Goal: Task Accomplishment & Management: Use online tool/utility

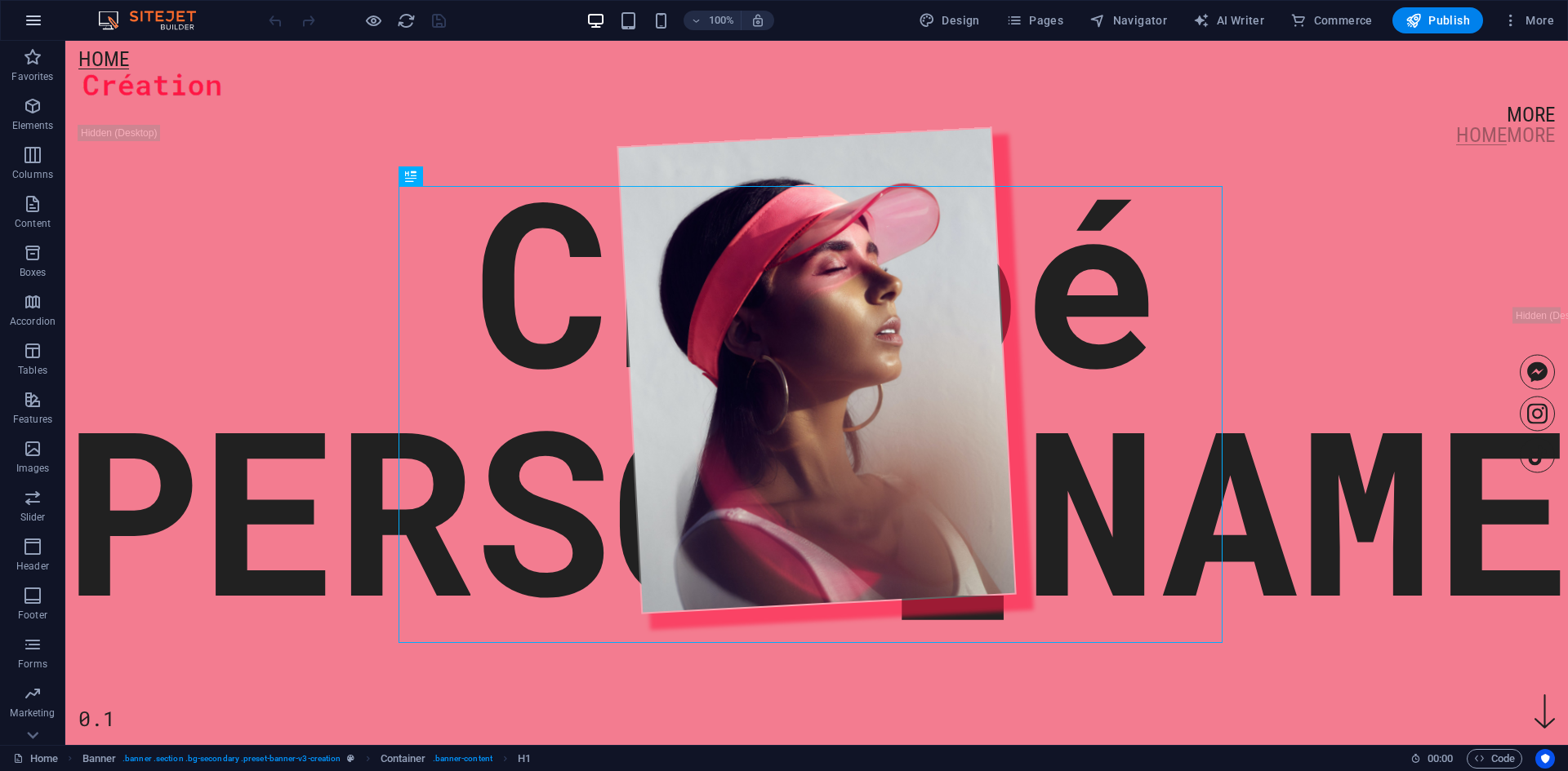
click at [29, 28] on icon "button" at bounding box center [34, 20] width 19 height 19
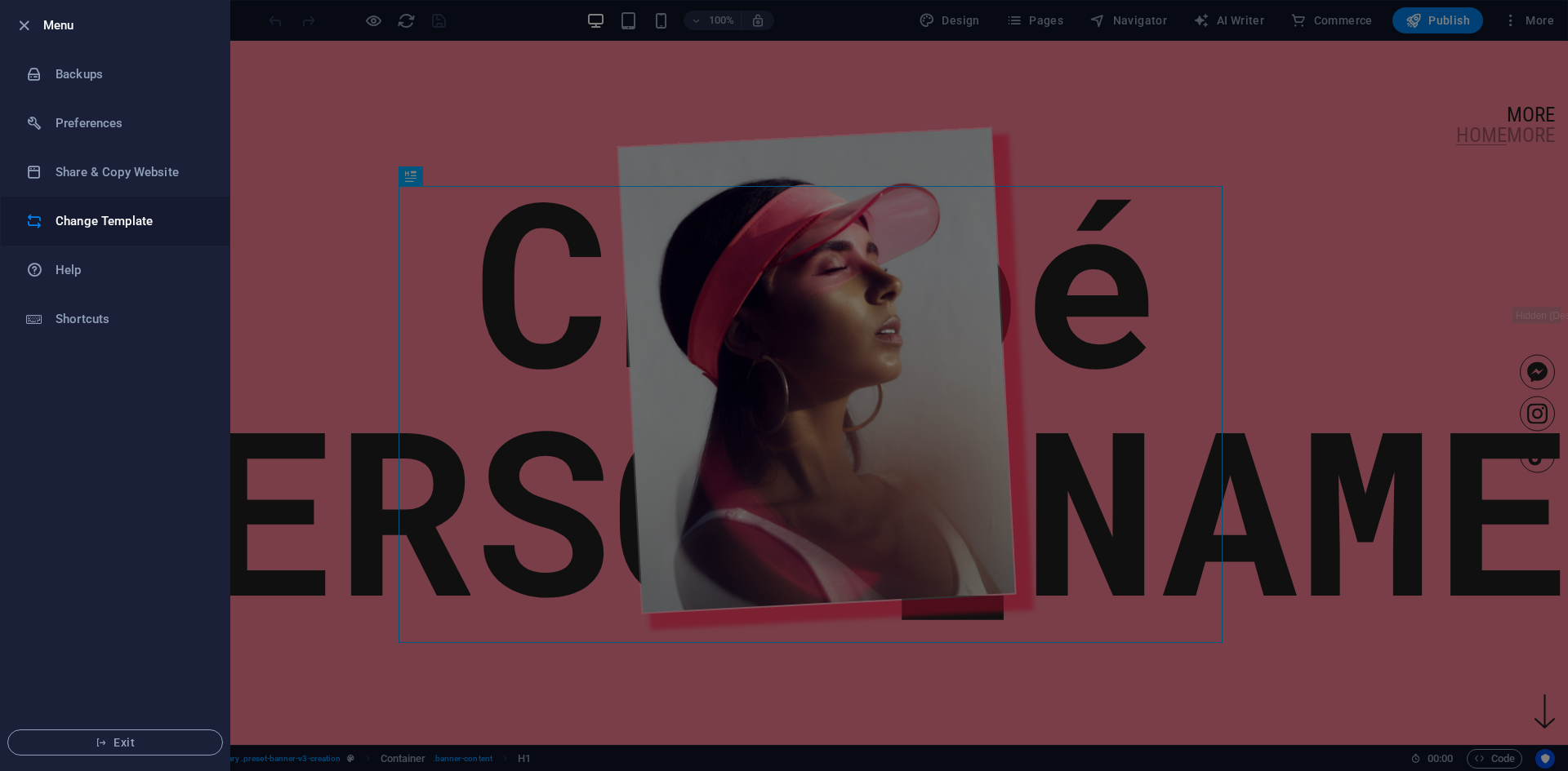
click at [108, 234] on li "Change Template" at bounding box center [115, 221] width 229 height 49
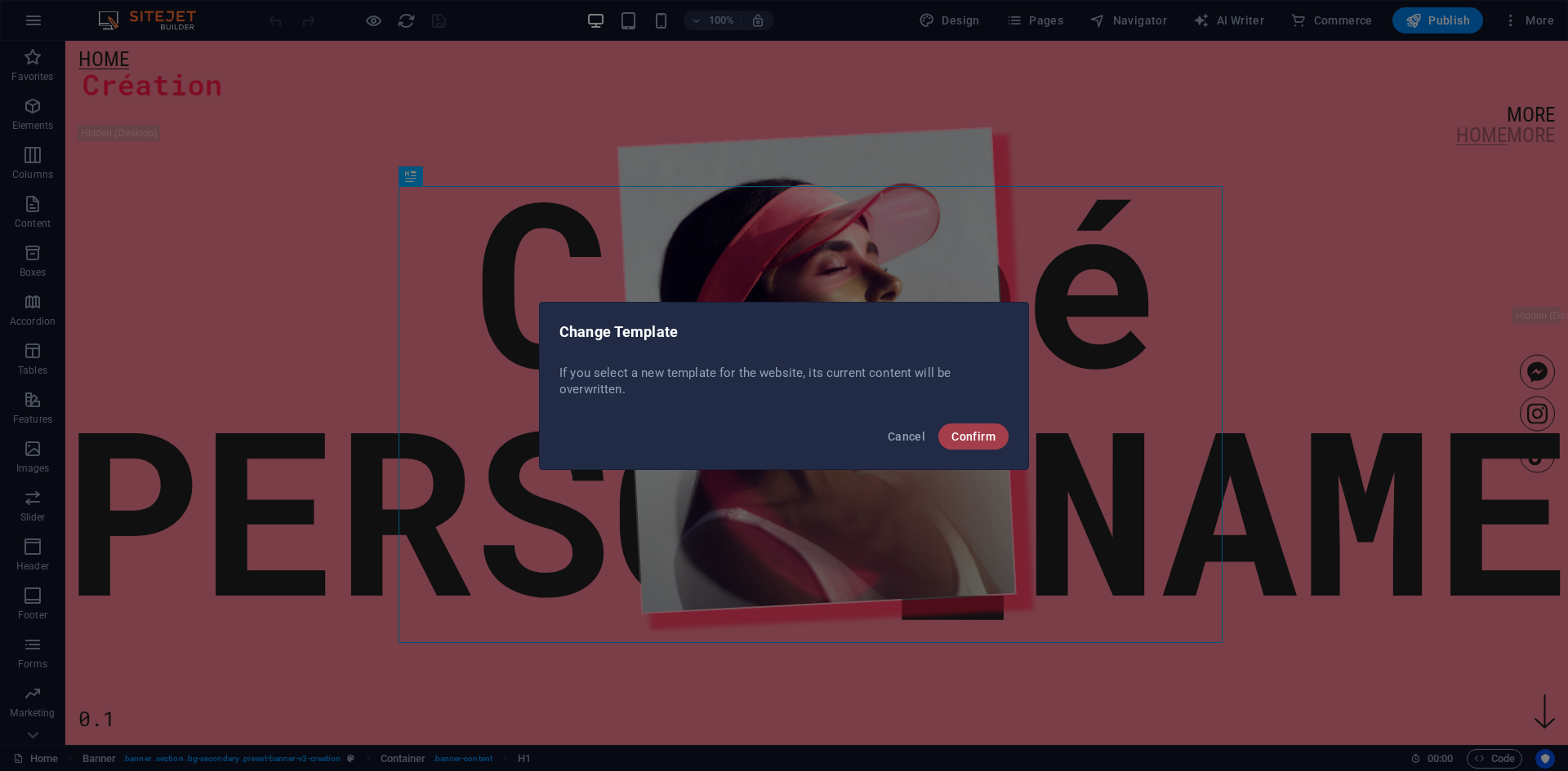
click at [986, 431] on span "Confirm" at bounding box center [973, 437] width 44 height 14
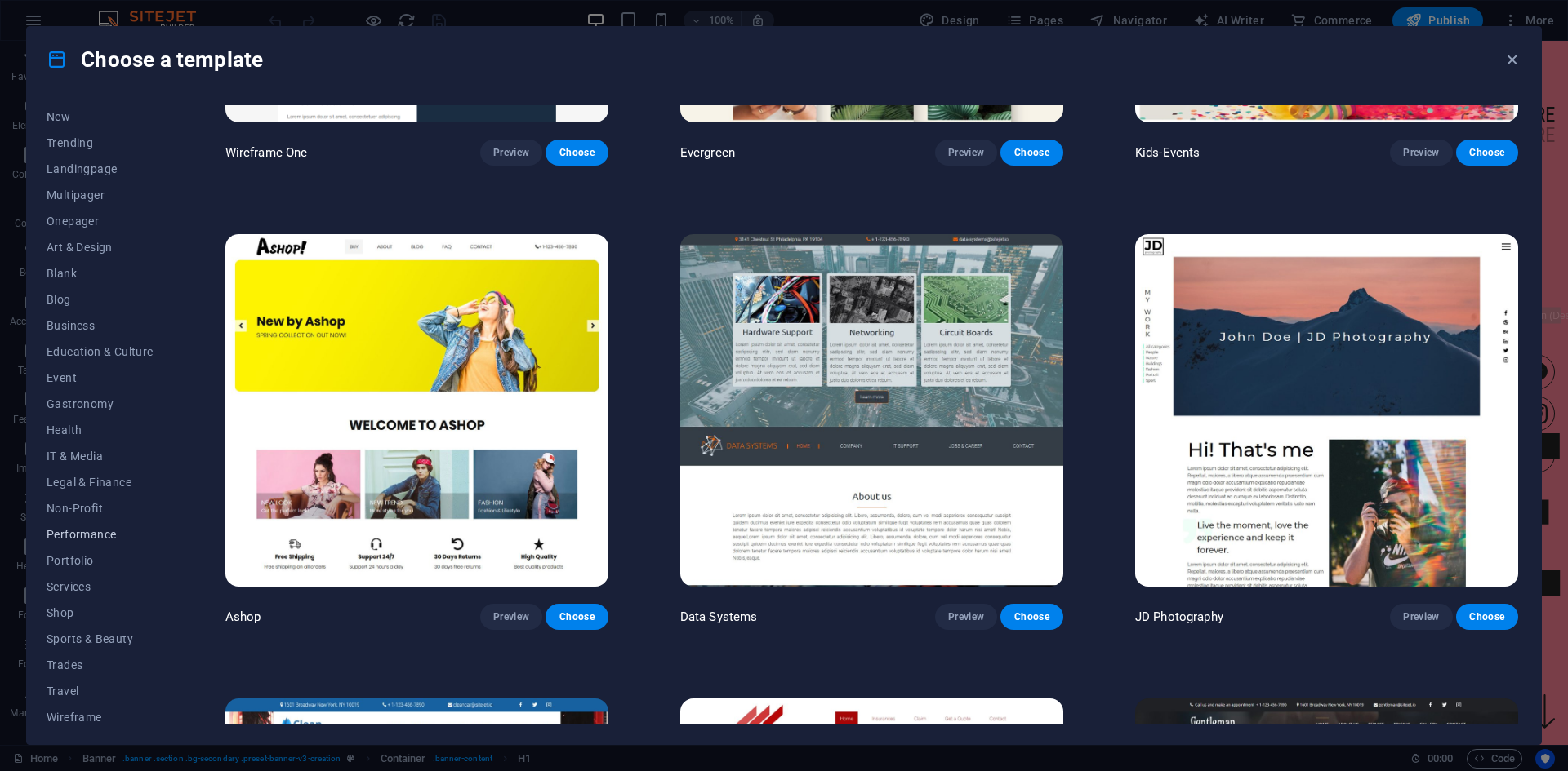
scroll to position [60, 0]
click at [66, 566] on button "Portfolio" at bounding box center [100, 555] width 107 height 26
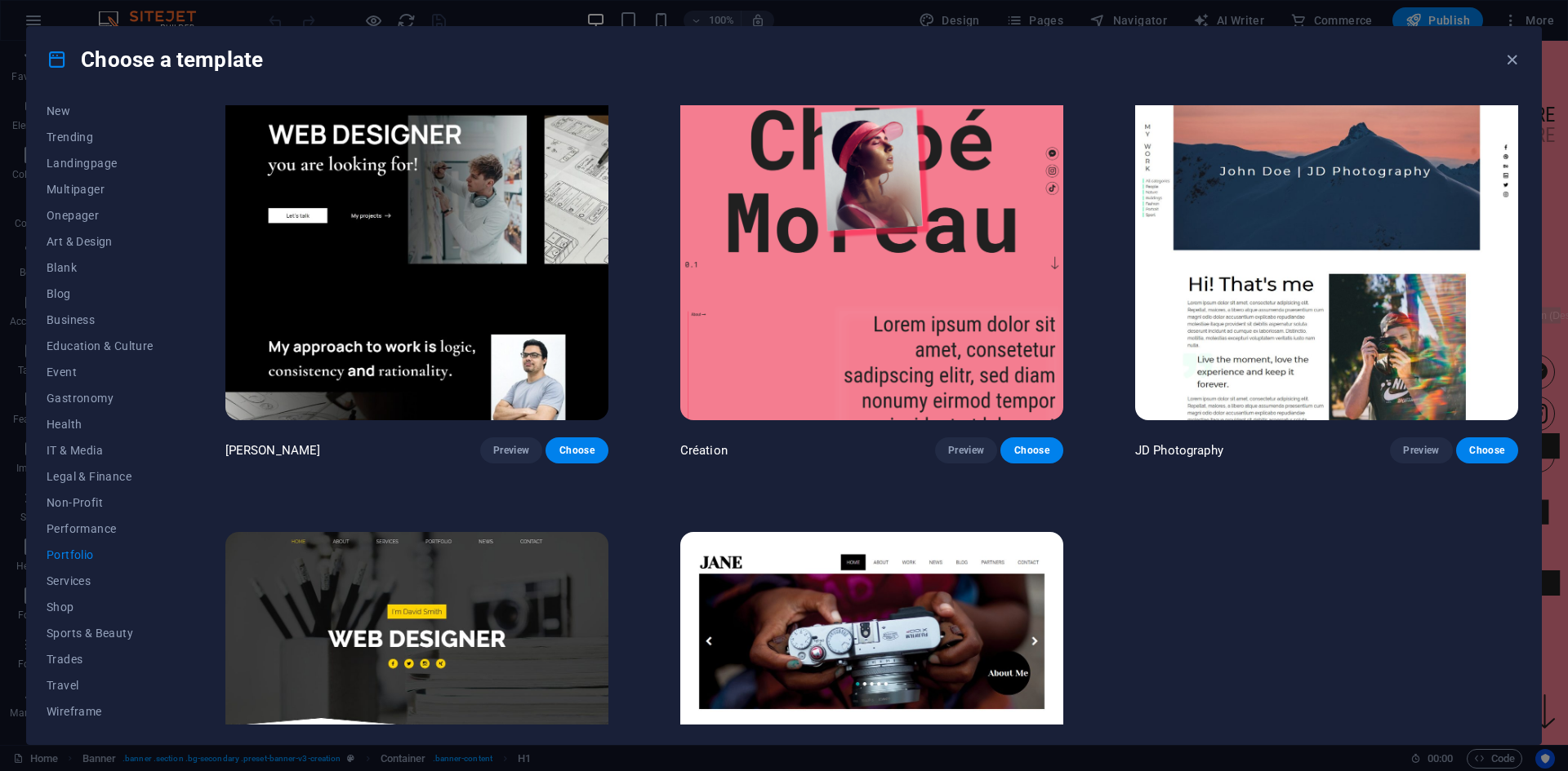
scroll to position [459, 0]
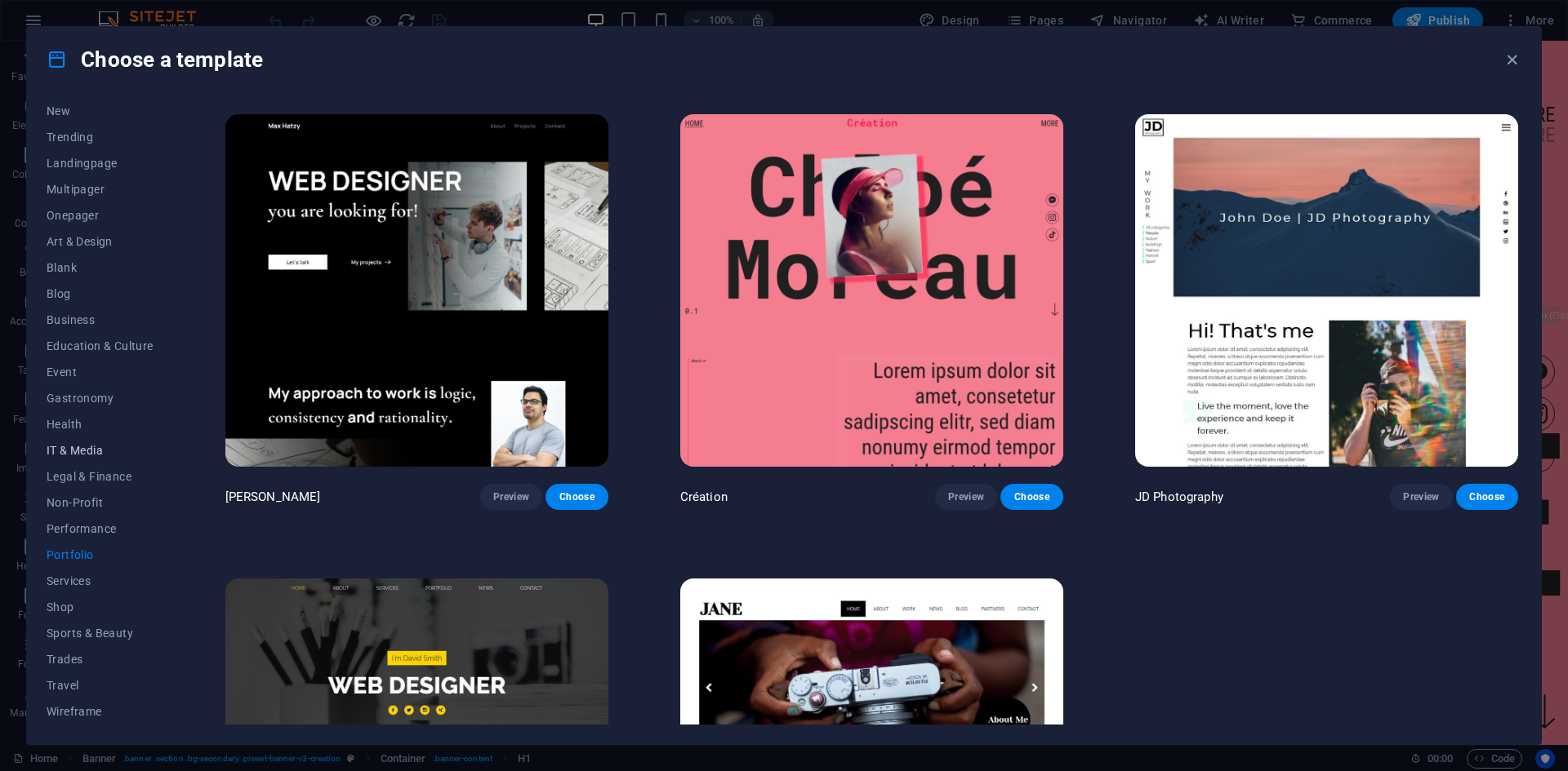
click at [92, 440] on button "IT & Media" at bounding box center [100, 450] width 107 height 26
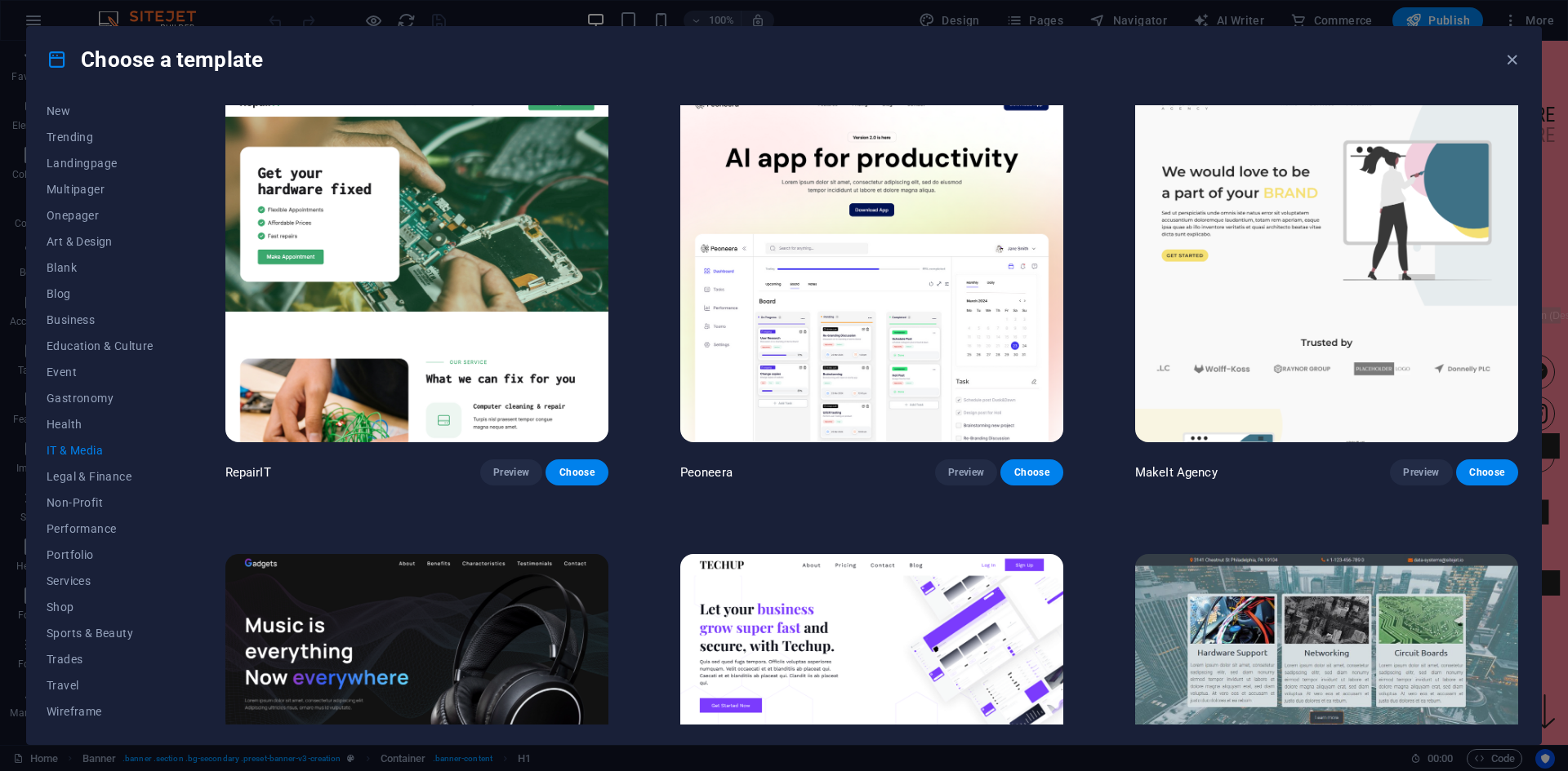
scroll to position [81, 0]
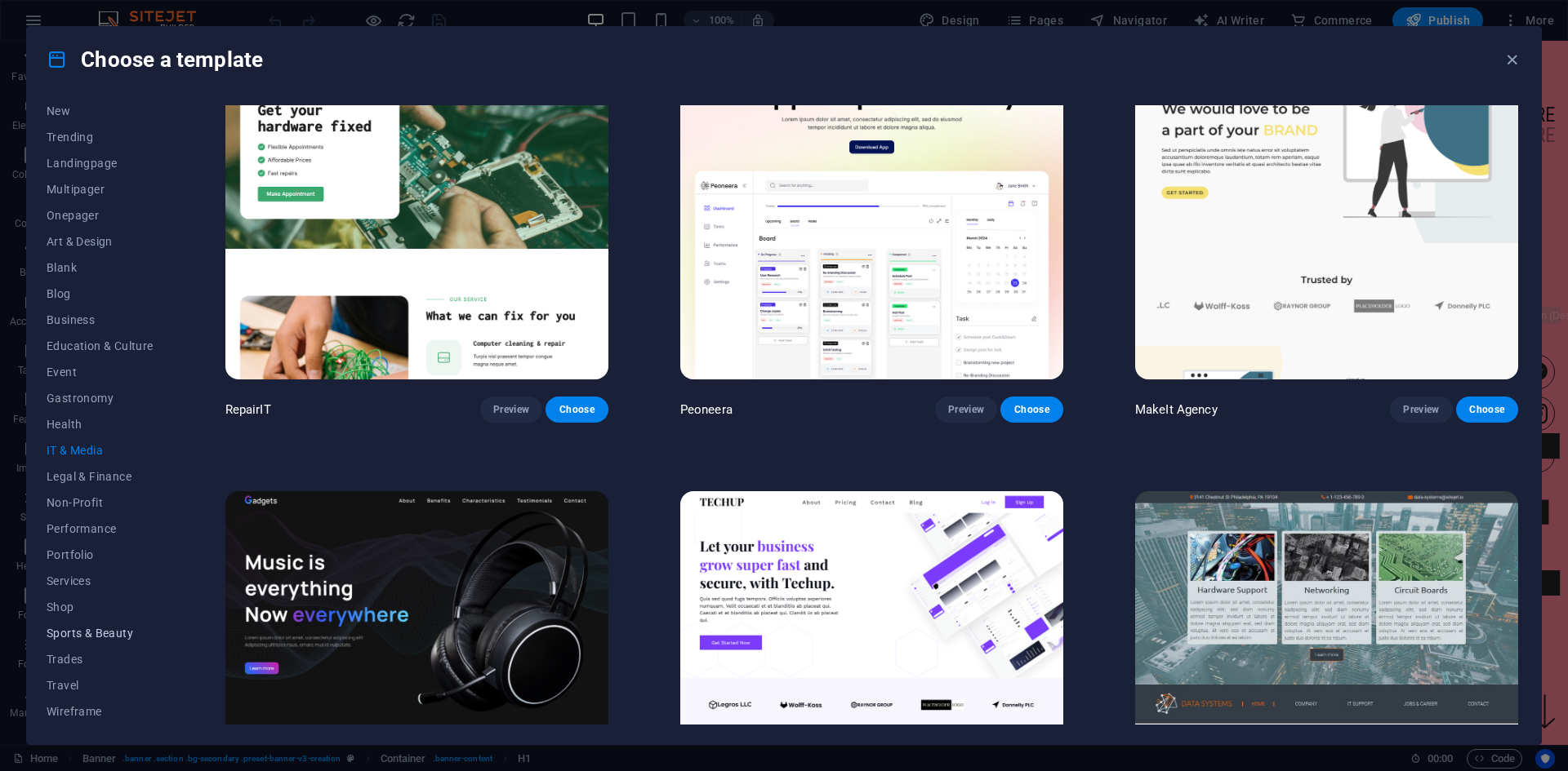
click at [85, 623] on button "Sports & Beauty" at bounding box center [100, 633] width 107 height 26
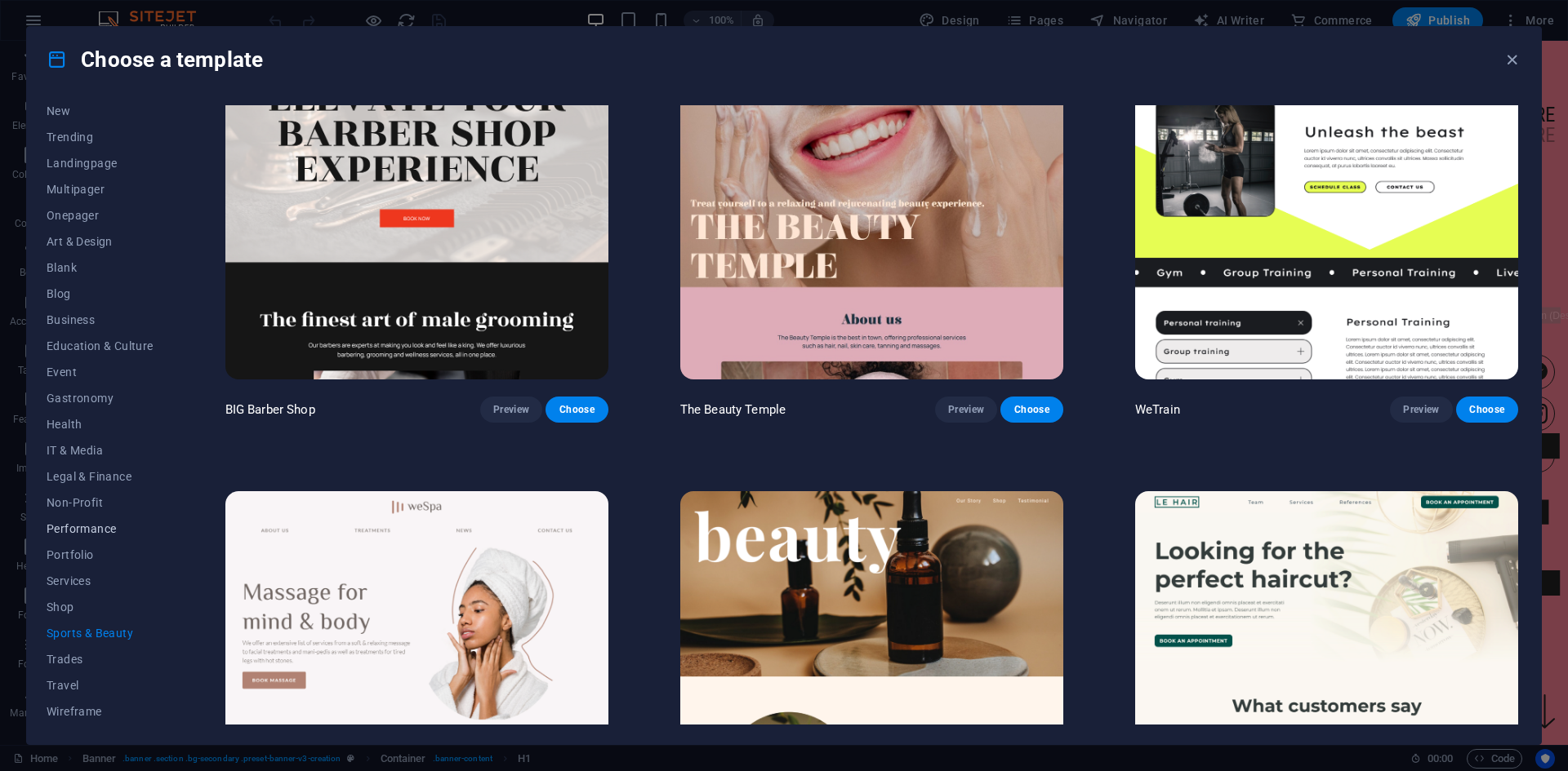
click at [75, 538] on button "Performance" at bounding box center [100, 528] width 107 height 26
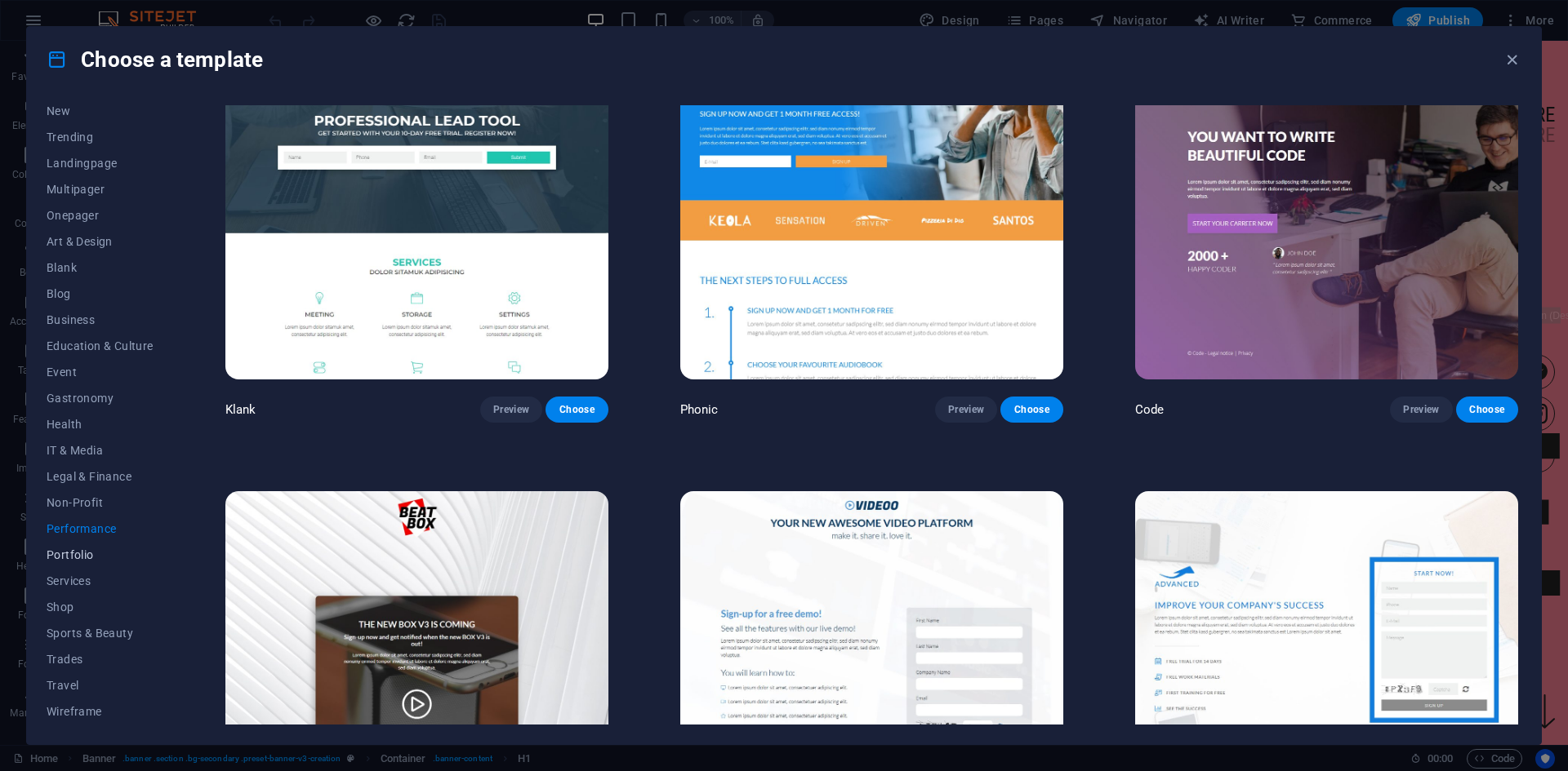
click at [81, 544] on button "Portfolio" at bounding box center [100, 555] width 107 height 26
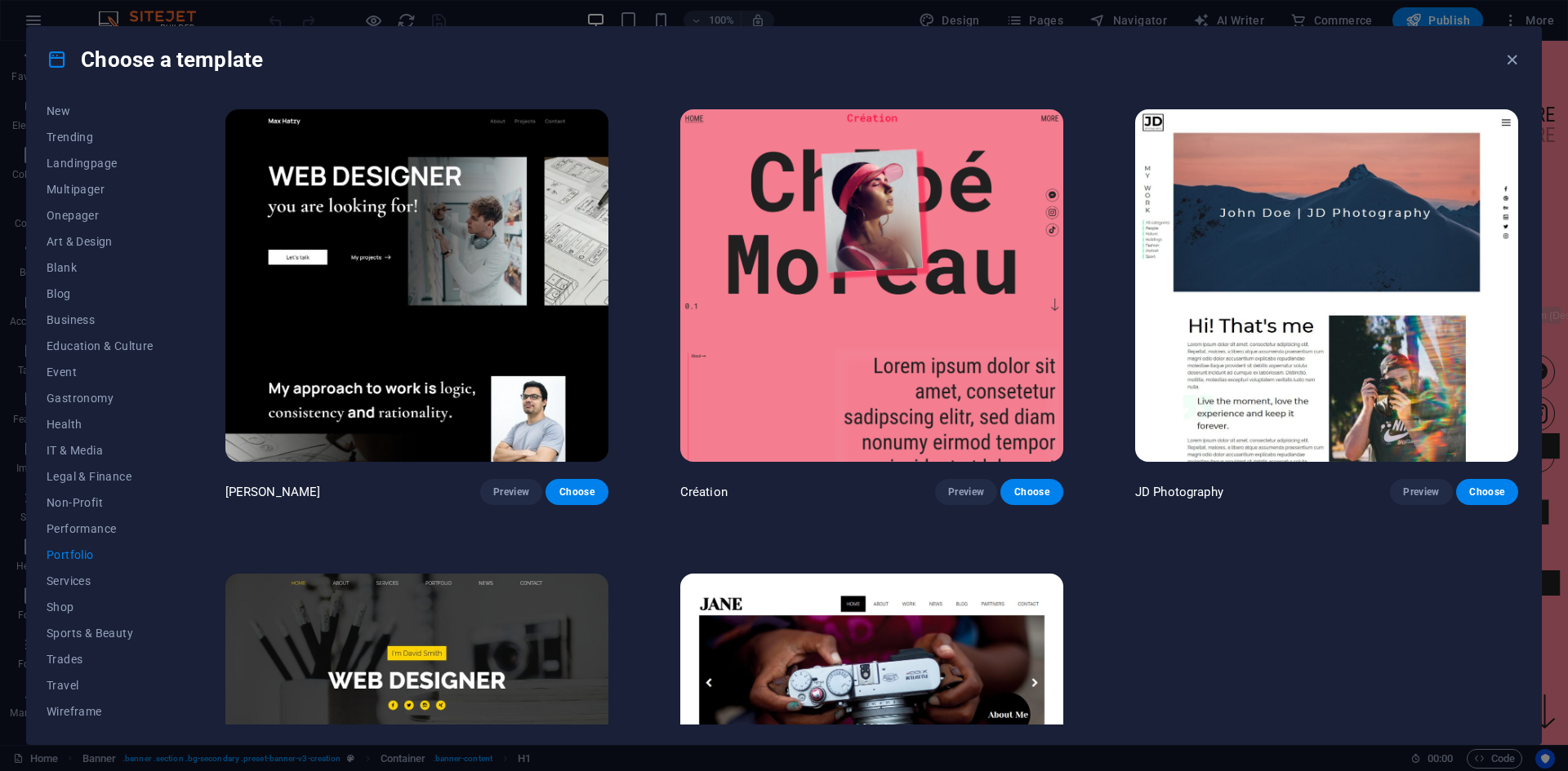
scroll to position [571, 0]
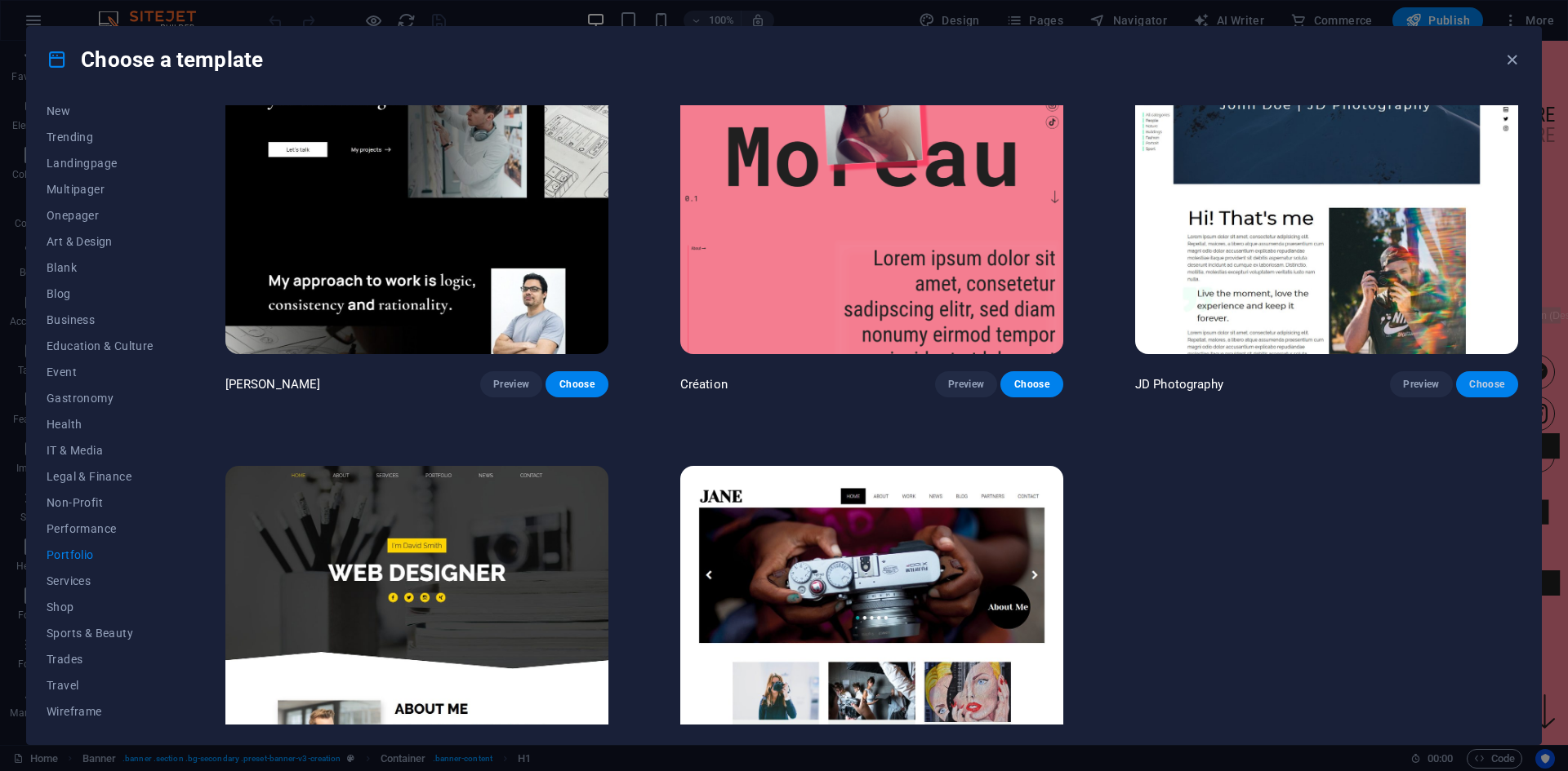
click at [1480, 386] on span "Choose" at bounding box center [1487, 385] width 36 height 14
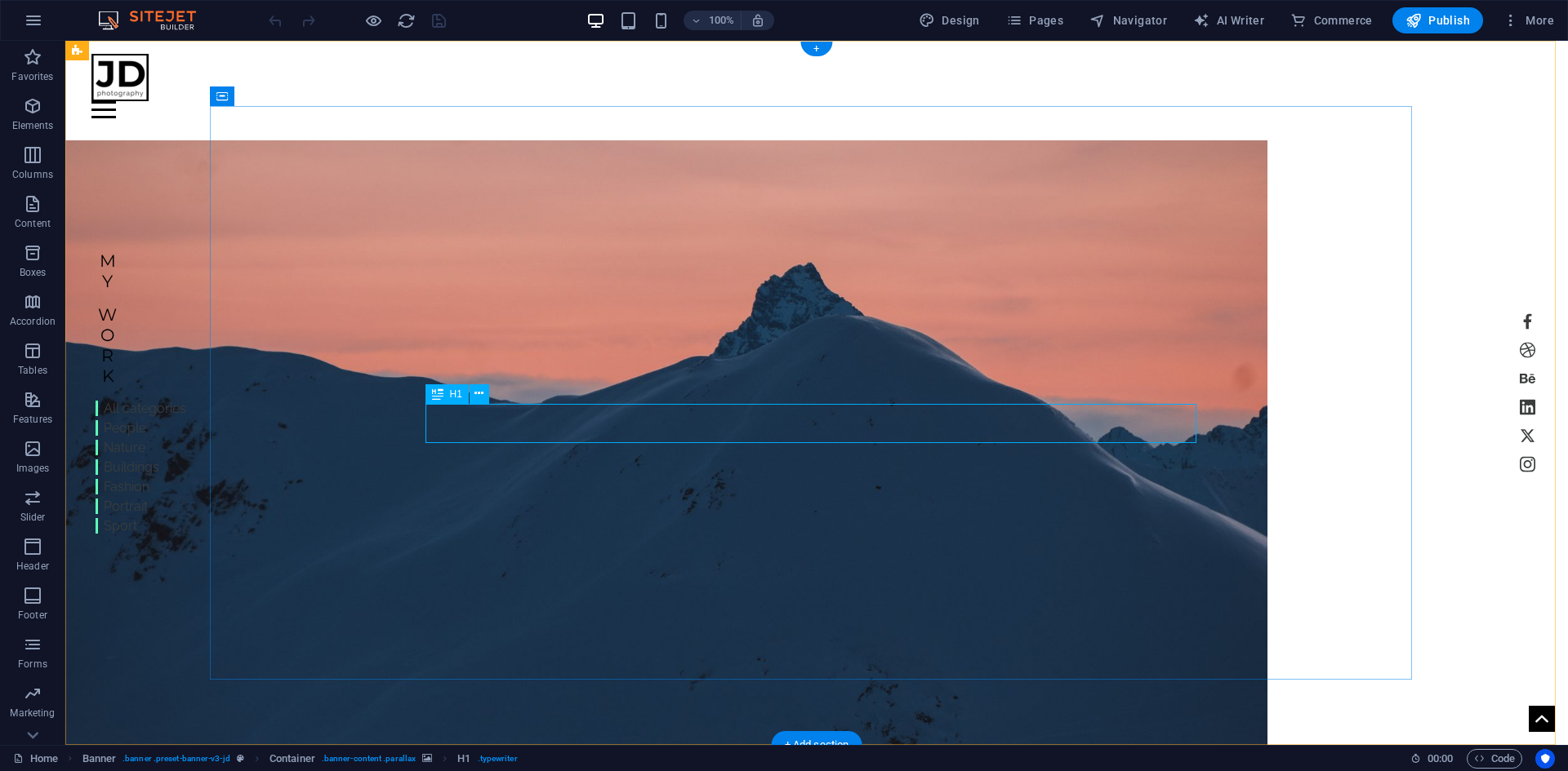
click at [1462, 266] on div "Home Work About Pricing News Contact Menu T CHARDS PHOTOGRAPHY My Work All cate…" at bounding box center [817, 533] width 1503 height 986
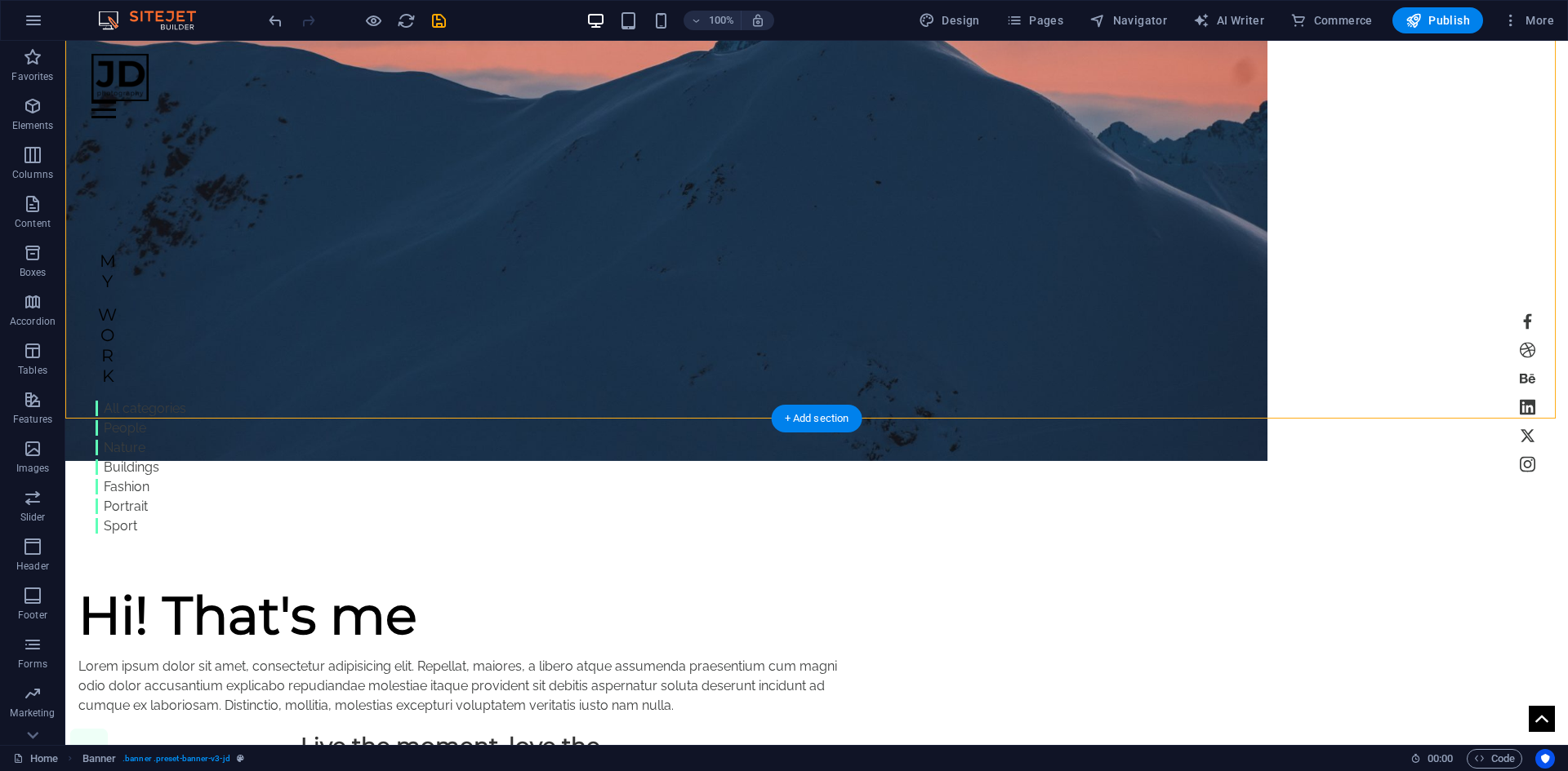
scroll to position [490, 0]
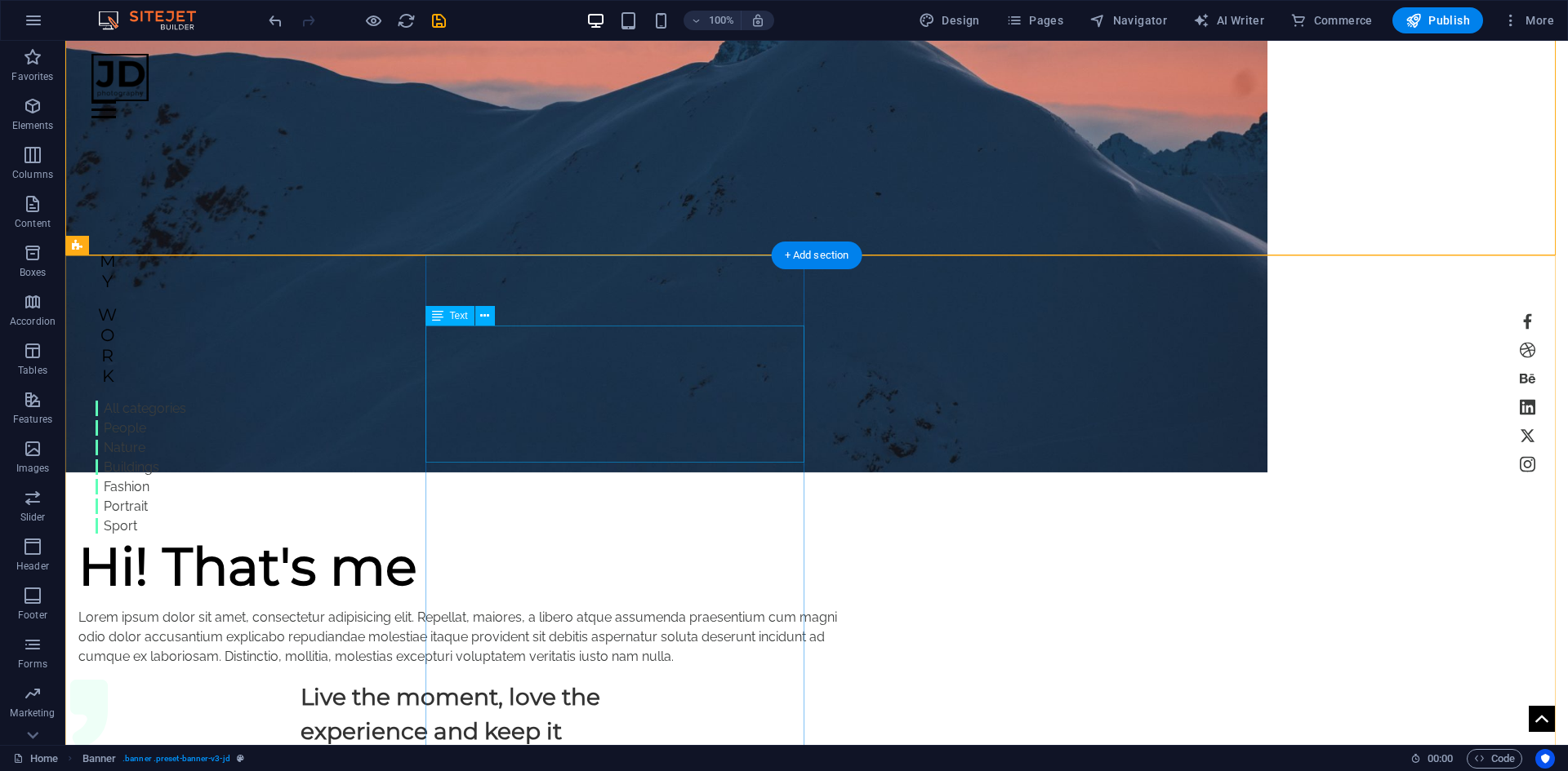
click at [550, 608] on div "Lorem ipsum dolor sit amet, consectetur adipisicing elit. Repellat, maiores, a …" at bounding box center [464, 637] width 771 height 59
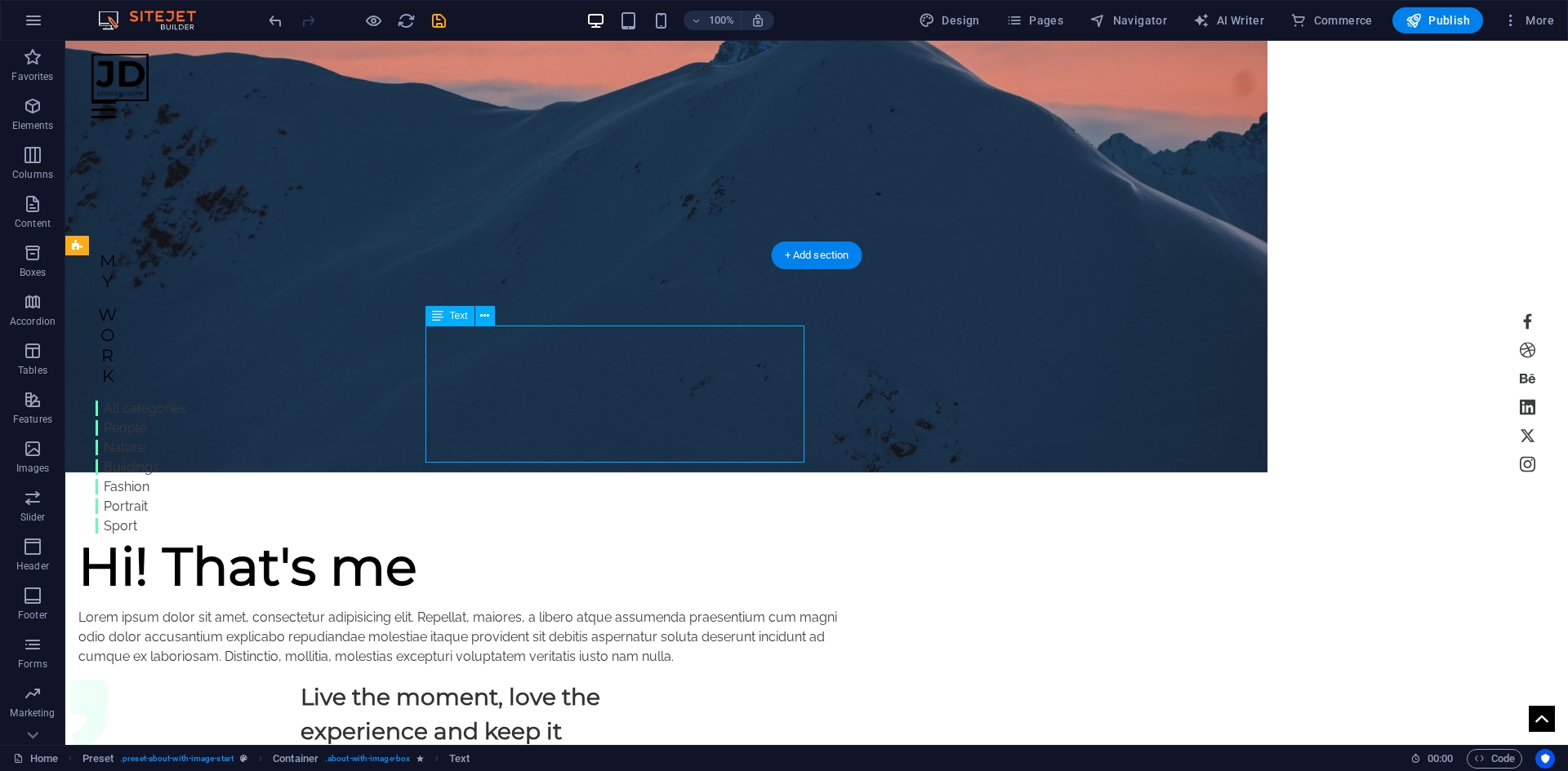
click at [550, 608] on div "Lorem ipsum dolor sit amet, consectetur adipisicing elit. Repellat, maiores, a …" at bounding box center [464, 637] width 771 height 59
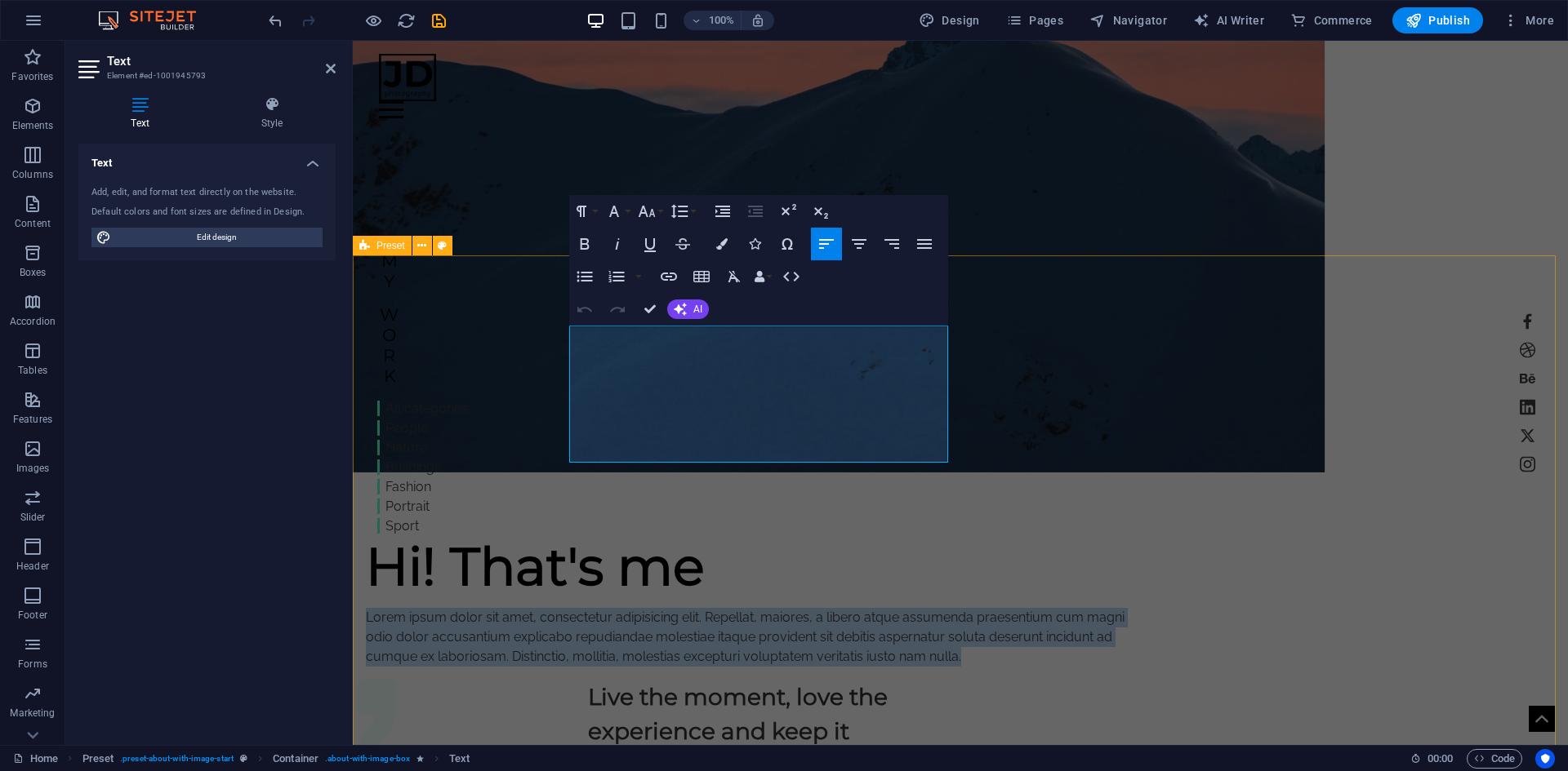
drag, startPoint x: 645, startPoint y: 450, endPoint x: 533, endPoint y: 319, distance: 172.4
click at [533, 538] on div "Hi! That's me Lorem ipsum dolor sit amet, consectetur adipisicing elit. Repella…" at bounding box center [960, 757] width 1215 height 440
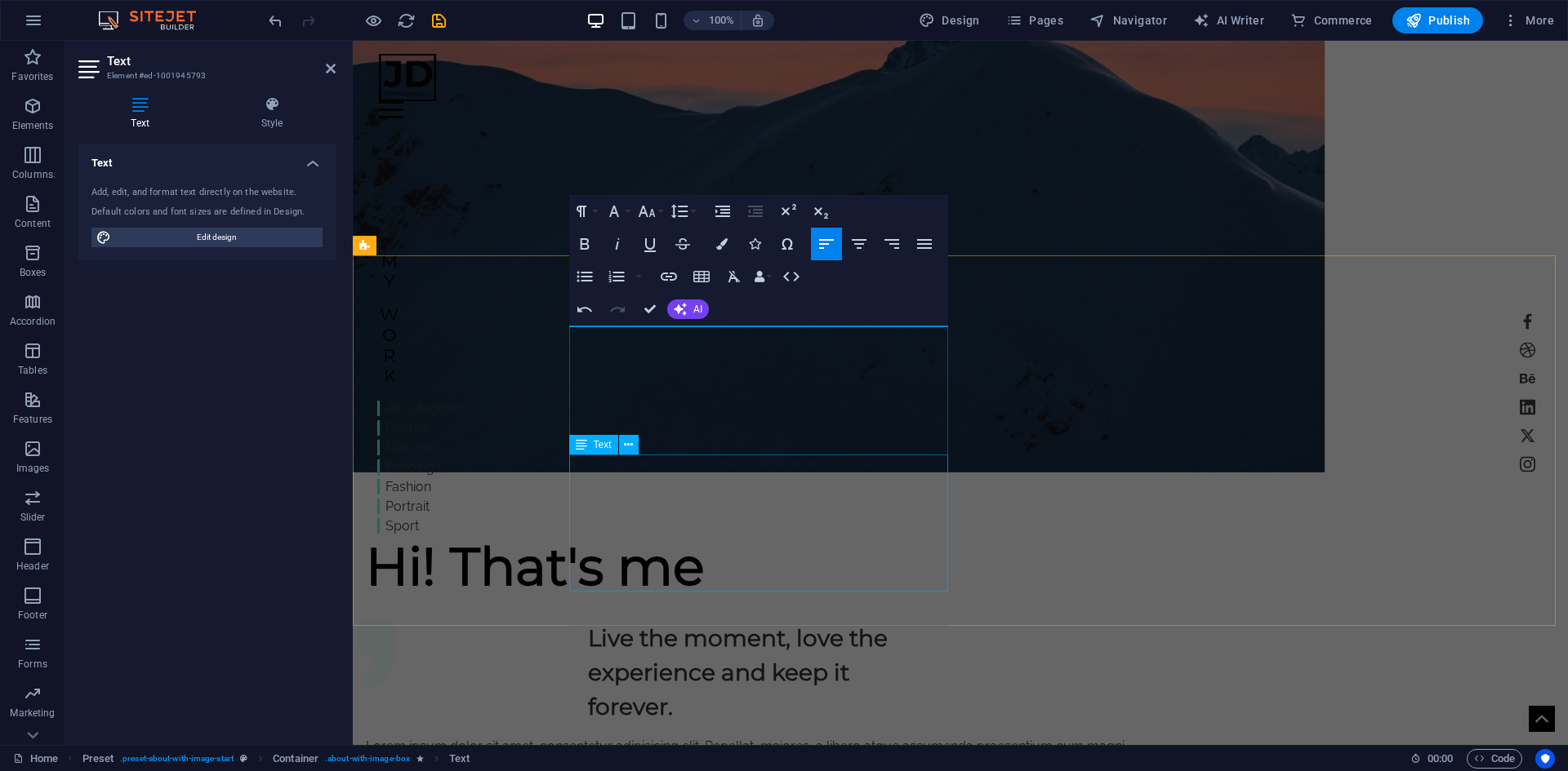
click at [763, 737] on div "Lorem ipsum dolor sit amet, consectetur adipisicing elit. Repellat, maiores, a …" at bounding box center [752, 766] width 771 height 59
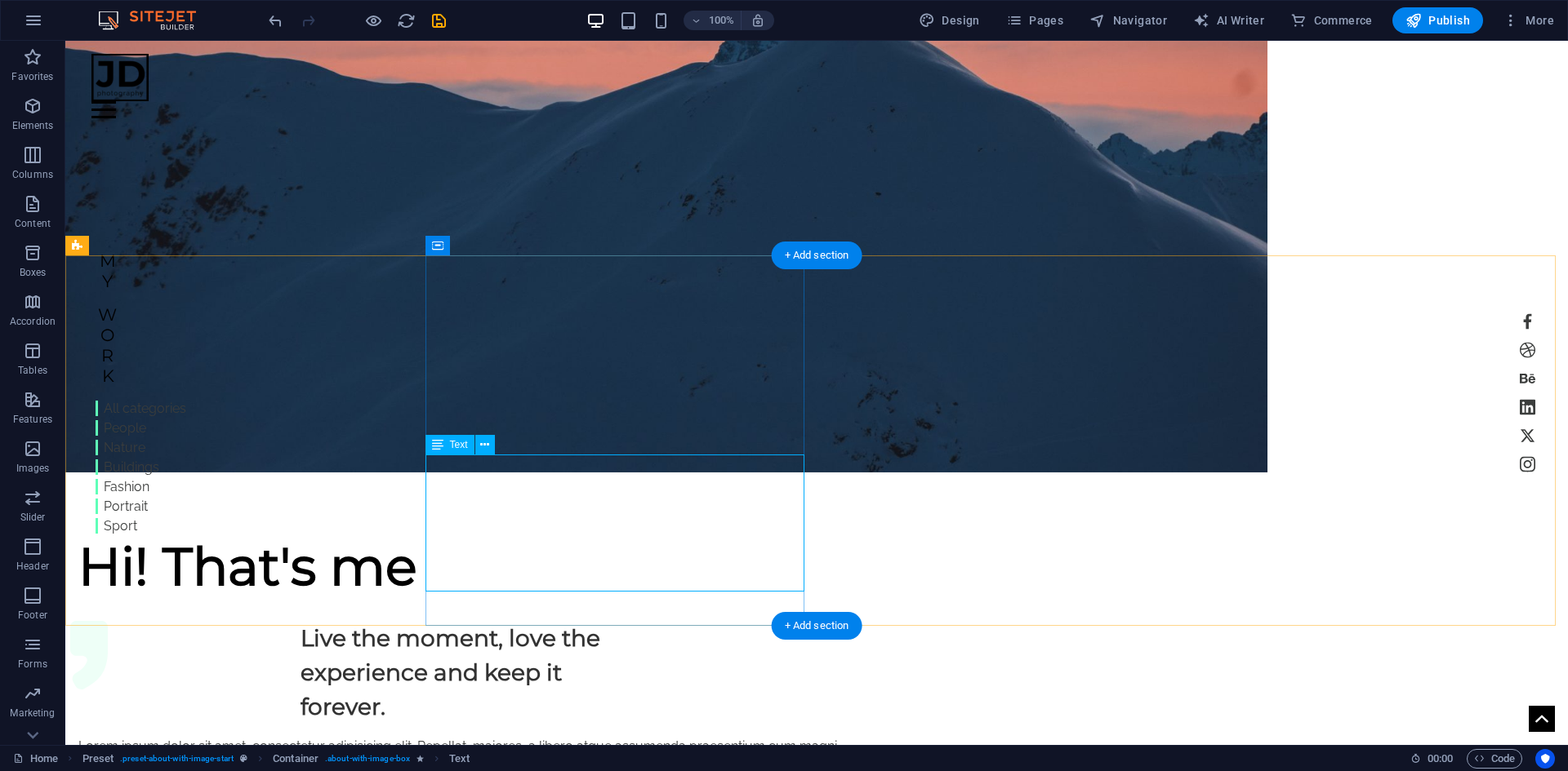
click at [546, 737] on div "Lorem ipsum dolor sit amet, consectetur adipisicing elit. Repellat, maiores, a …" at bounding box center [464, 766] width 771 height 59
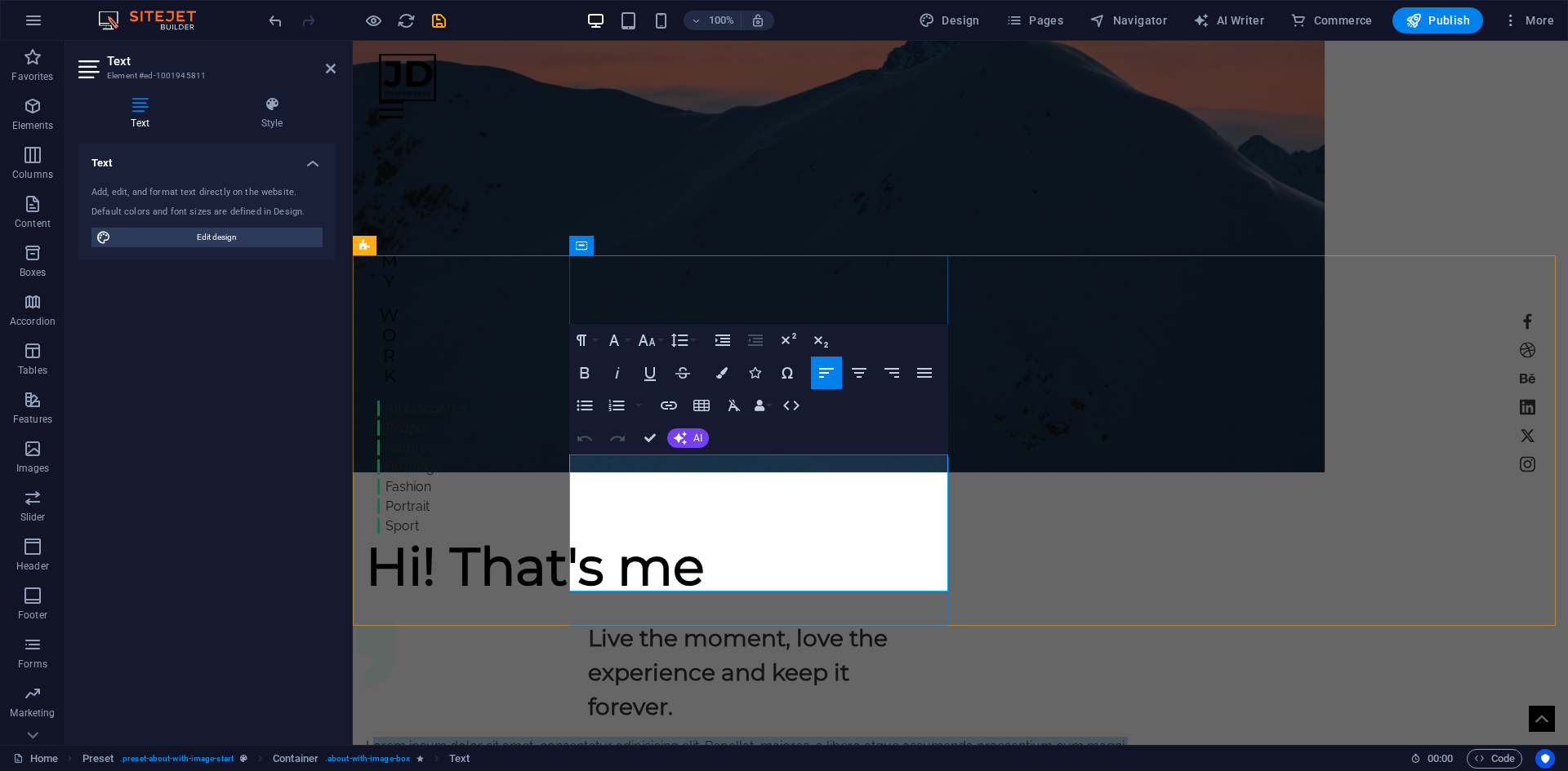
drag, startPoint x: 616, startPoint y: 579, endPoint x: 576, endPoint y: 474, distance: 112.4
click at [576, 737] on p "Lorem ipsum dolor sit amet, consectetur adipisicing elit. Repellat, maiores, a …" at bounding box center [752, 766] width 771 height 59
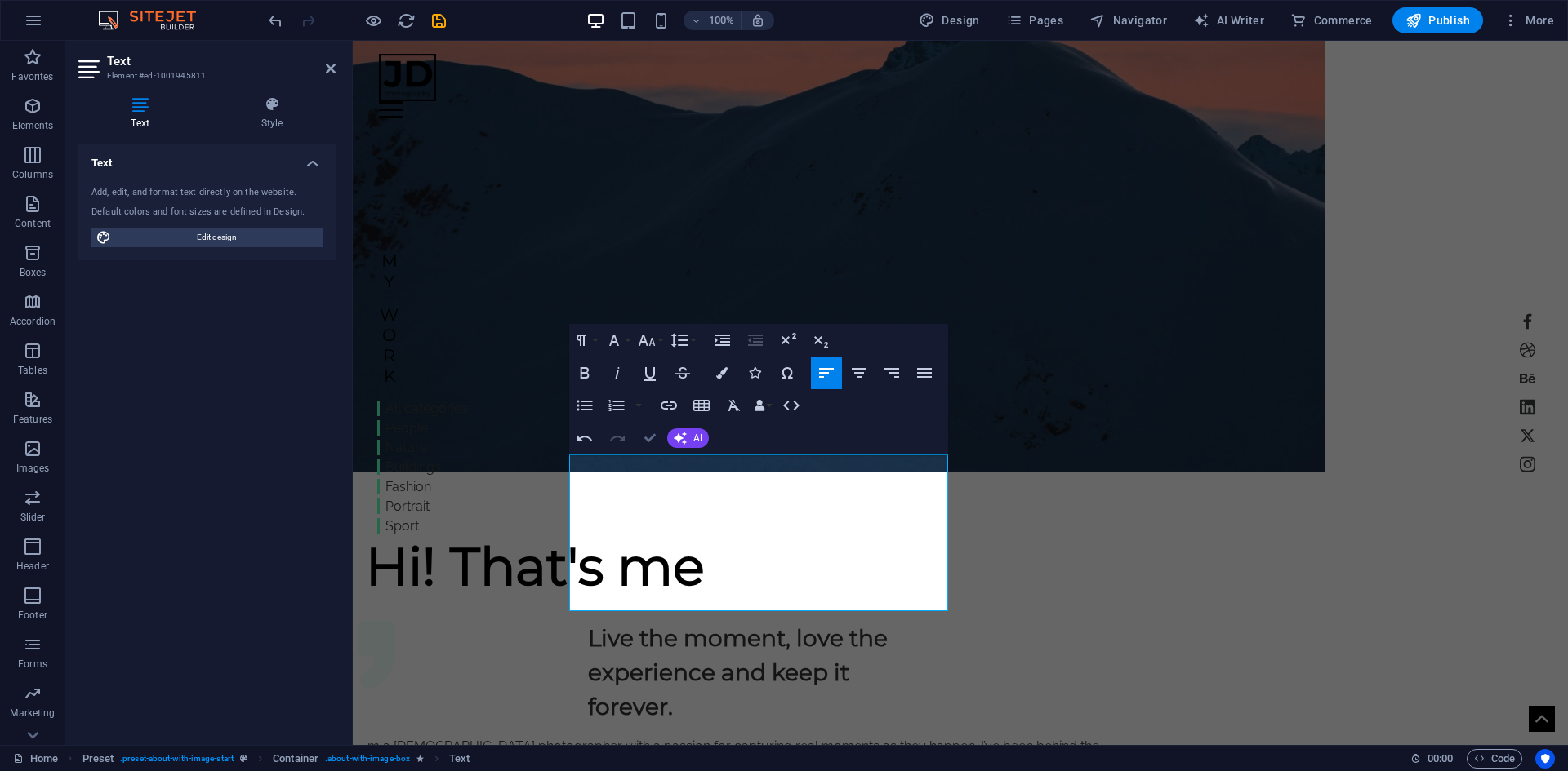
drag, startPoint x: 645, startPoint y: 434, endPoint x: 581, endPoint y: 393, distance: 76.0
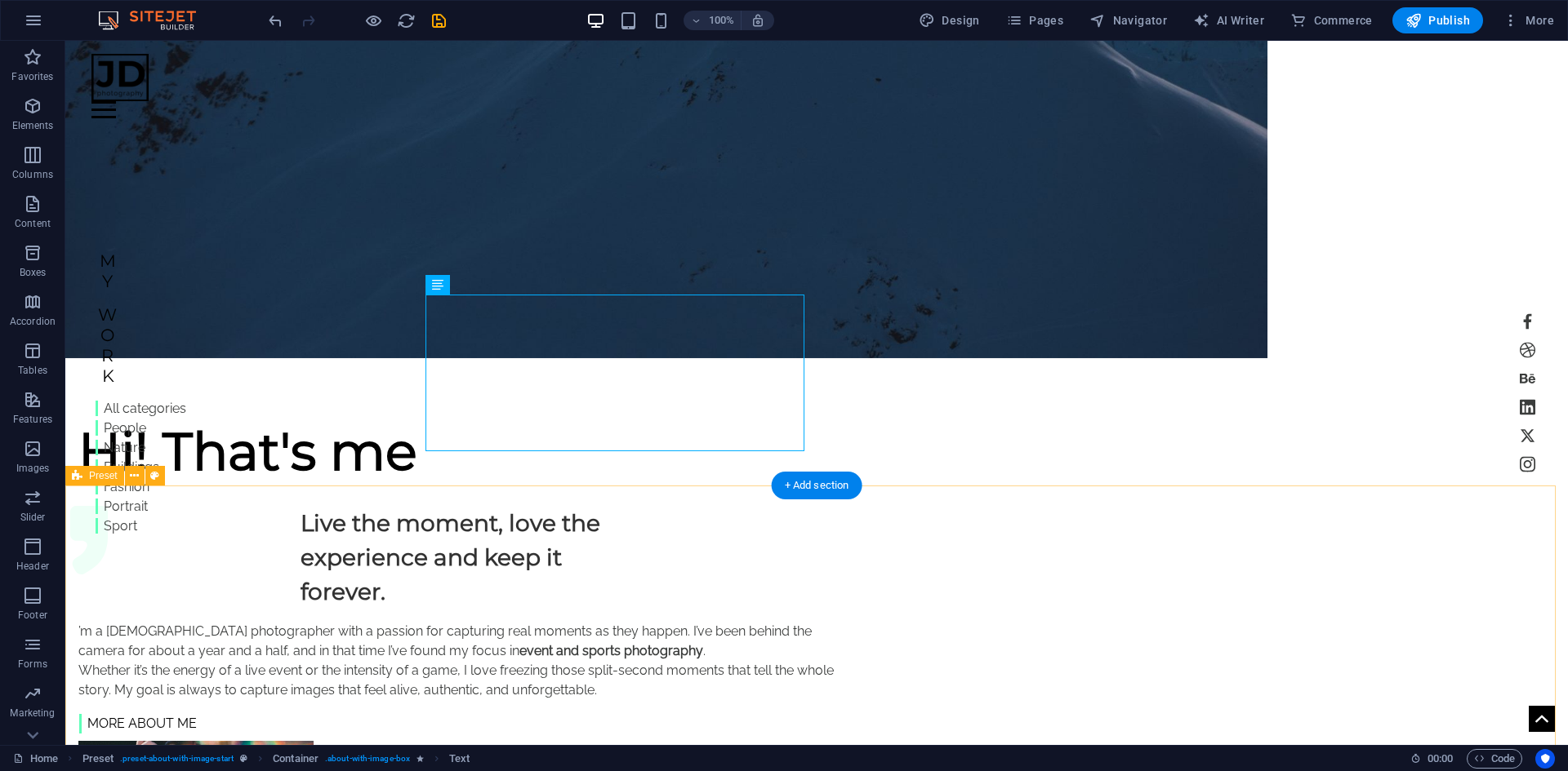
scroll to position [653, 0]
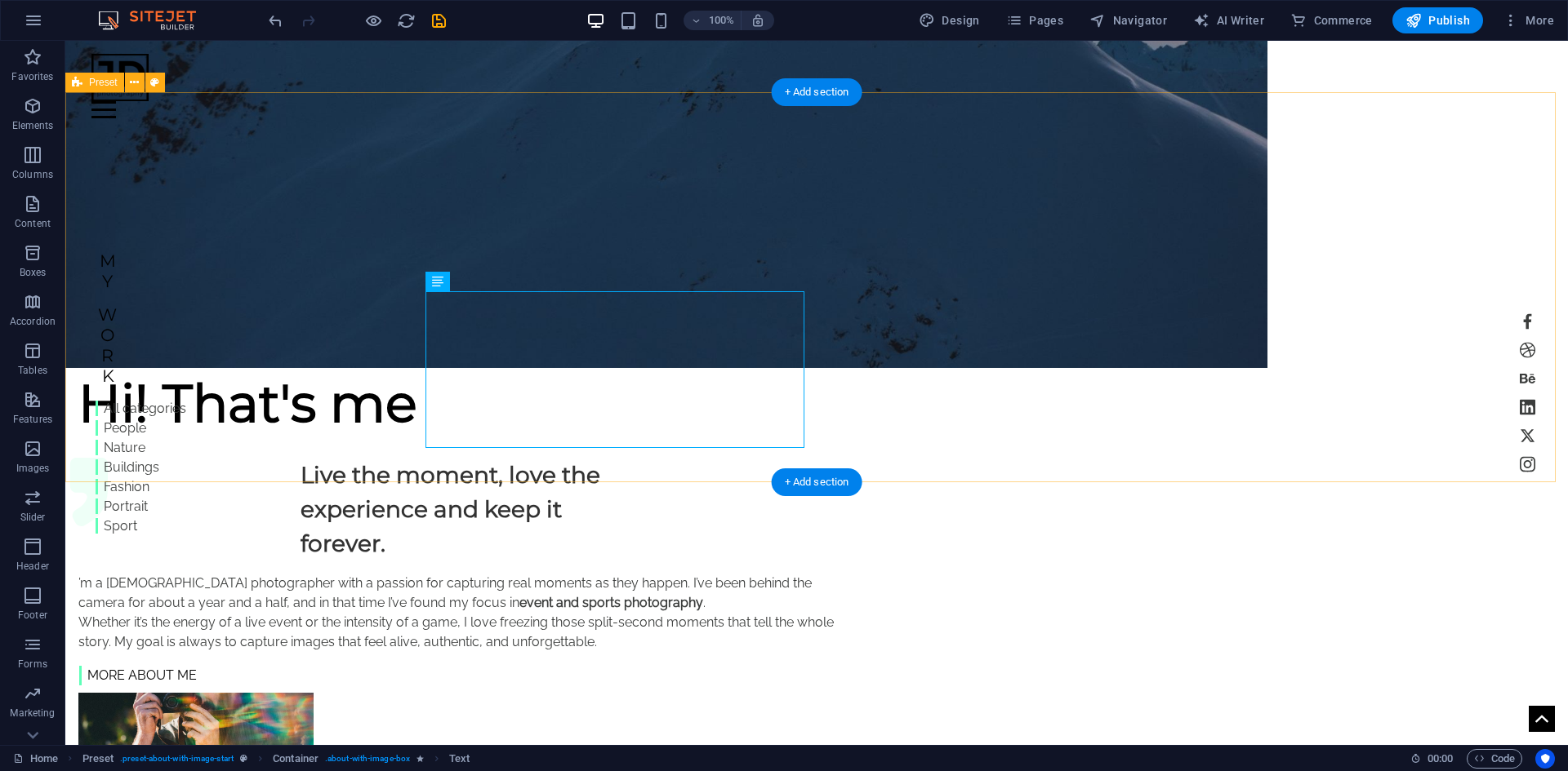
click at [330, 375] on div "Hi! That's me Live the moment, love the experience and keep it forever. ’m a [D…" at bounding box center [817, 575] width 1503 height 400
click at [571, 666] on div "more about me" at bounding box center [464, 676] width 771 height 21
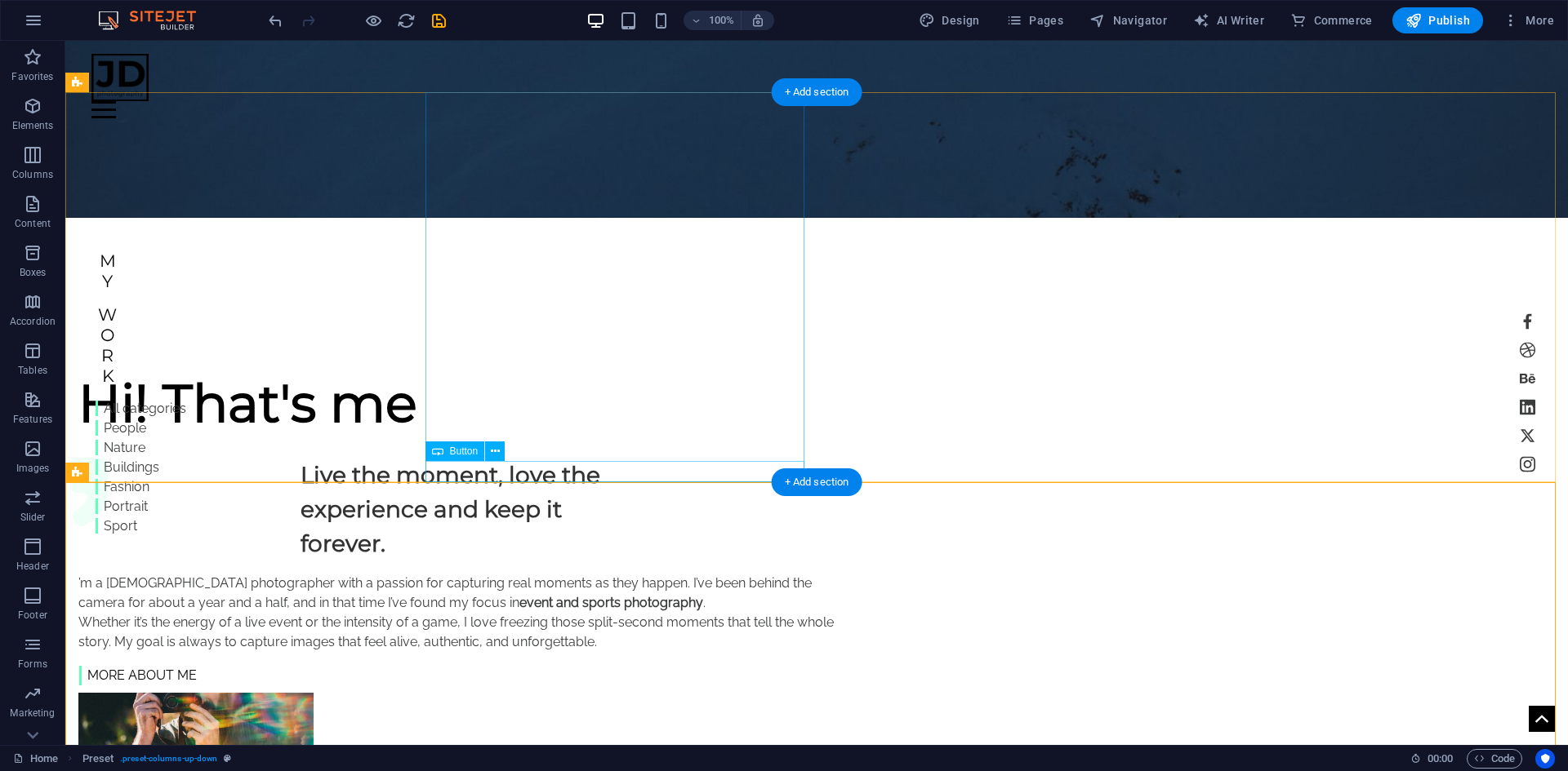
click at [563, 666] on div "more about me" at bounding box center [464, 676] width 771 height 21
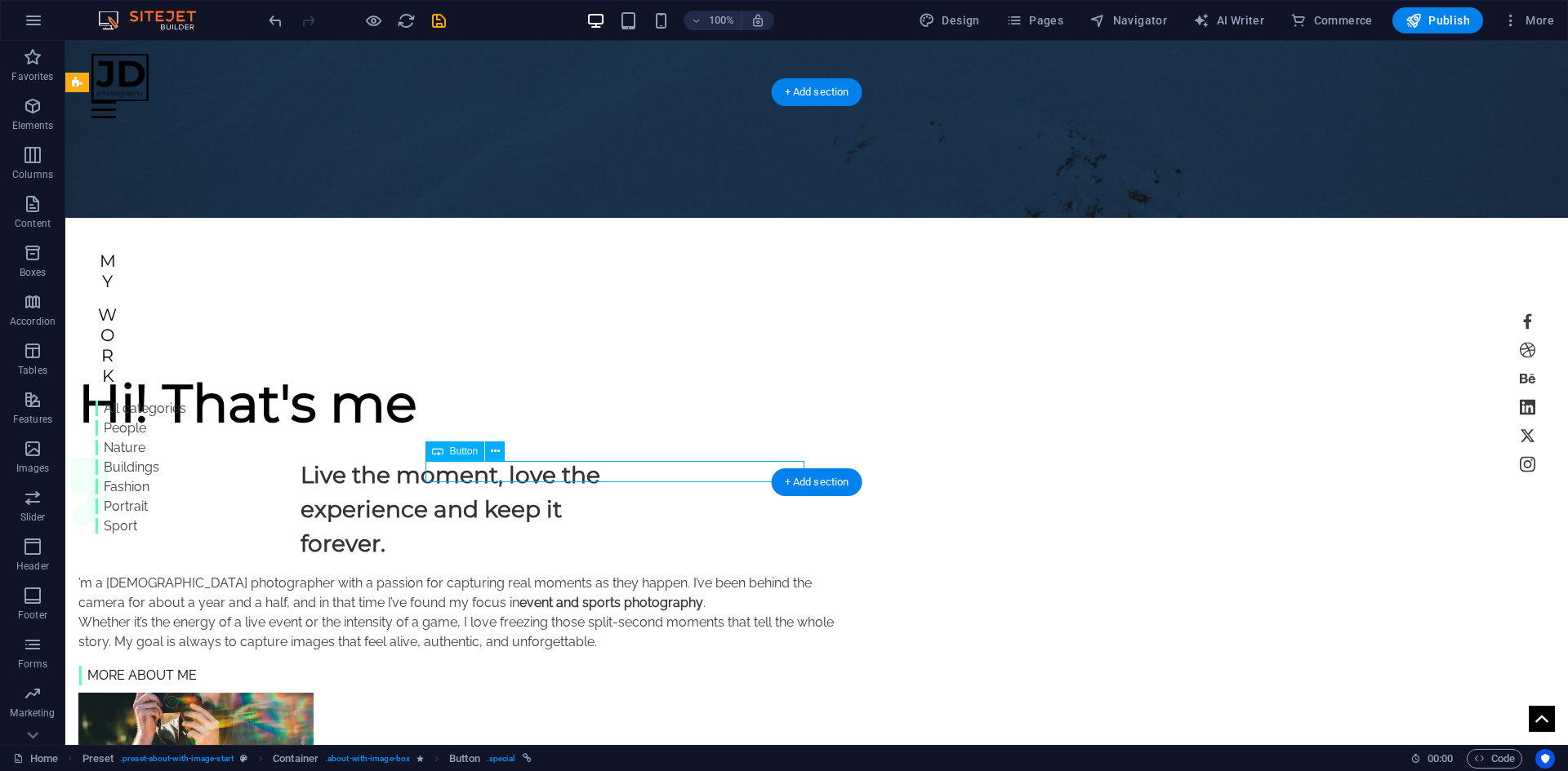
click at [564, 666] on div "more about me" at bounding box center [464, 676] width 771 height 21
click at [563, 666] on div "more about me" at bounding box center [464, 676] width 771 height 21
click at [360, 375] on div "Hi! That's me Live the moment, love the experience and keep it forever. ’m a [D…" at bounding box center [817, 575] width 1503 height 400
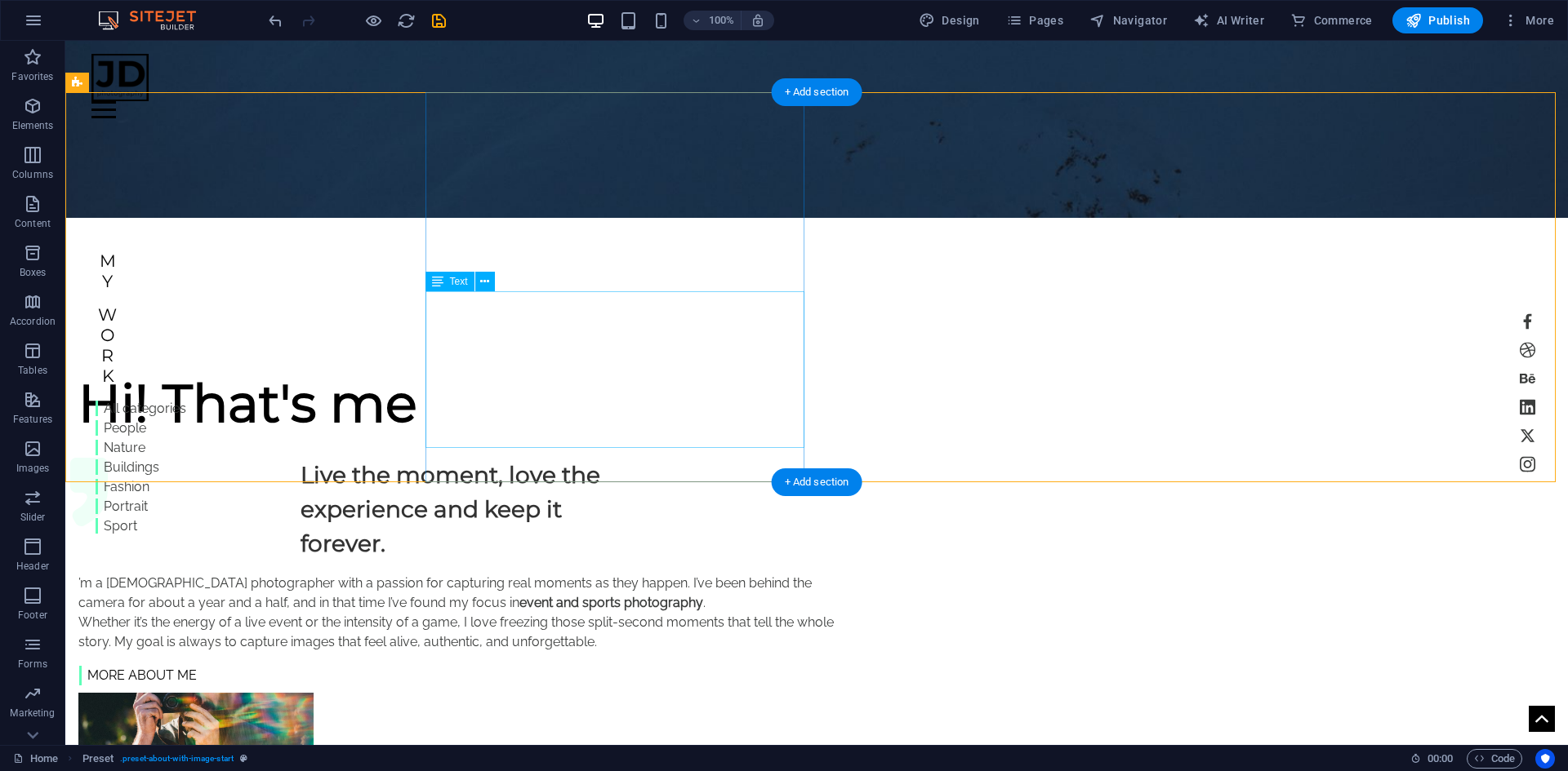
click at [484, 574] on div "’m a [DEMOGRAPHIC_DATA] photographer with a passion for capturing real moments …" at bounding box center [464, 613] width 771 height 78
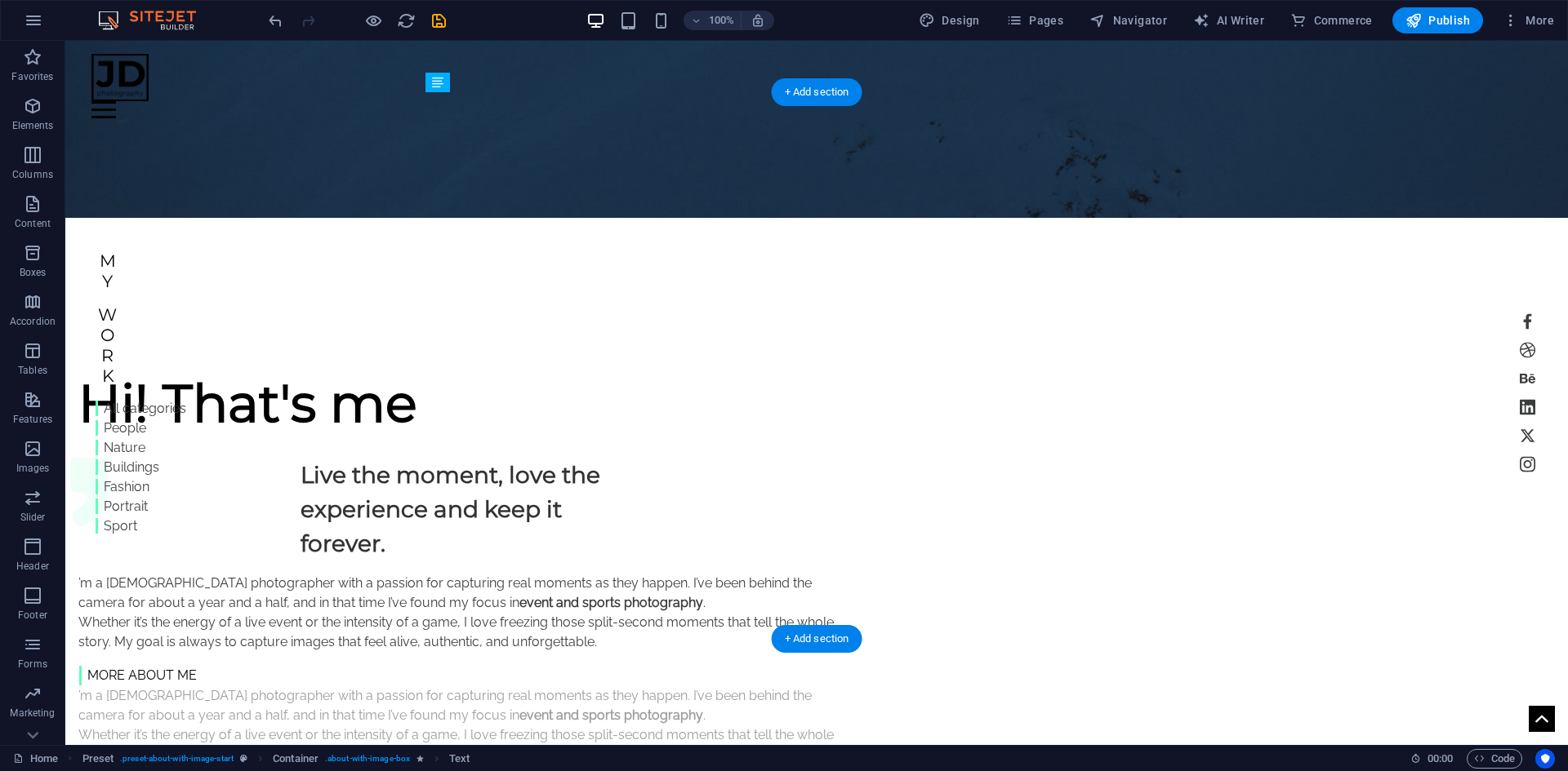
drag, startPoint x: 689, startPoint y: 499, endPoint x: 647, endPoint y: 622, distance: 130.0
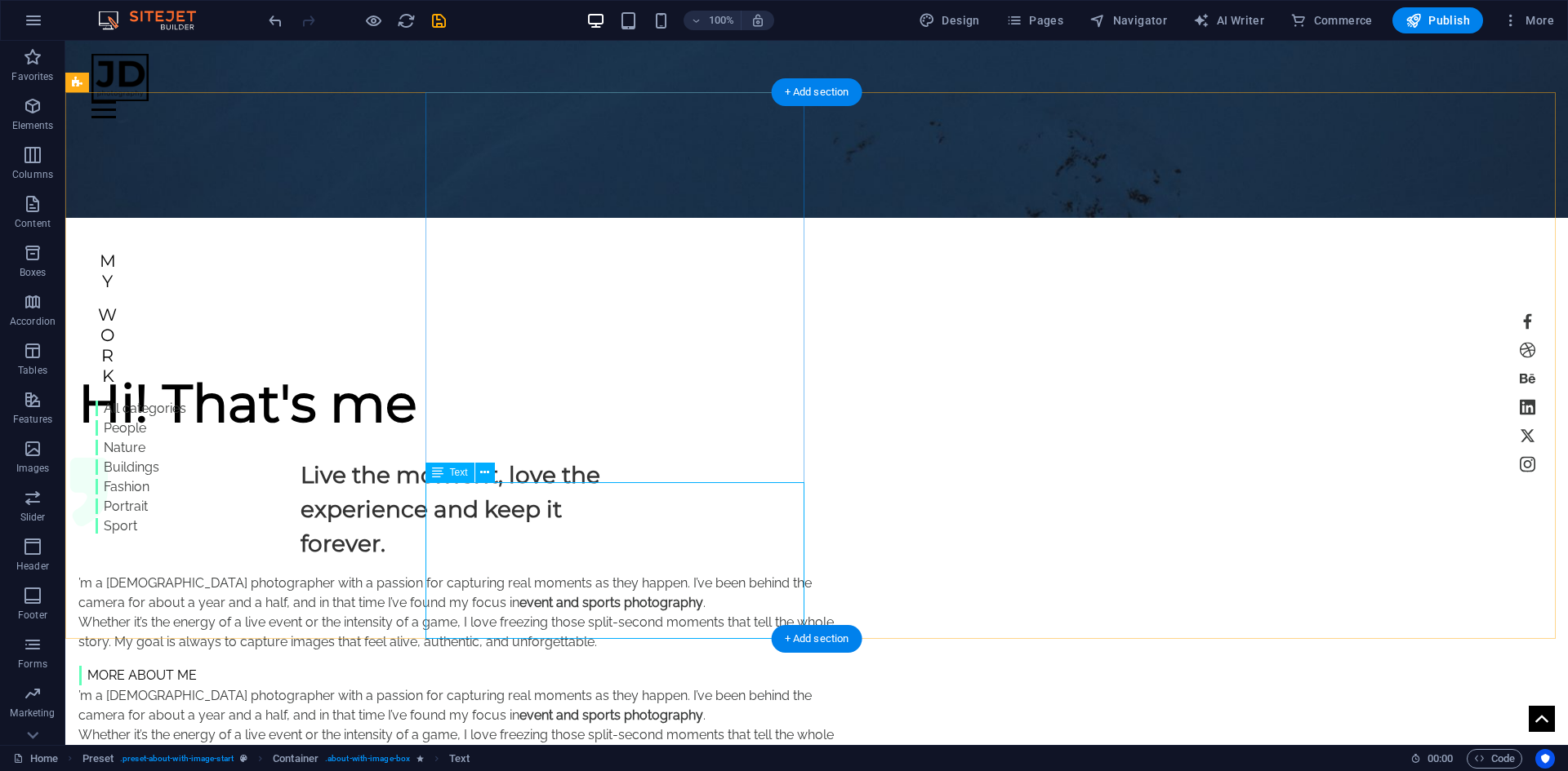
click at [624, 687] on div "’m a [DEMOGRAPHIC_DATA] photographer with a passion for capturing real moments …" at bounding box center [464, 726] width 771 height 78
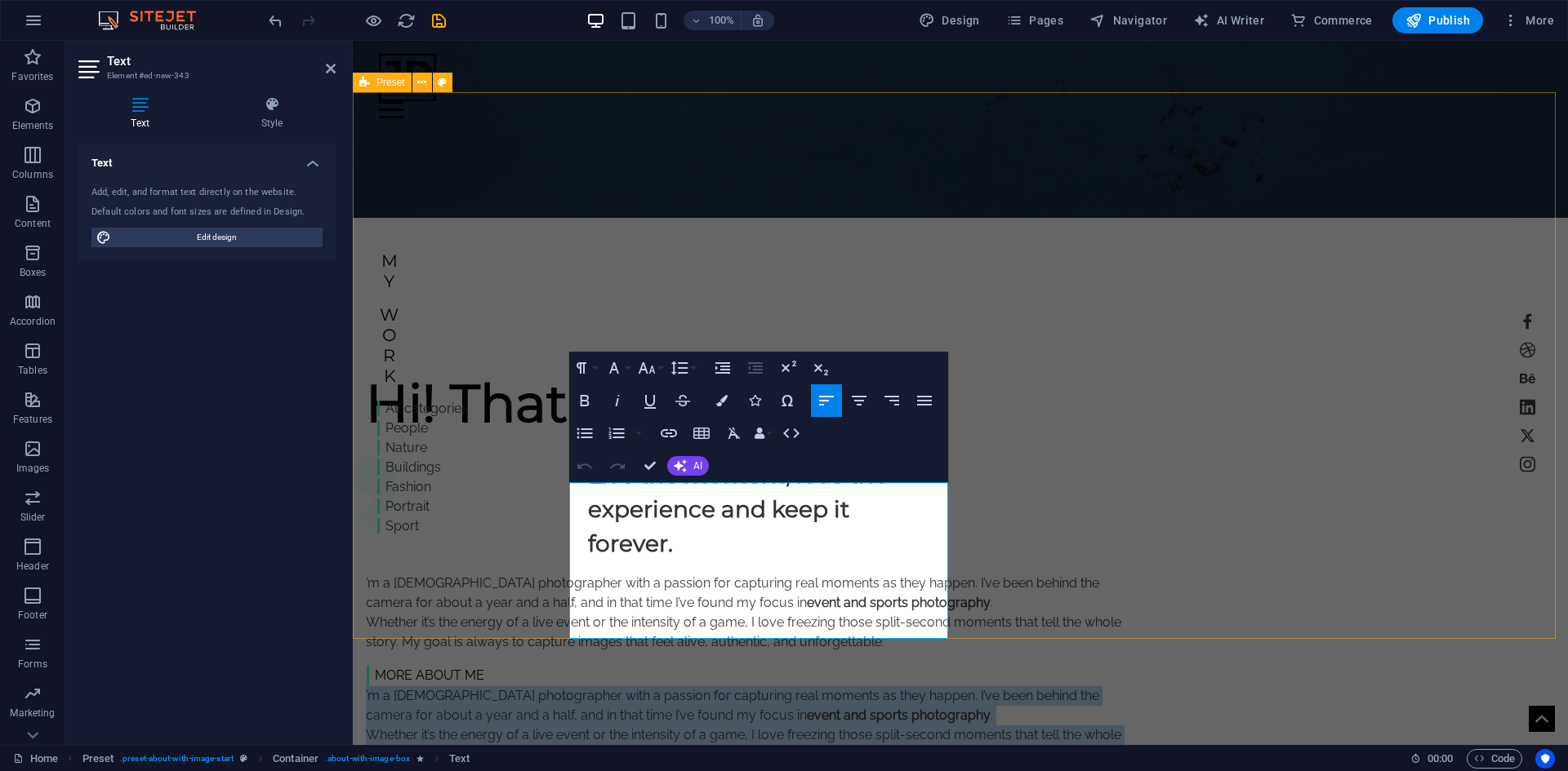
drag, startPoint x: 782, startPoint y: 630, endPoint x: 563, endPoint y: 492, distance: 258.9
click at [563, 492] on div "Hi! That's me Live the moment, love the experience and keep it forever. ’m a [D…" at bounding box center [960, 614] width 1215 height 478
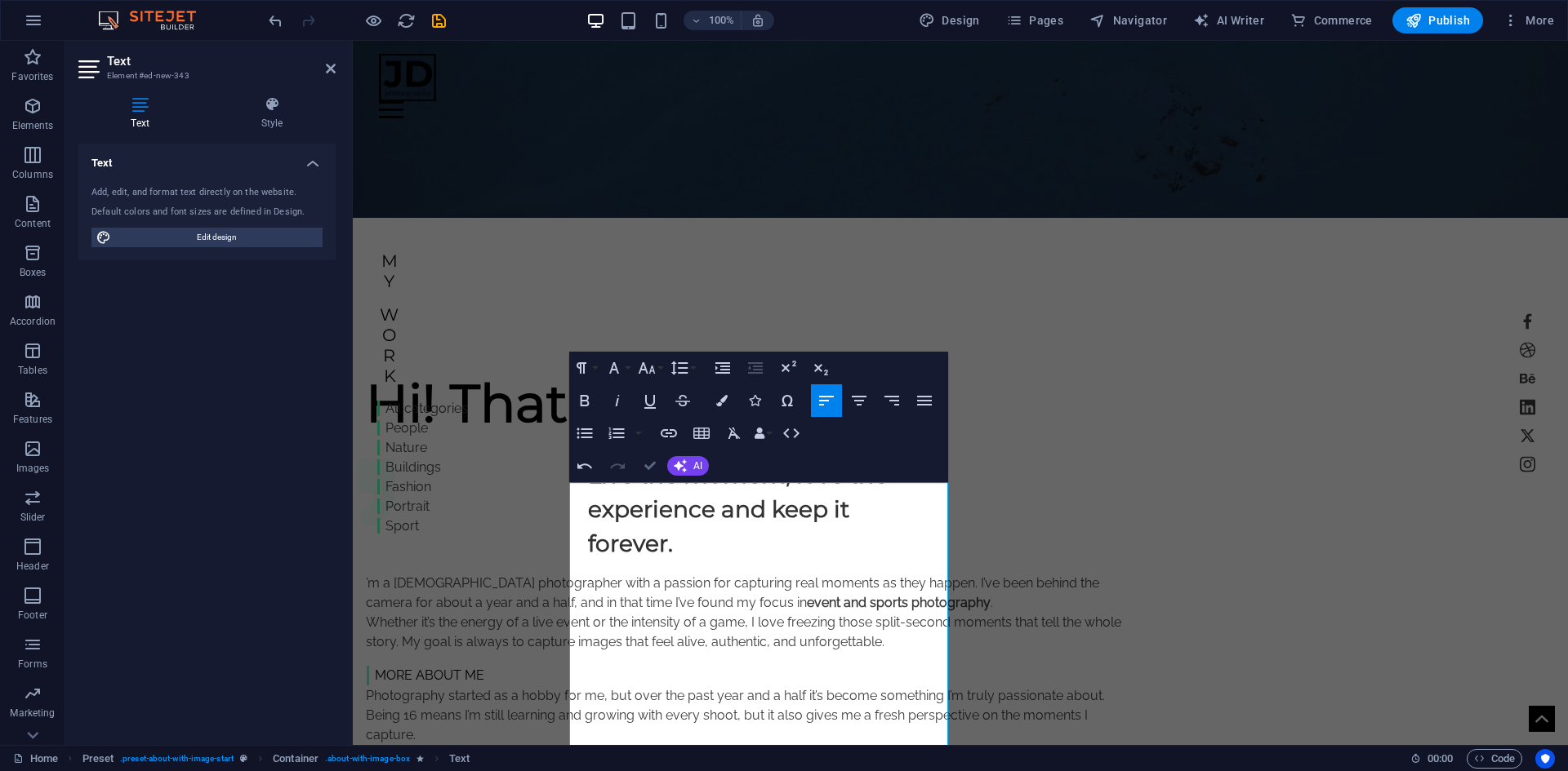
drag, startPoint x: 659, startPoint y: 471, endPoint x: 539, endPoint y: 410, distance: 134.6
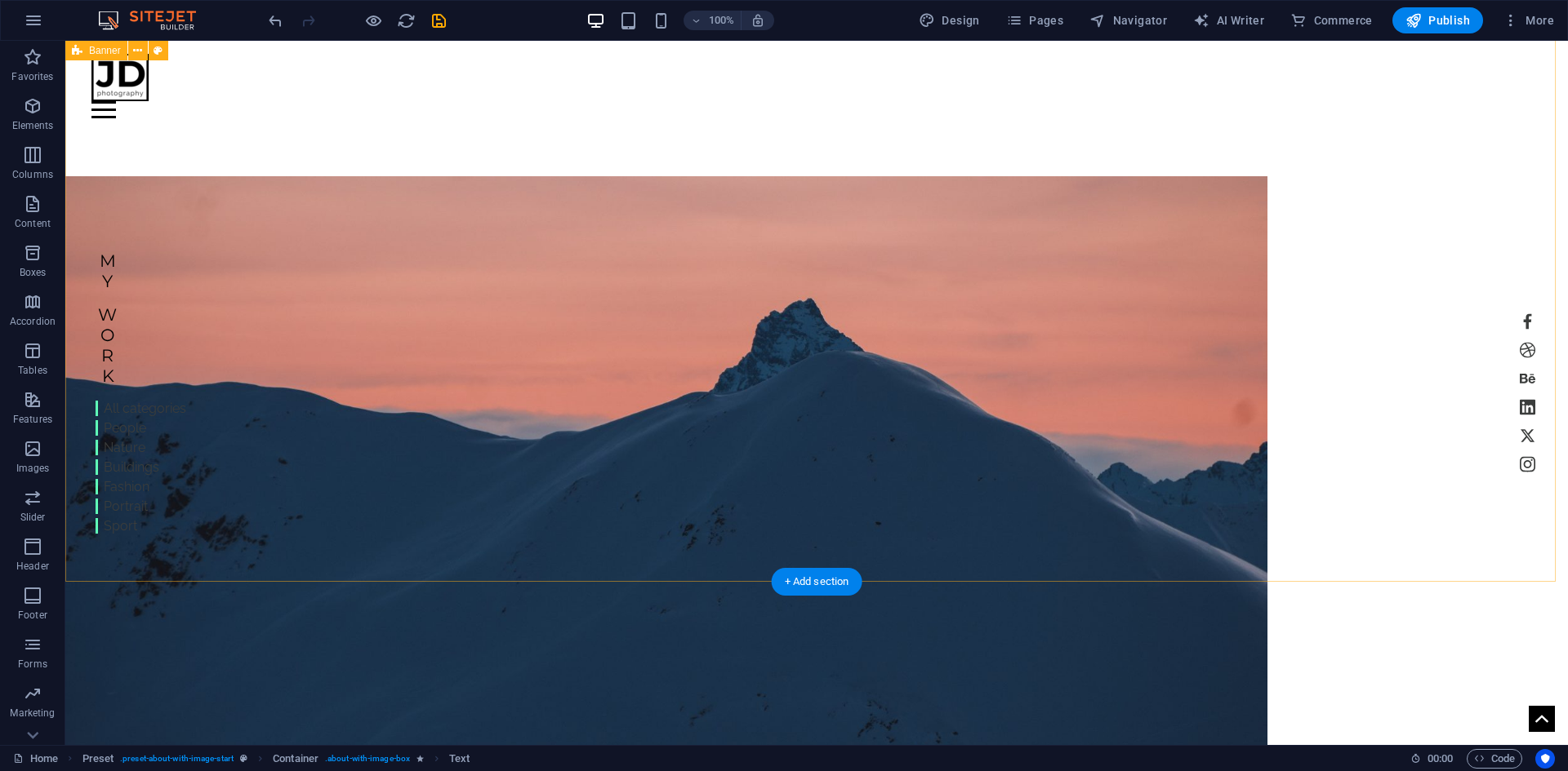
scroll to position [0, 0]
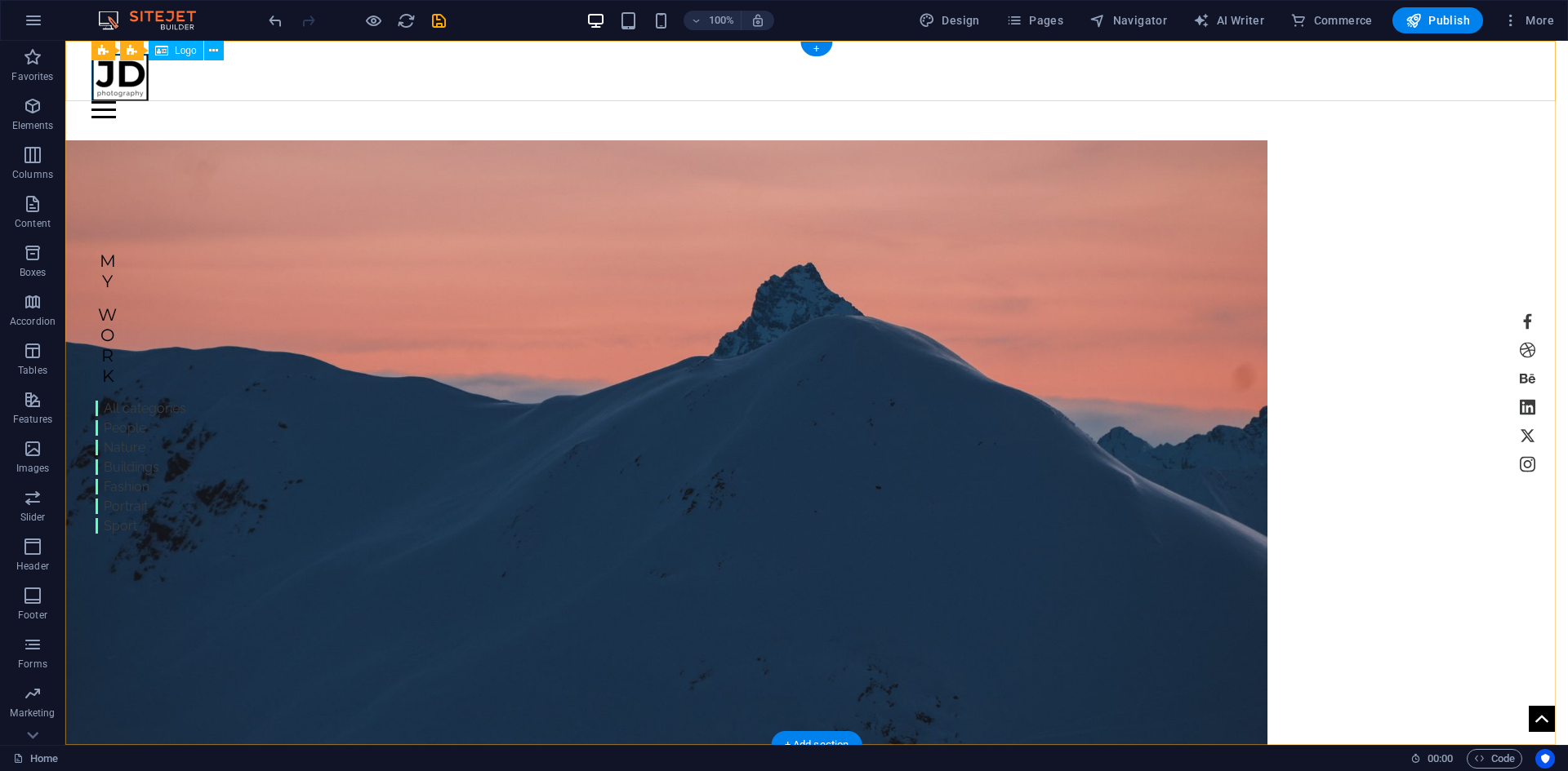
click at [131, 71] on div at bounding box center [817, 77] width 1451 height 47
select select "px"
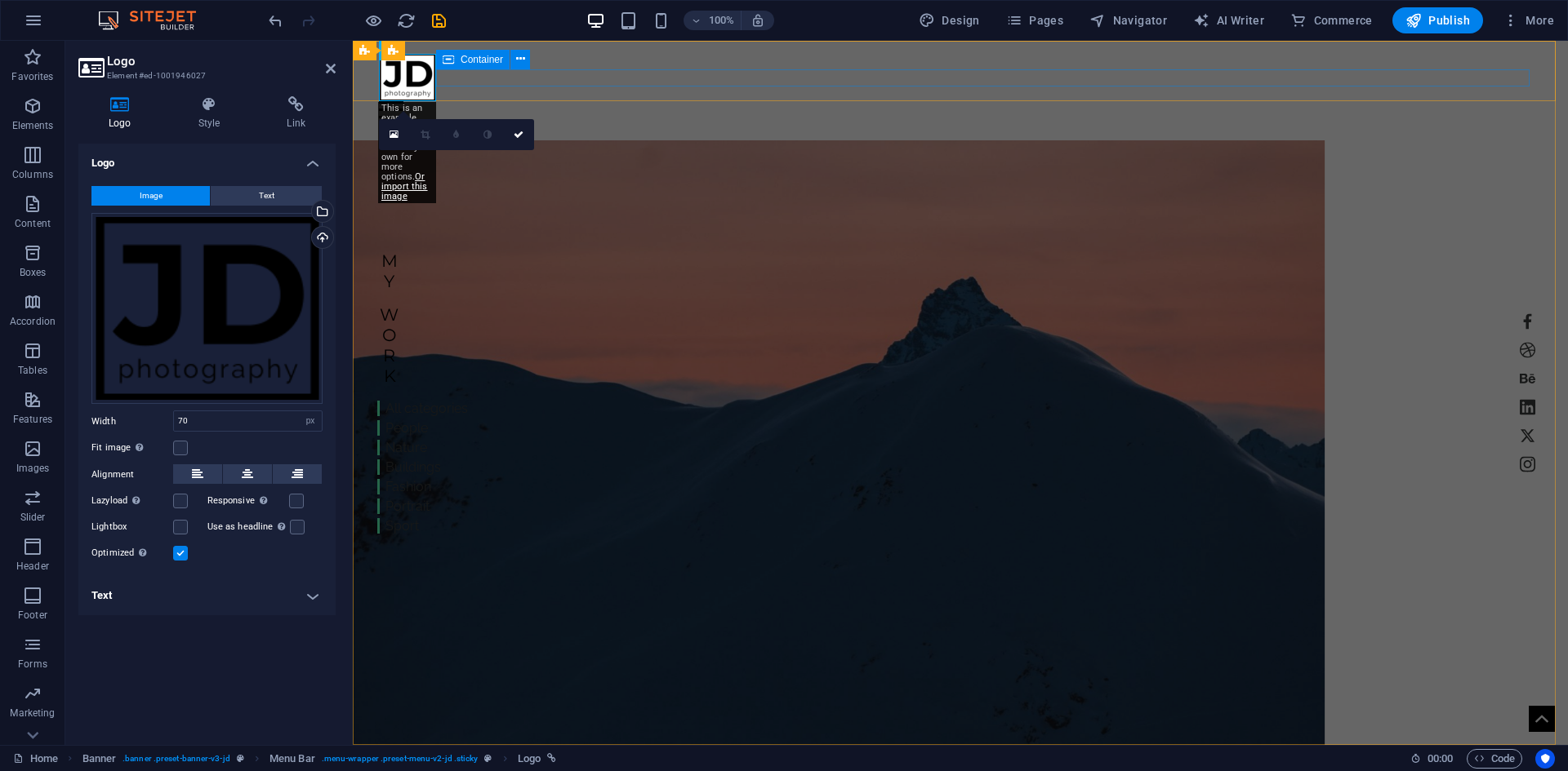
click at [604, 101] on div "Menu" at bounding box center [960, 110] width 1163 height 17
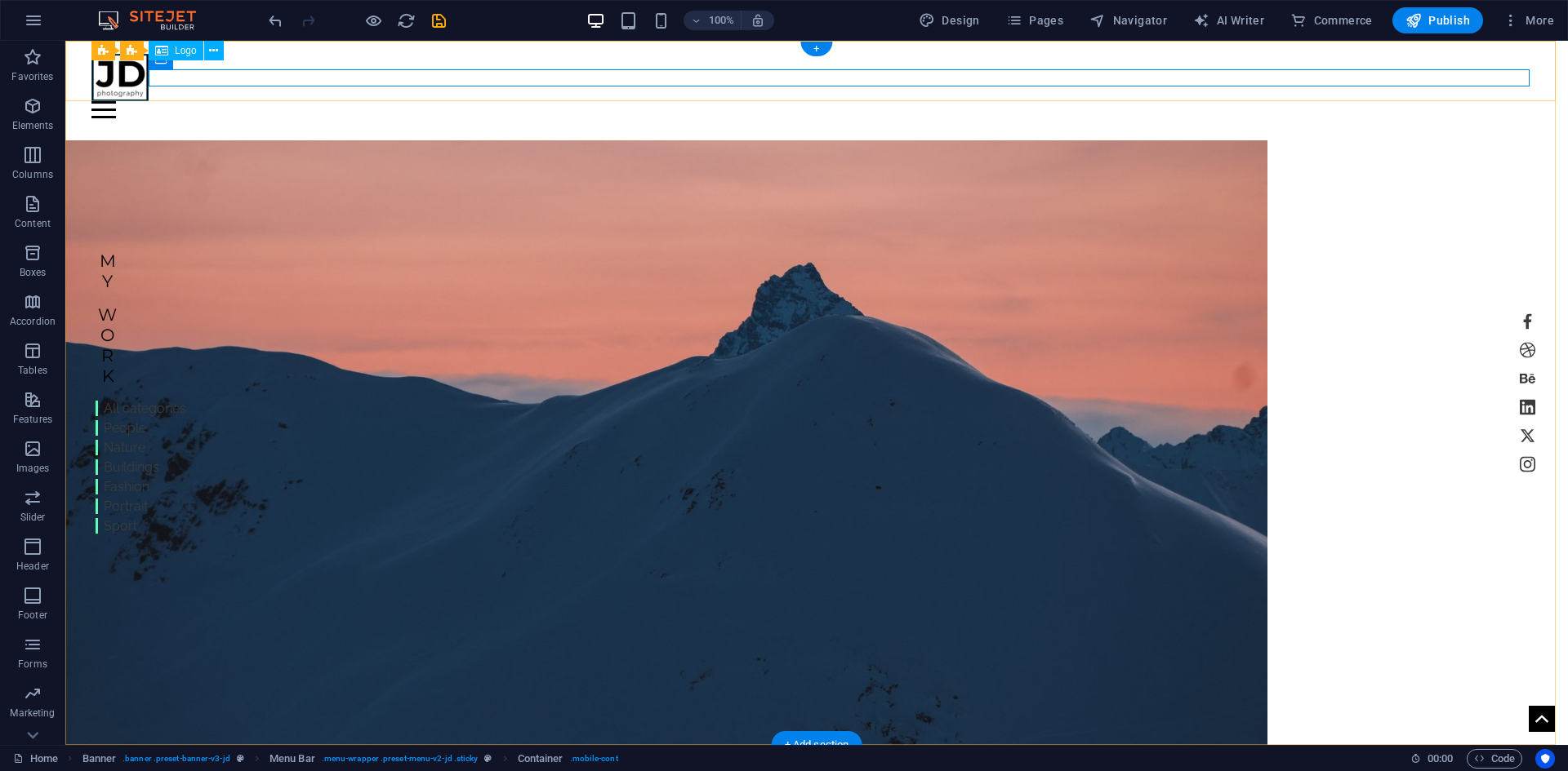
click at [112, 72] on div at bounding box center [817, 77] width 1451 height 47
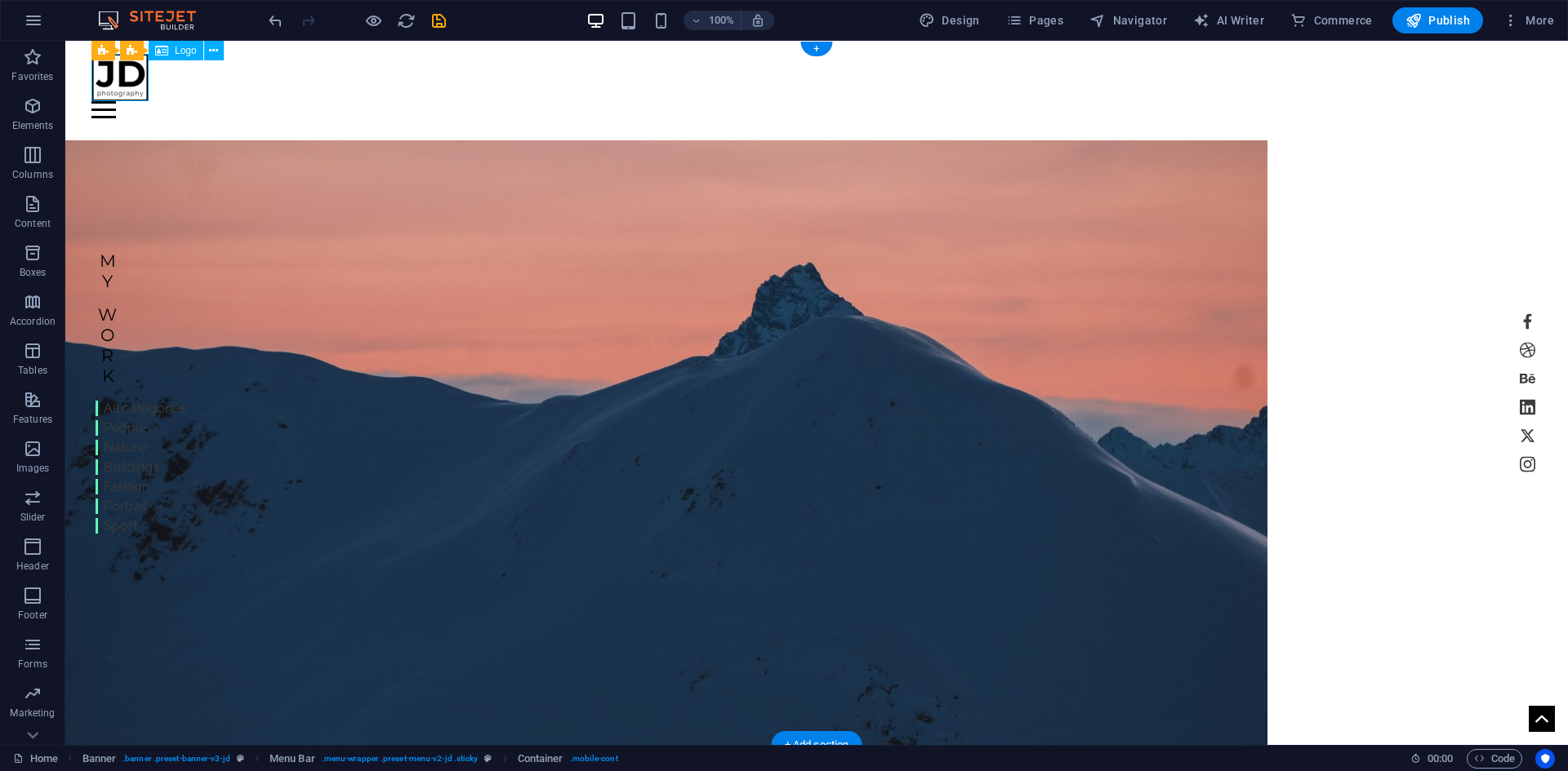
click at [112, 72] on div at bounding box center [817, 77] width 1451 height 47
select select "px"
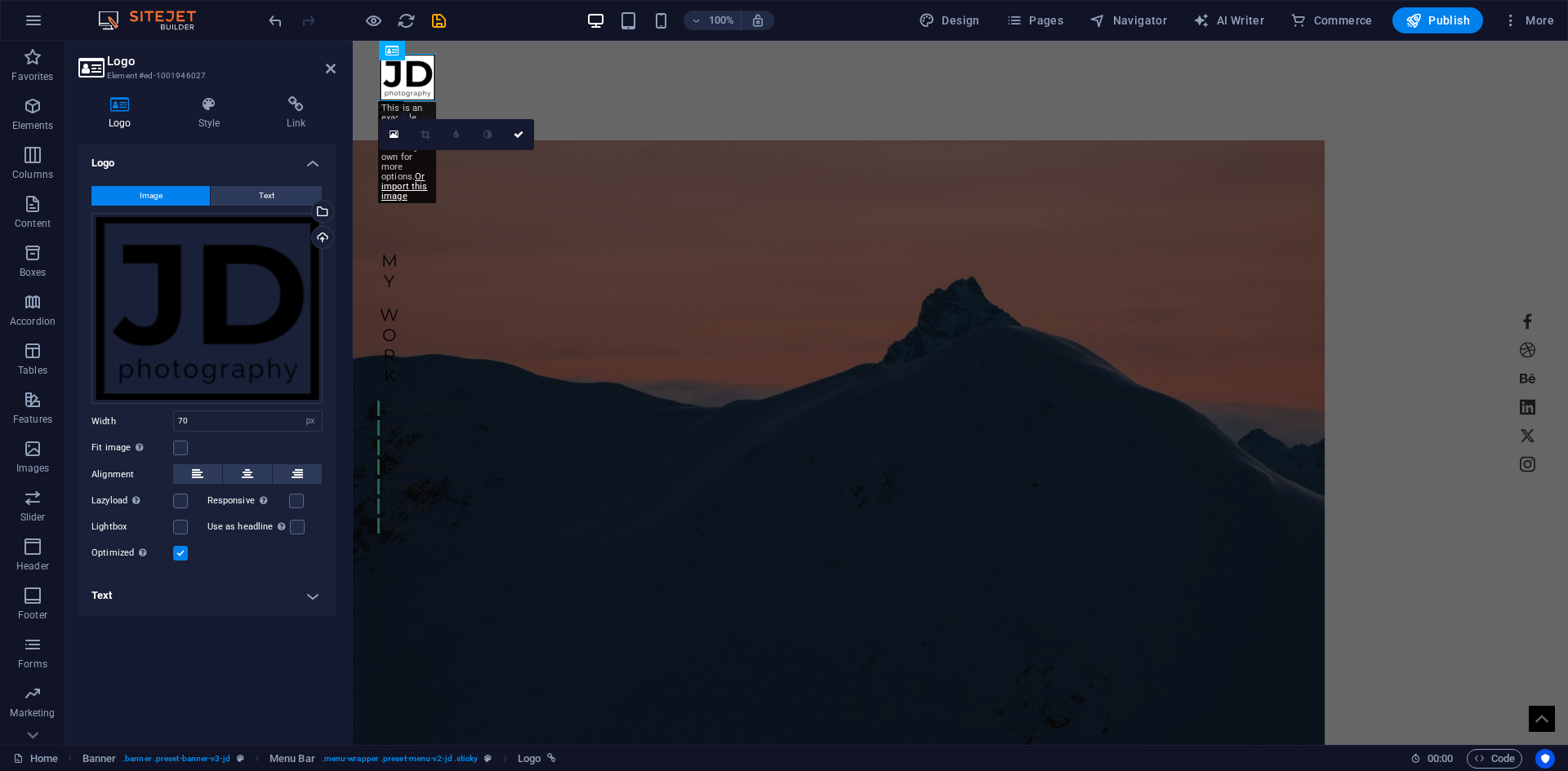
click at [684, 255] on figure at bounding box center [838, 453] width 972 height 626
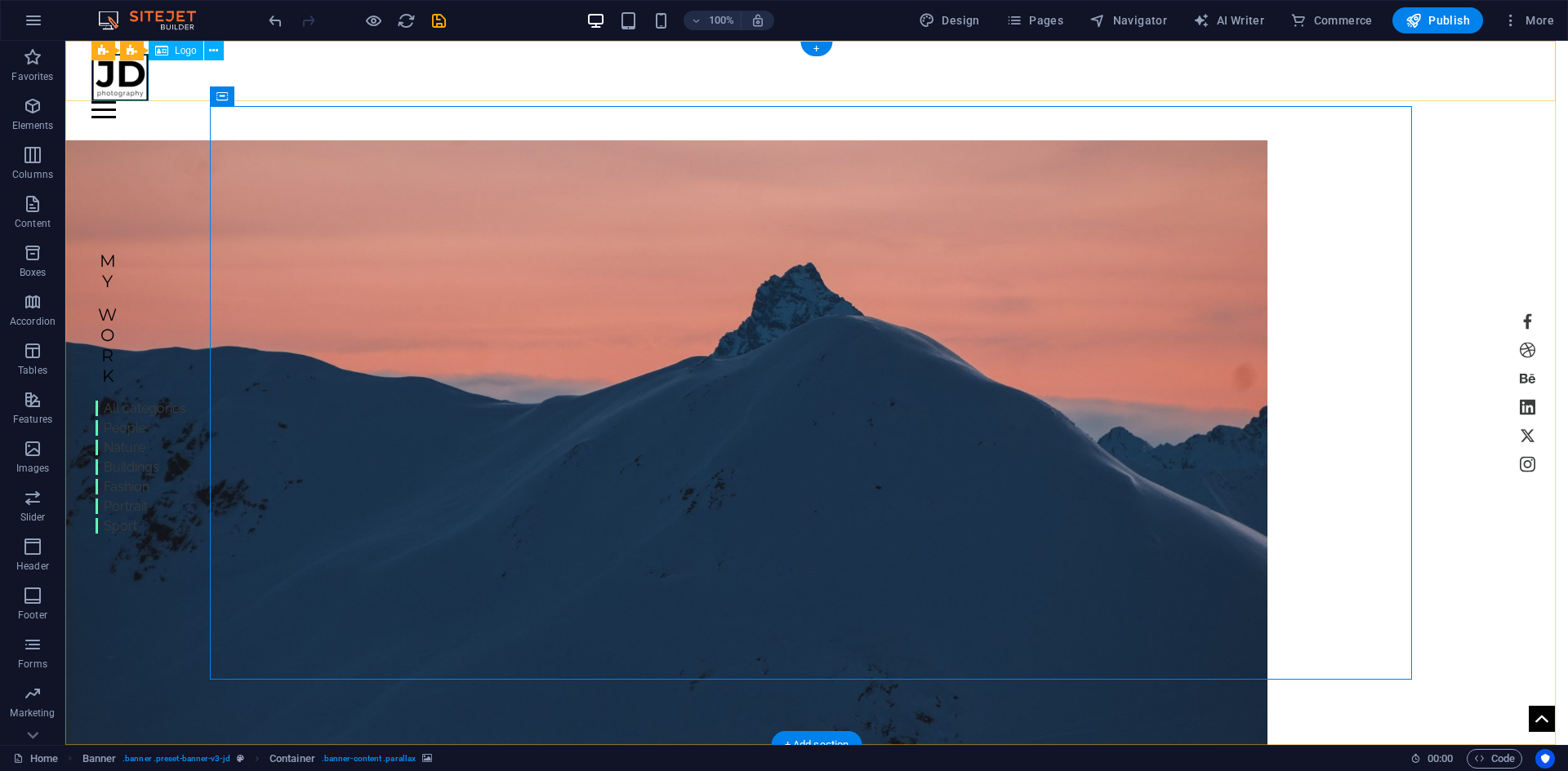
click at [105, 90] on div at bounding box center [817, 77] width 1451 height 47
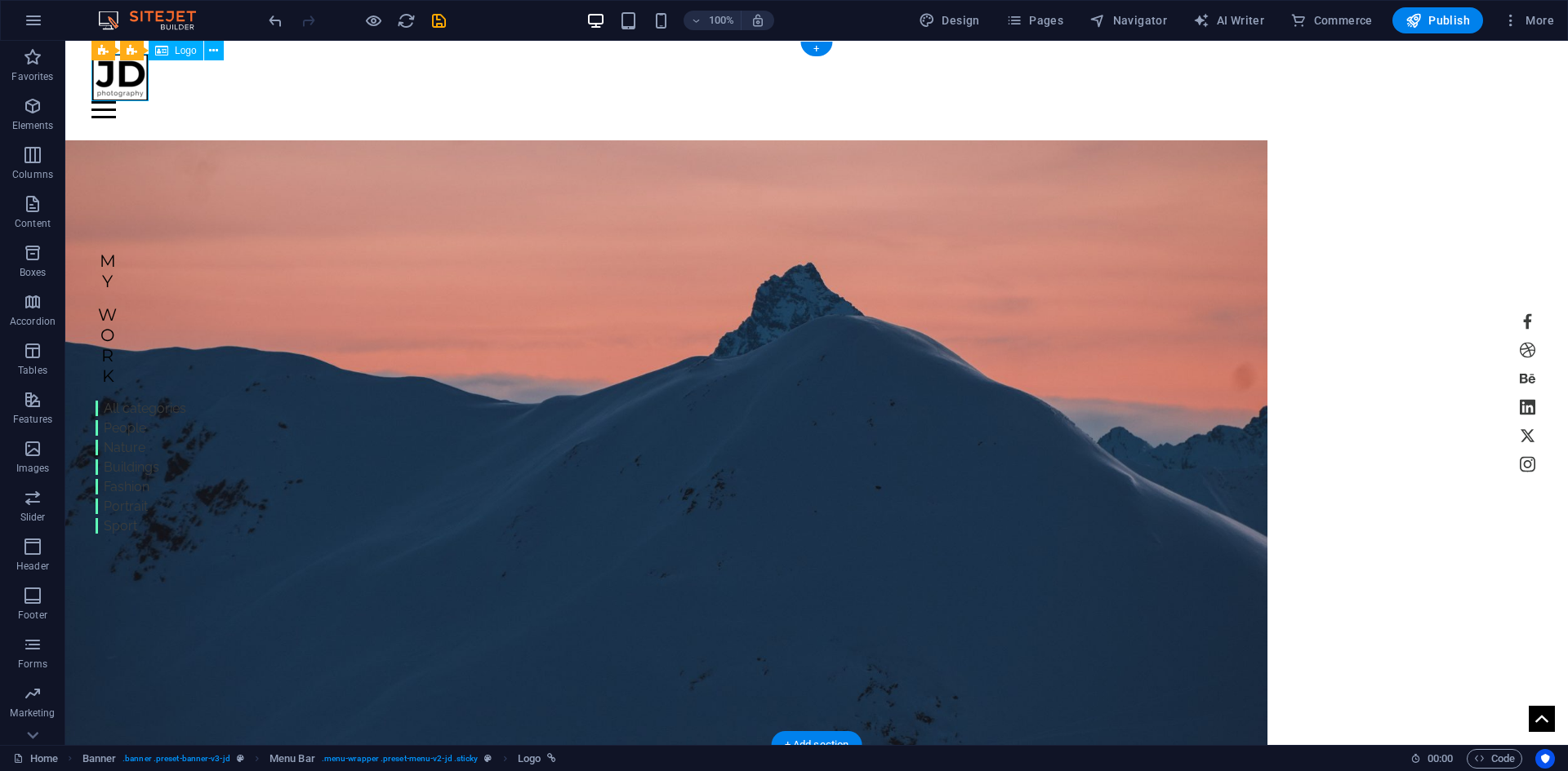
click at [105, 90] on div at bounding box center [817, 77] width 1451 height 47
select select "px"
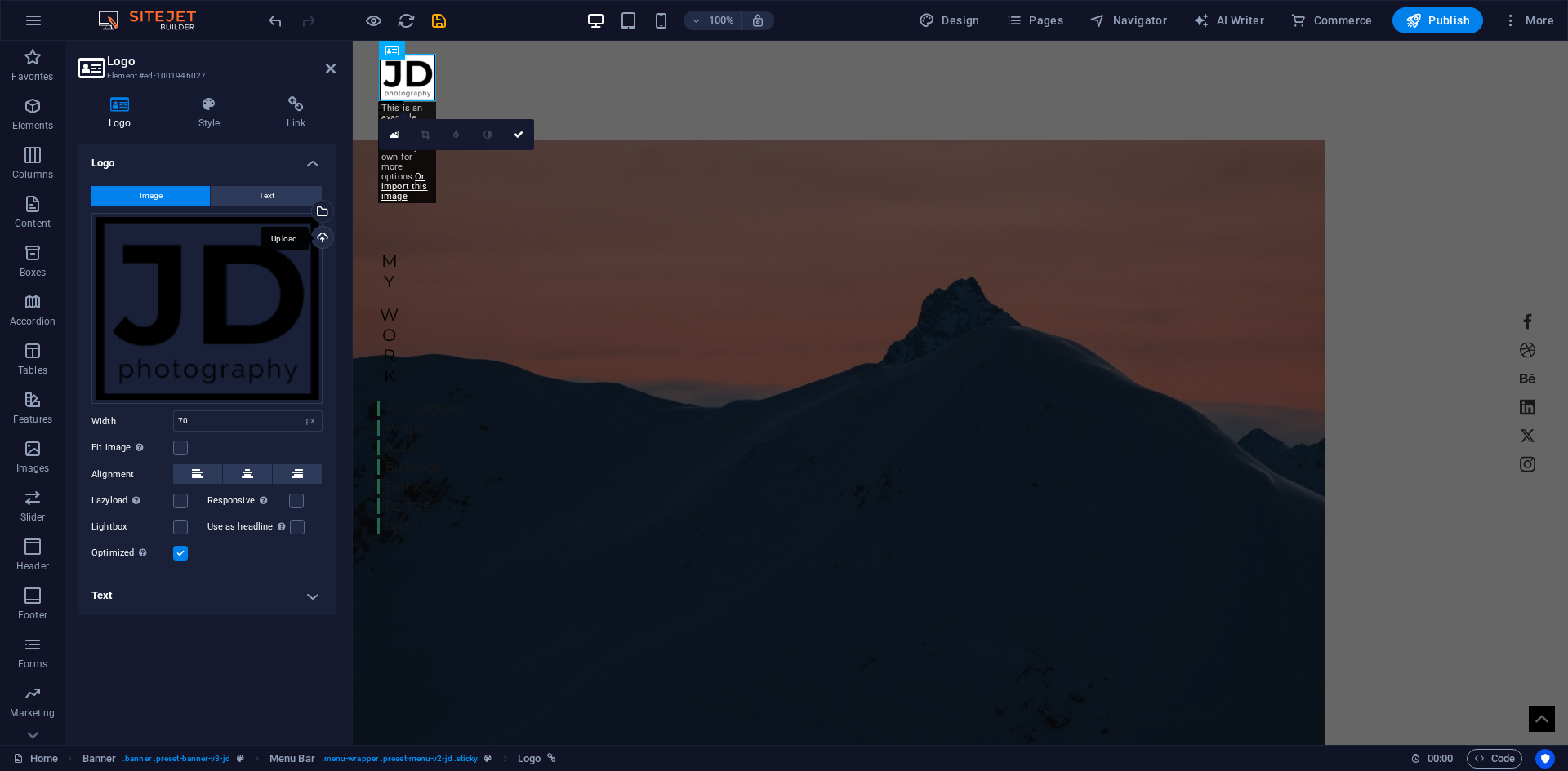
click at [325, 232] on div "Upload" at bounding box center [320, 239] width 24 height 24
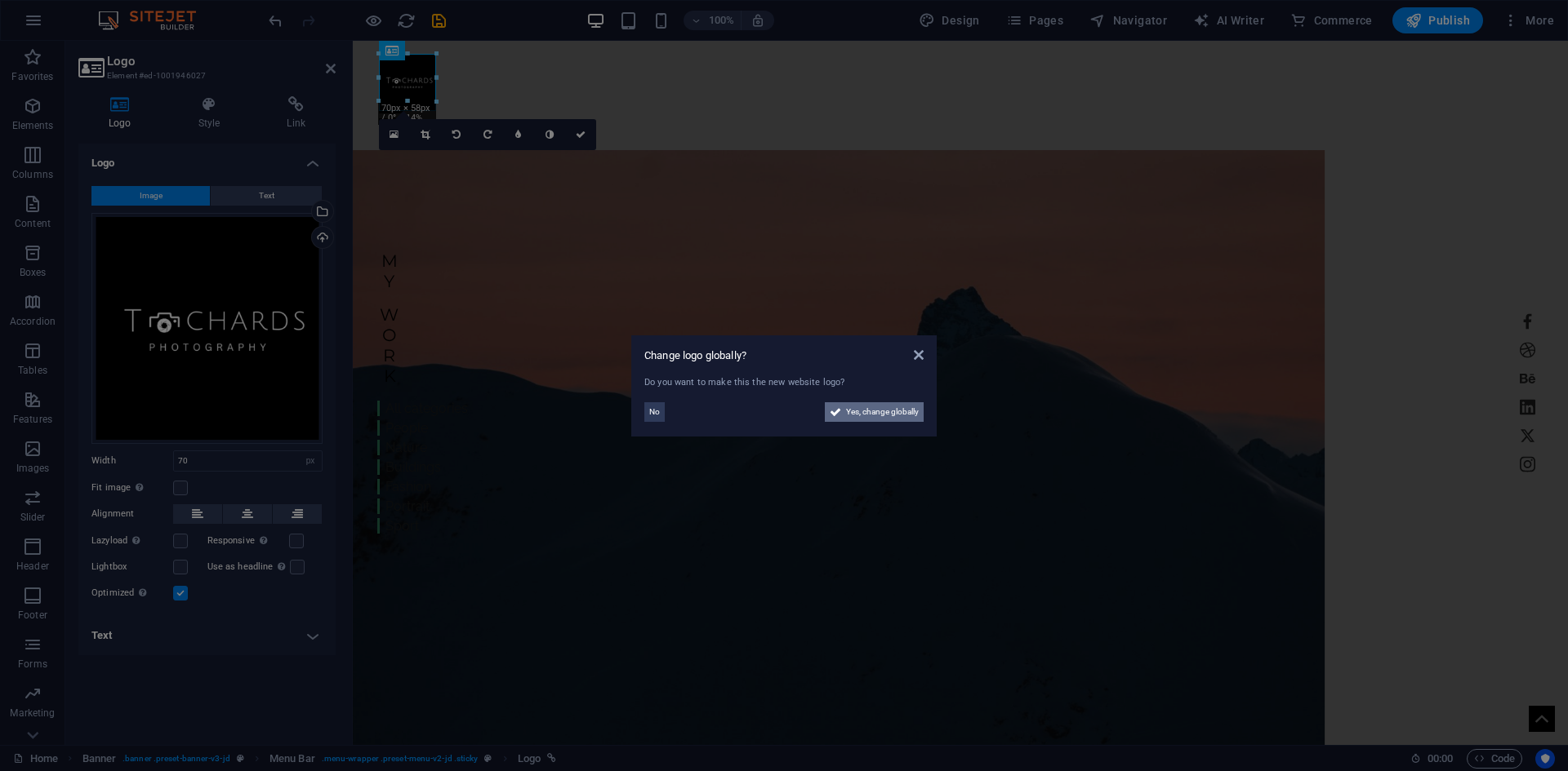
click at [856, 412] on span "Yes, change globally" at bounding box center [882, 413] width 73 height 19
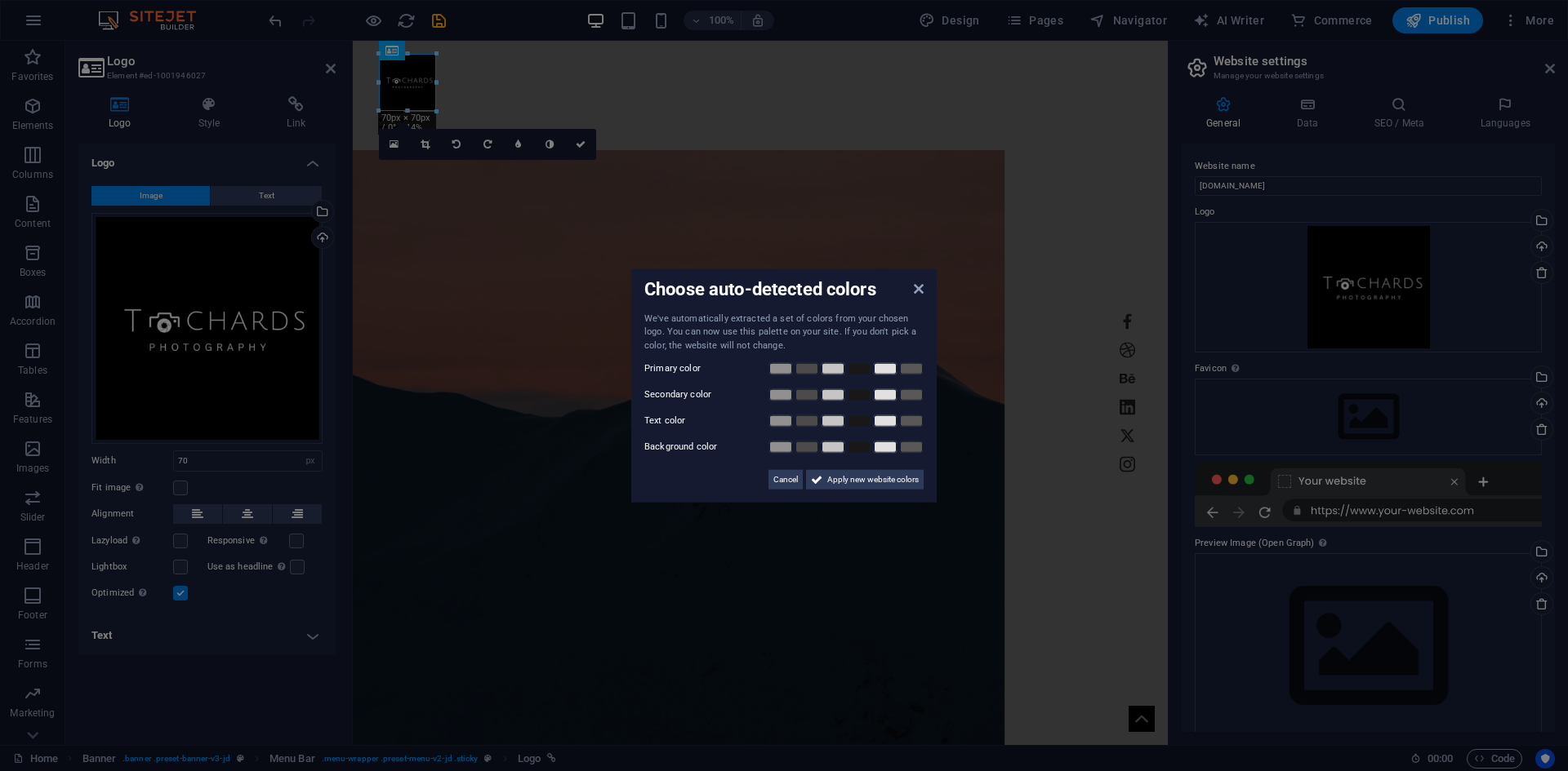
click at [931, 287] on div "Choose auto-detected colors We've automatically extracted a set of colors from …" at bounding box center [784, 386] width 305 height 234
click at [922, 287] on icon at bounding box center [918, 288] width 10 height 14
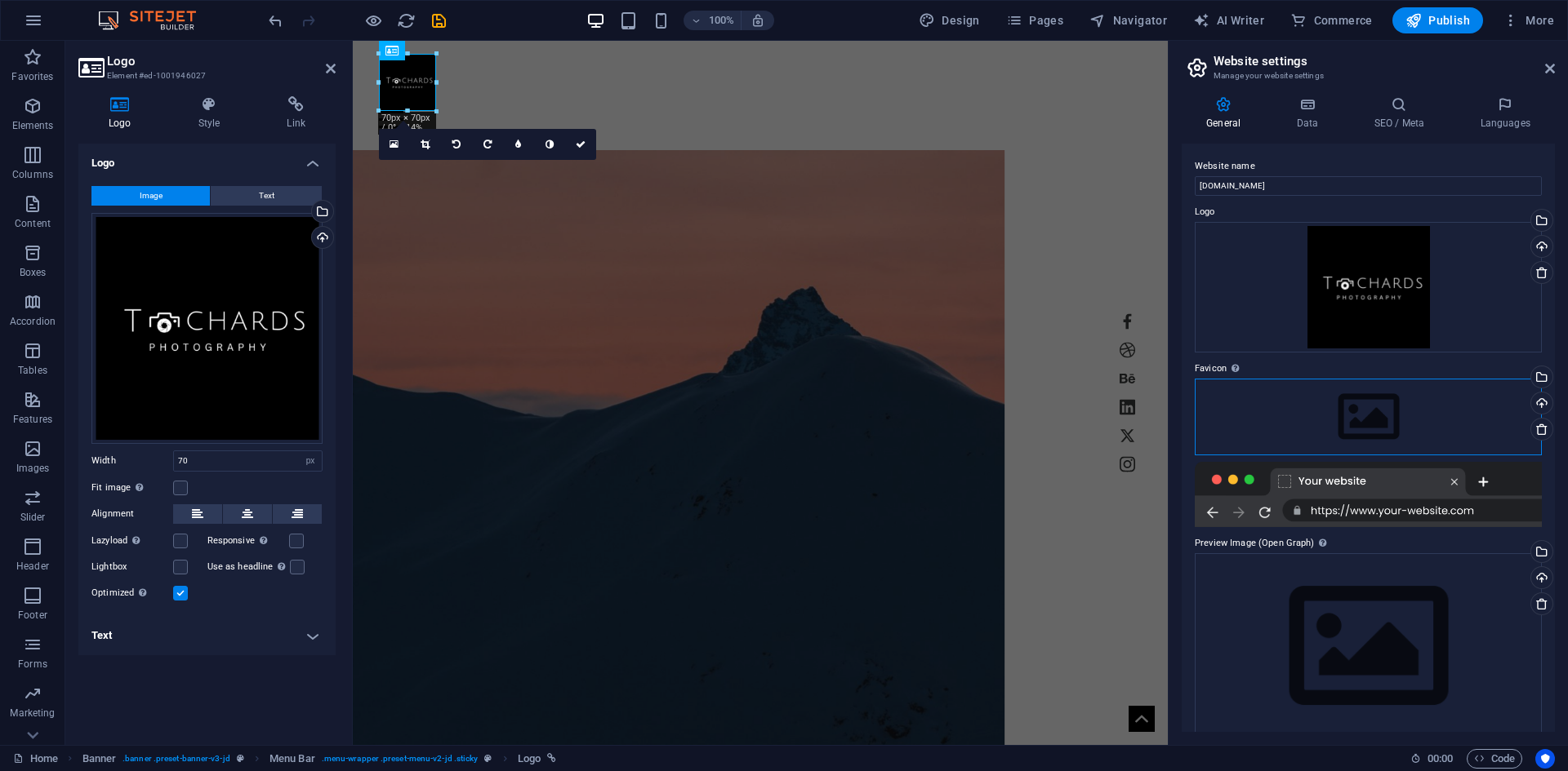
click at [1356, 386] on div "Drag files here, click to choose files or select files from Files or our free s…" at bounding box center [1368, 416] width 347 height 76
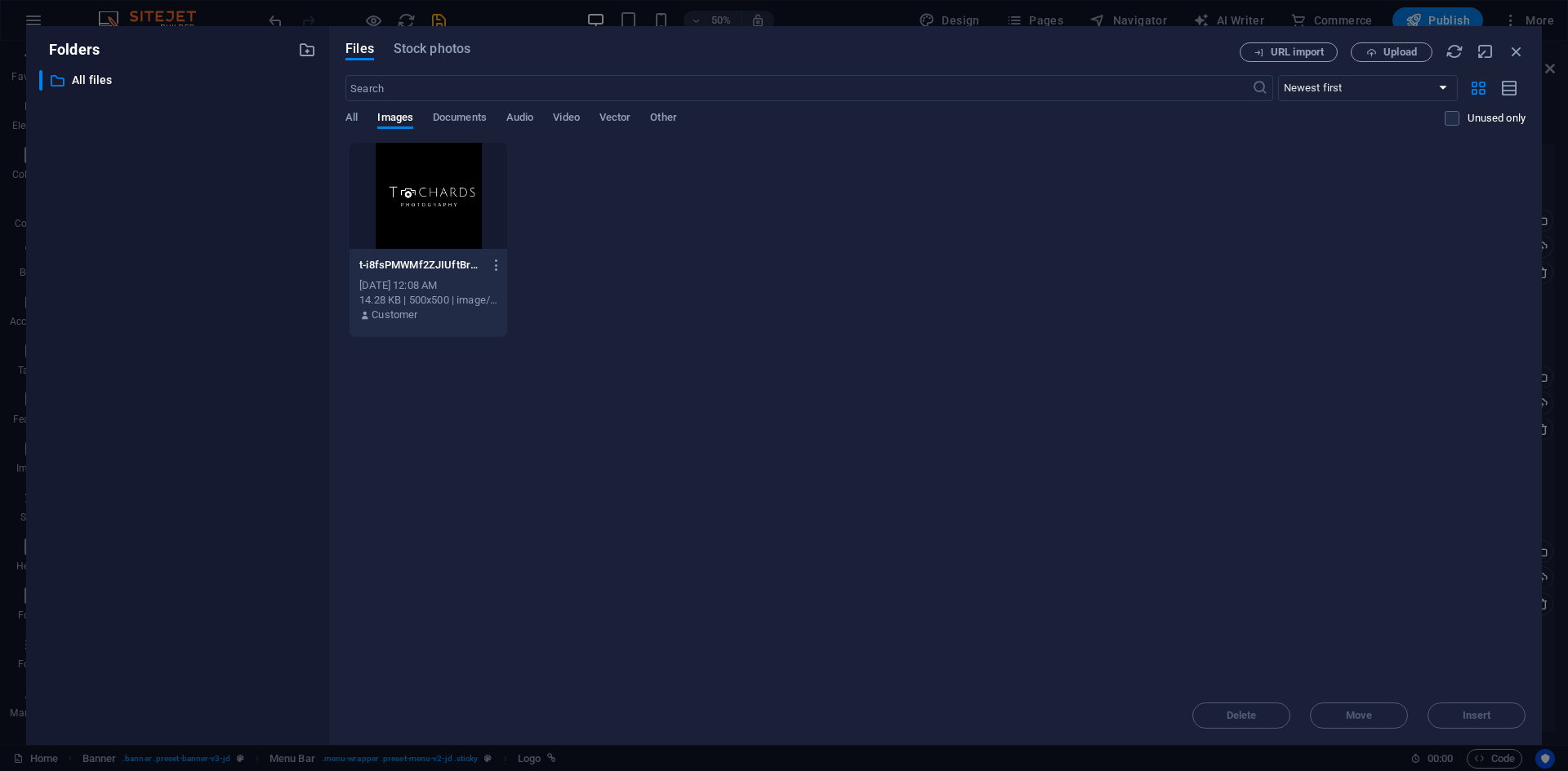
click at [468, 217] on div at bounding box center [428, 196] width 158 height 106
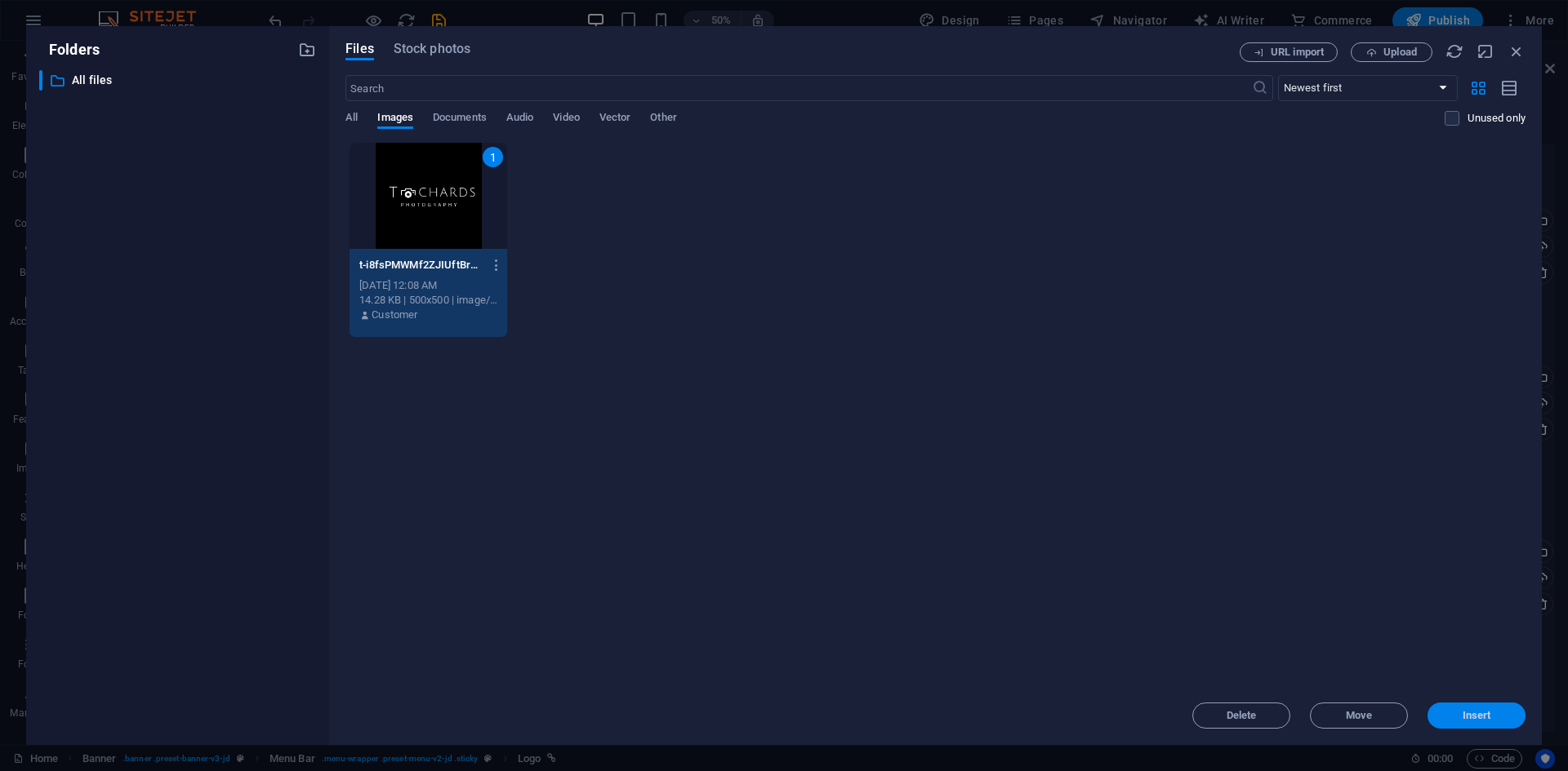
click at [1466, 720] on span "Insert" at bounding box center [1477, 716] width 29 height 10
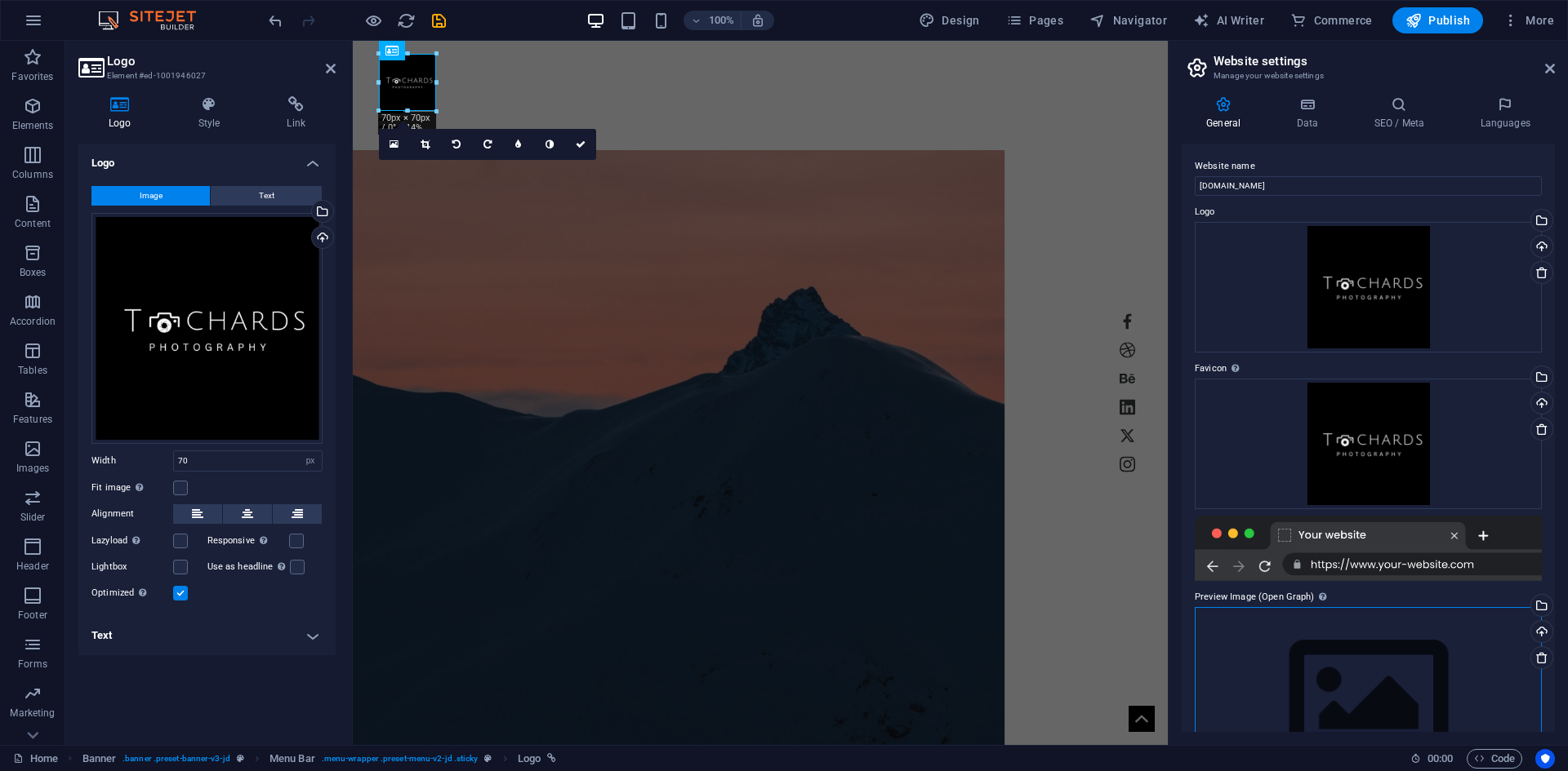
click at [1427, 650] on div "Drag files here, click to choose files or select files from Files or our free s…" at bounding box center [1368, 700] width 347 height 186
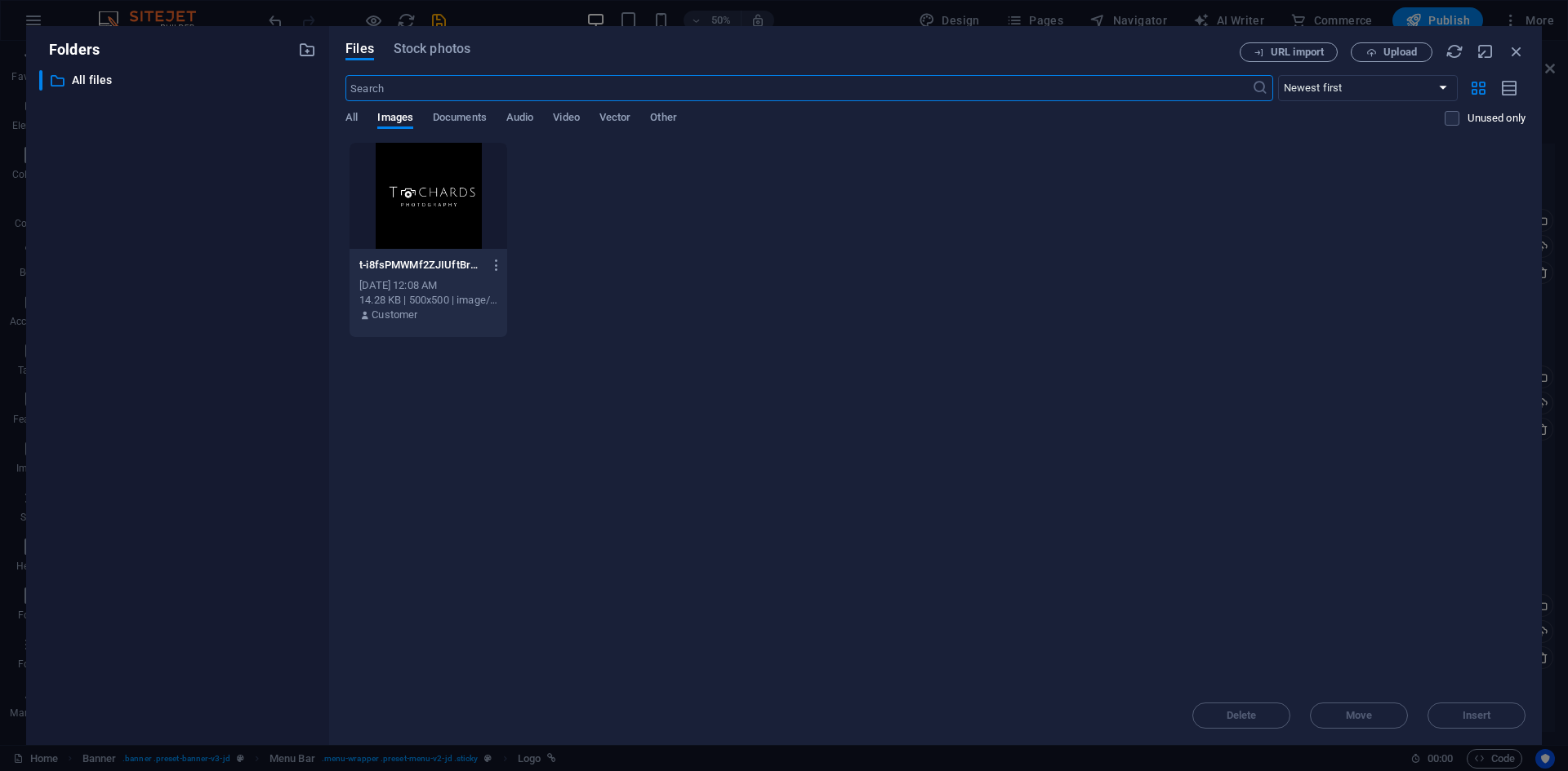
click at [414, 214] on div at bounding box center [428, 196] width 158 height 106
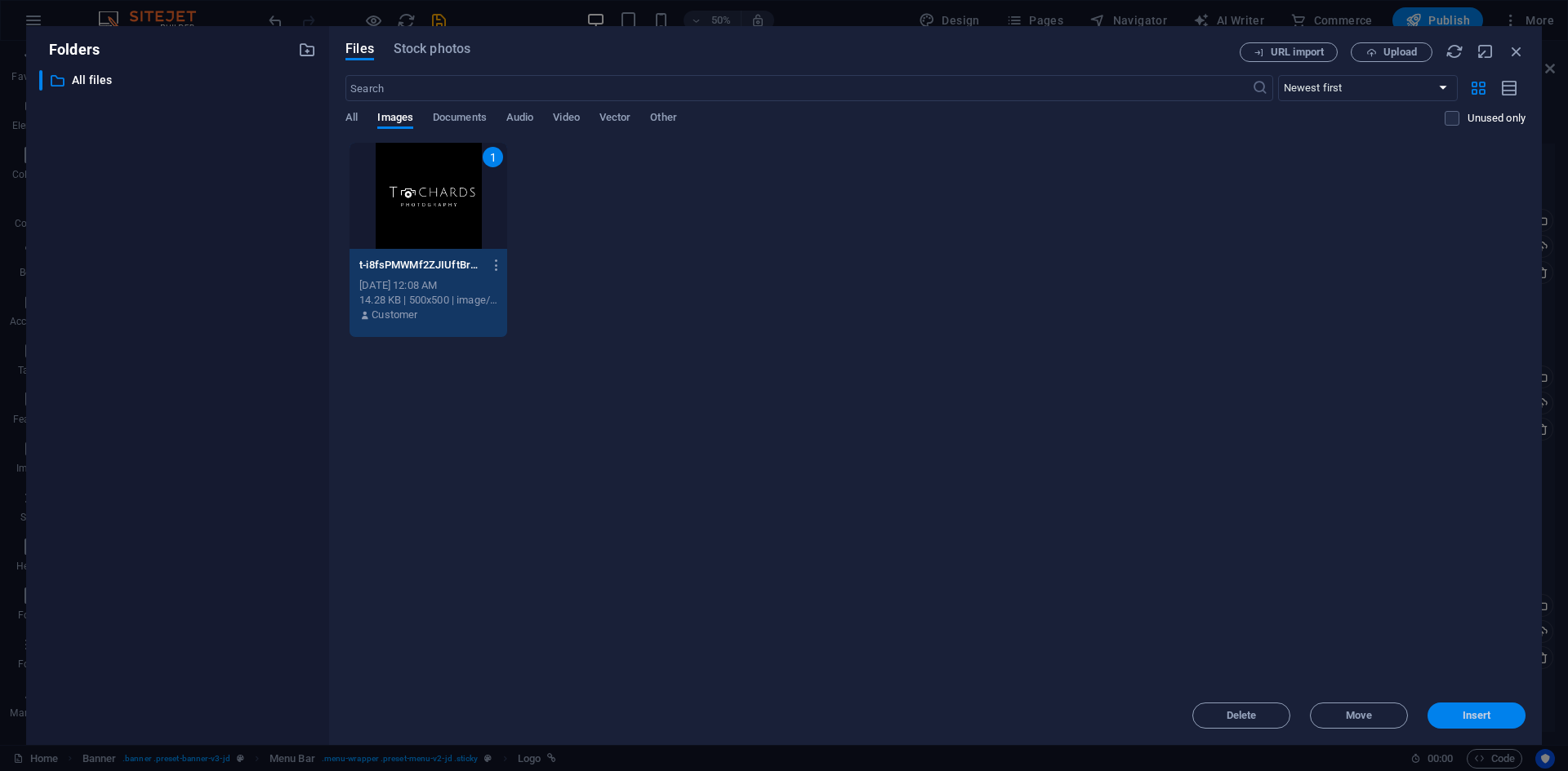
click at [1480, 717] on span "Insert" at bounding box center [1477, 716] width 29 height 10
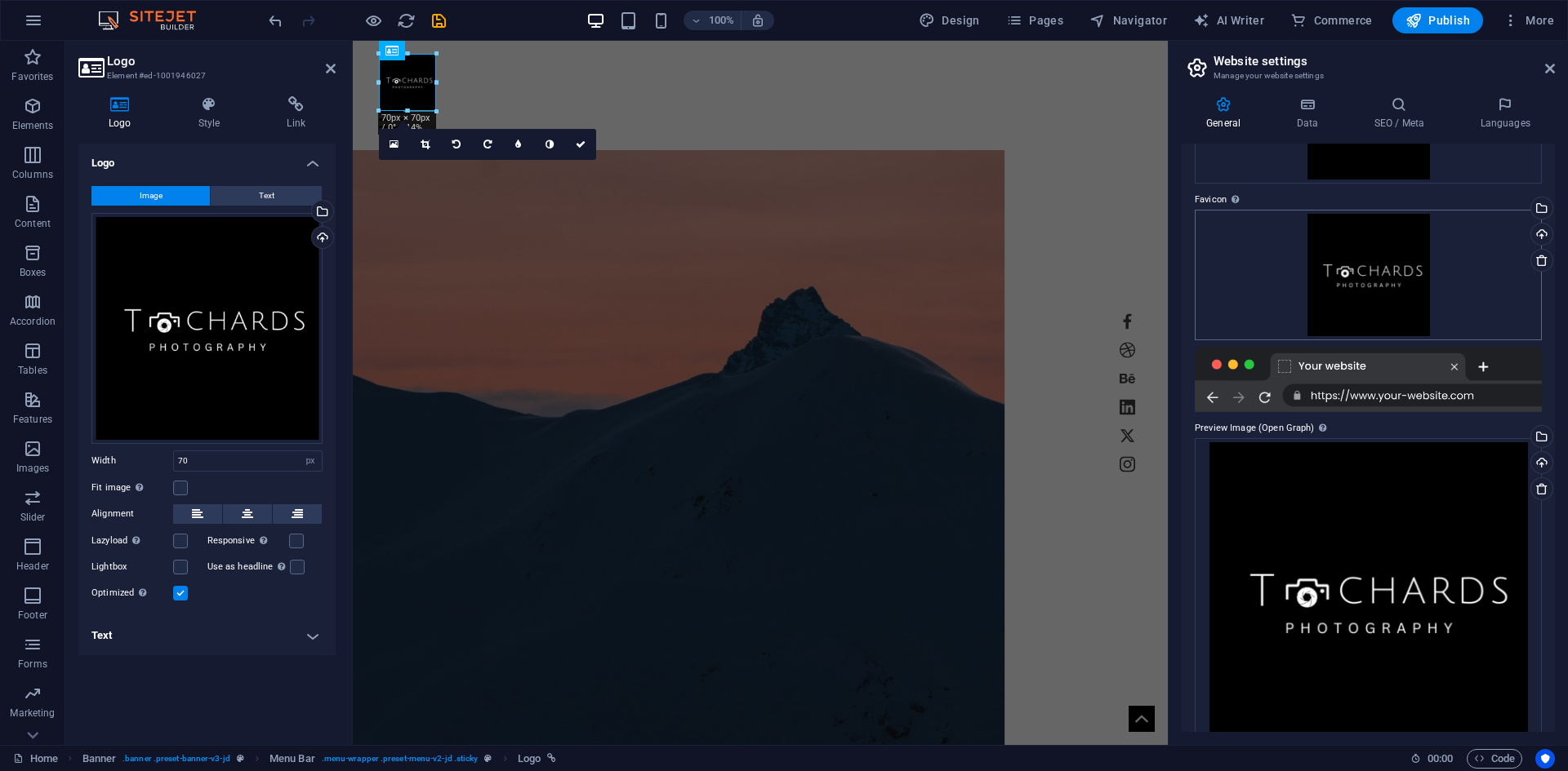
scroll to position [51, 0]
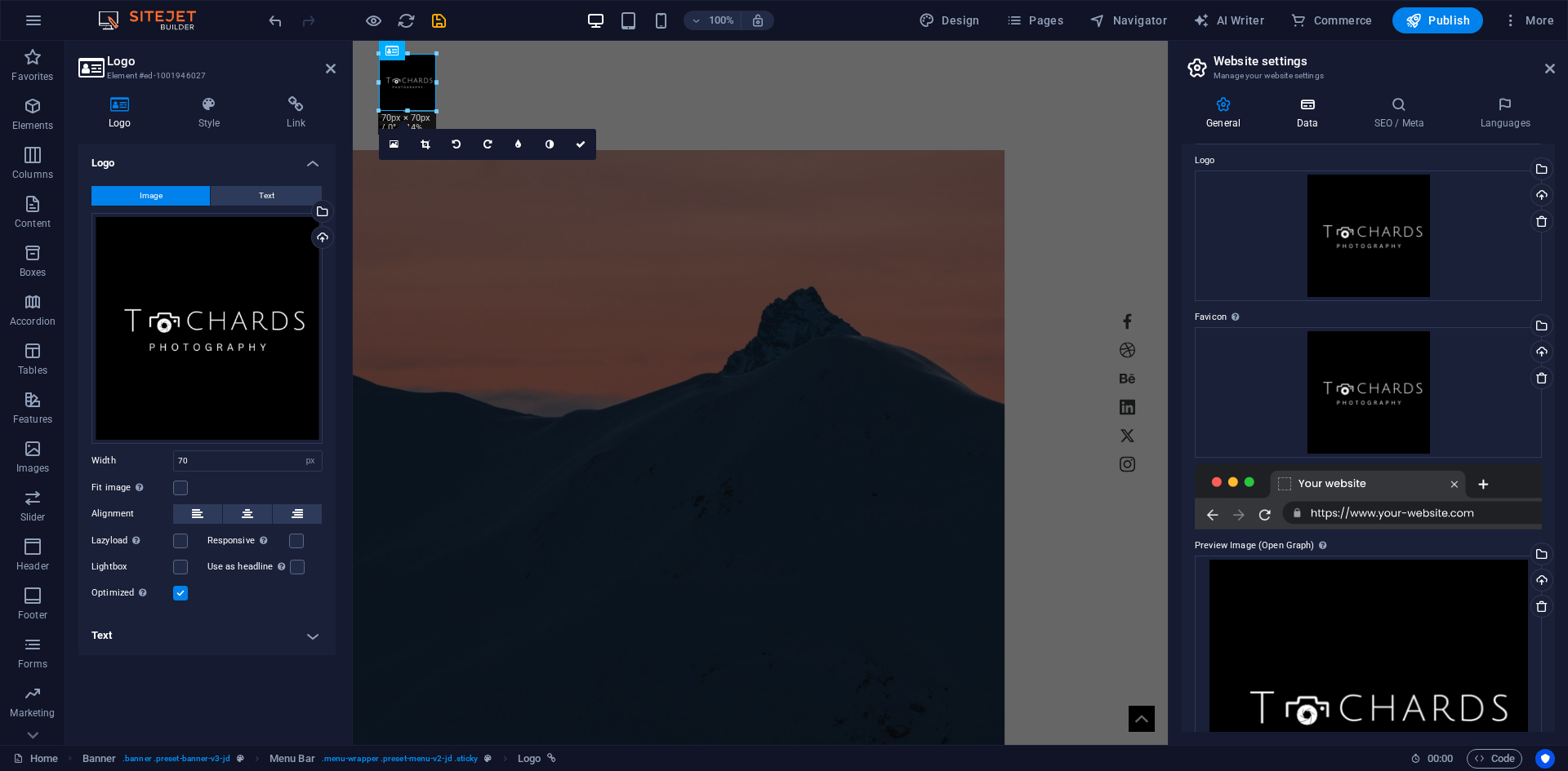
click at [1339, 113] on h4 "Data" at bounding box center [1310, 113] width 77 height 34
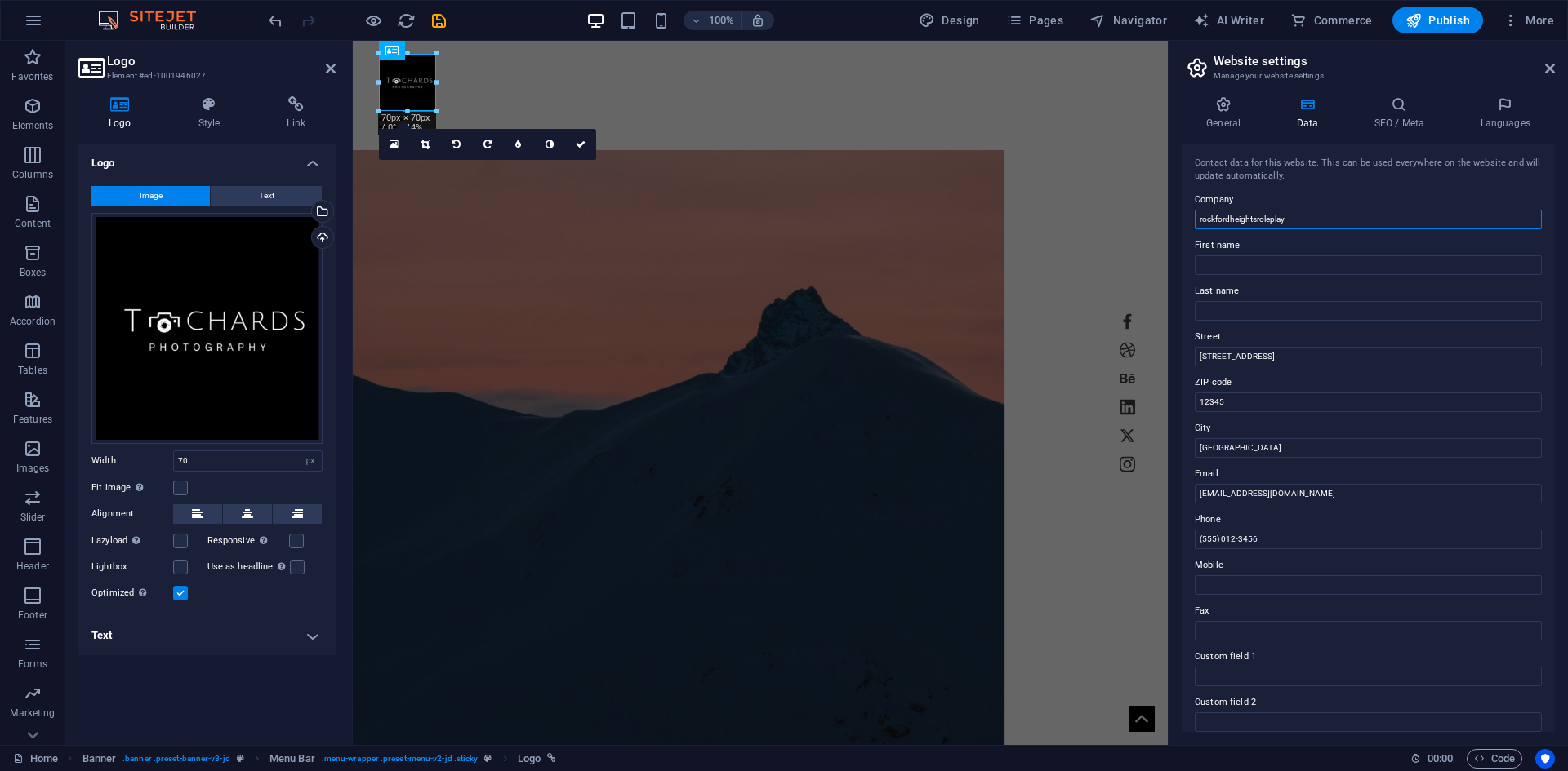
drag, startPoint x: 1703, startPoint y: 266, endPoint x: 1046, endPoint y: 230, distance: 658.0
click at [1266, 216] on input "rockfordheightsroleplay" at bounding box center [1368, 219] width 347 height 19
type input "tchards photography"
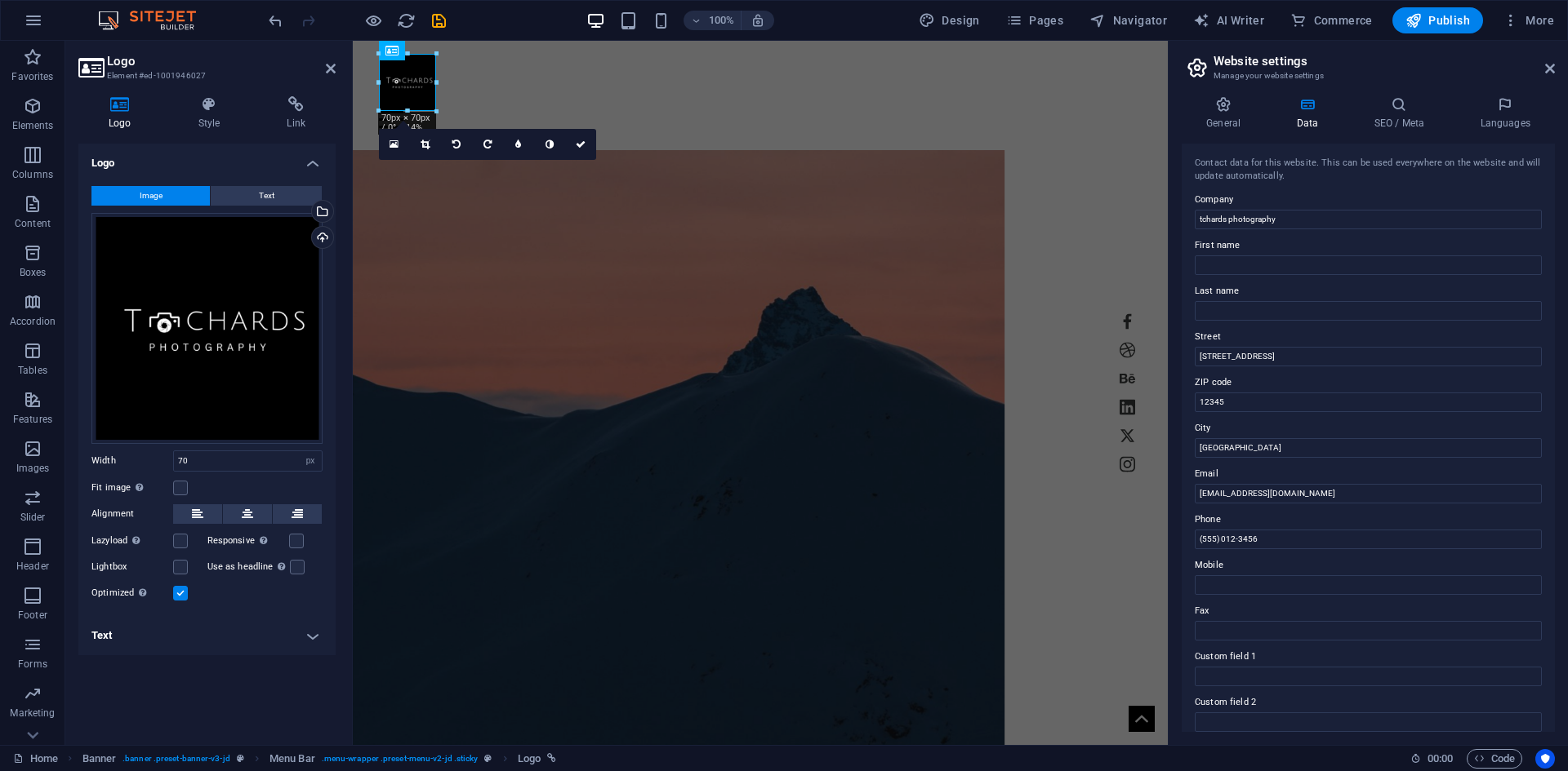
click at [1546, 85] on div "General Data SEO / Meta Languages Website name [DOMAIN_NAME] Logo Drag files he…" at bounding box center [1368, 414] width 399 height 662
drag, startPoint x: 1547, startPoint y: 66, endPoint x: 1118, endPoint y: 82, distance: 429.3
click at [1547, 66] on icon at bounding box center [1551, 69] width 10 height 14
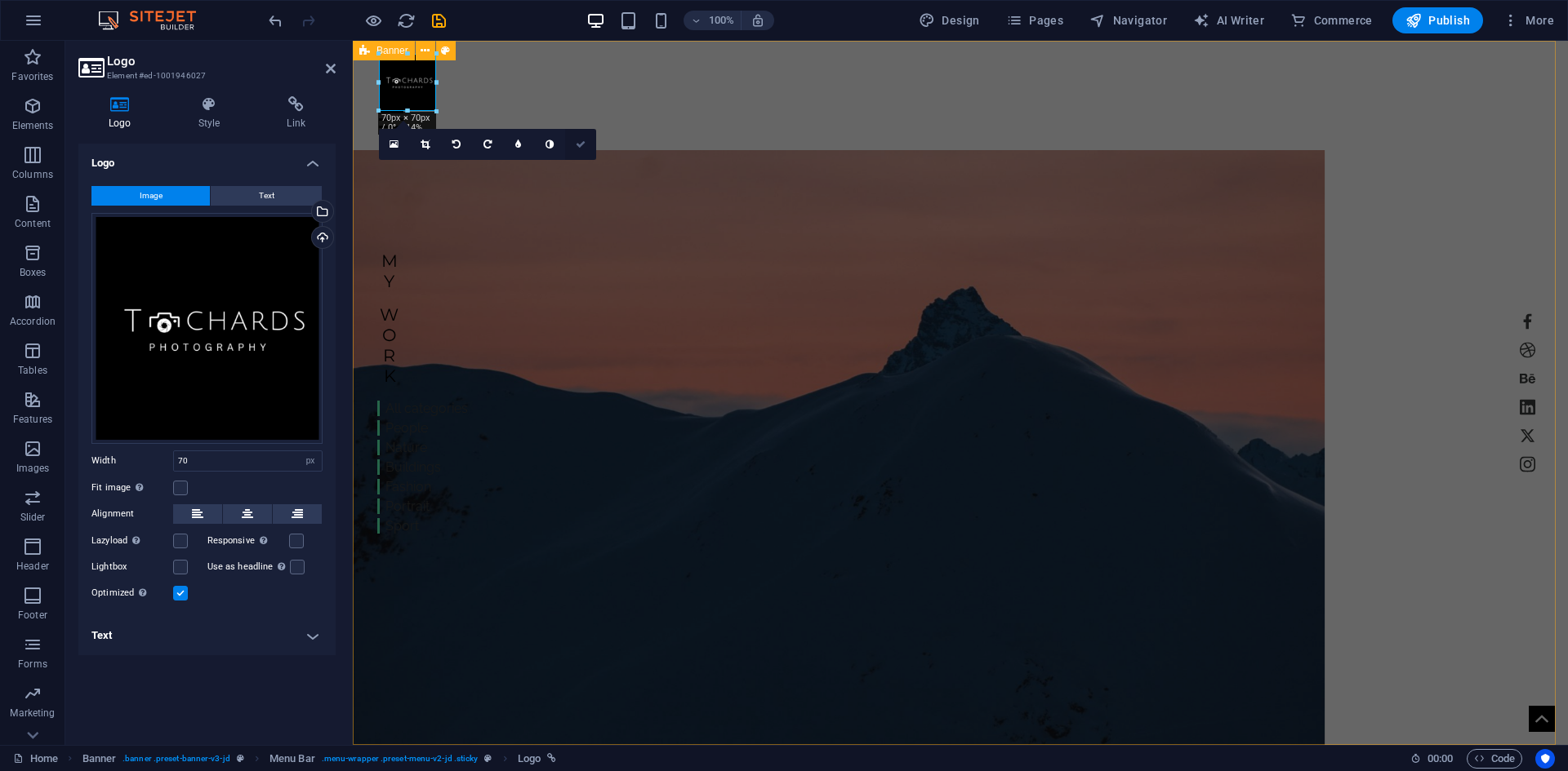
click at [567, 153] on link at bounding box center [581, 144] width 31 height 31
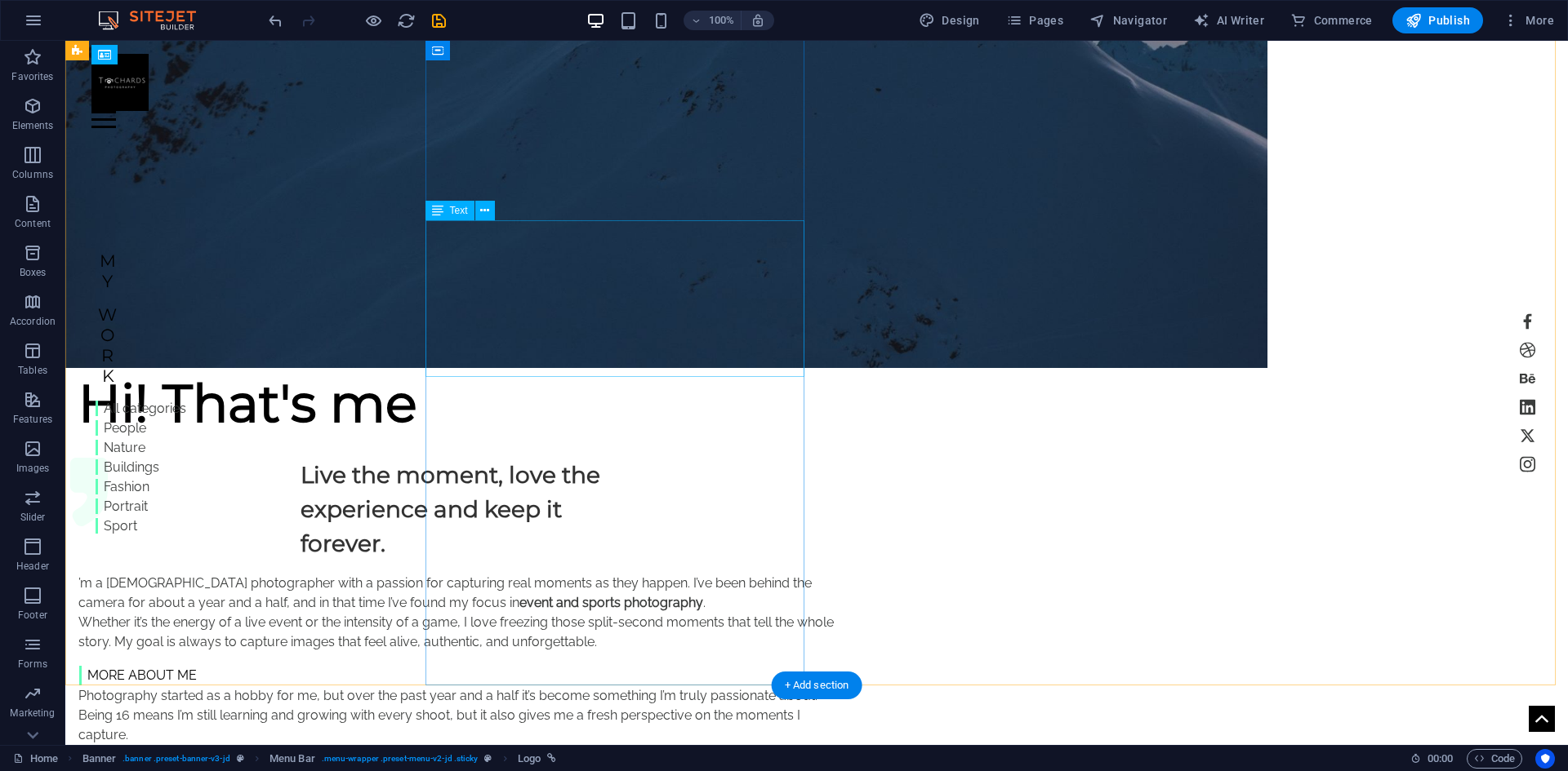
scroll to position [653, 0]
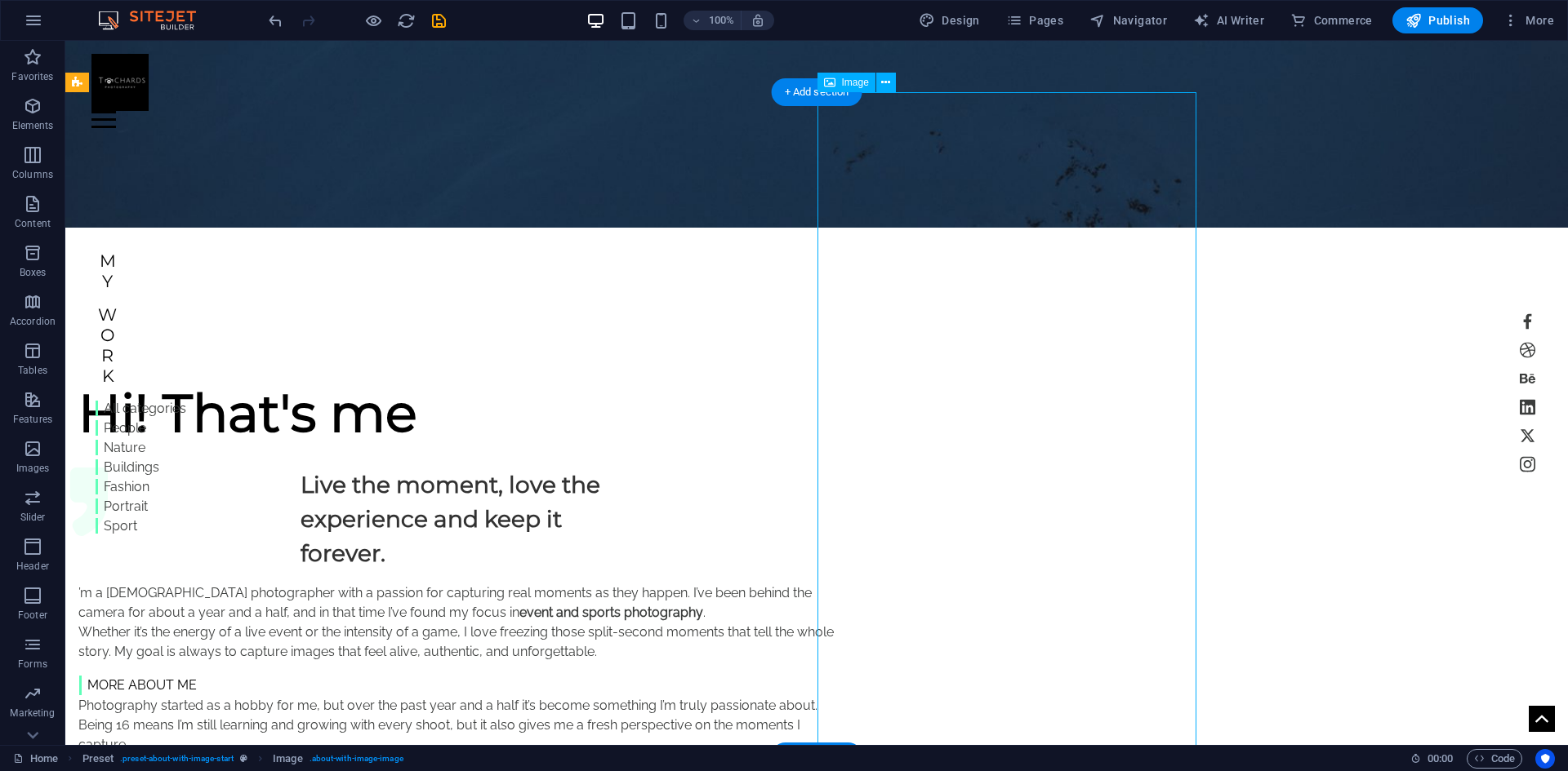
select select "%"
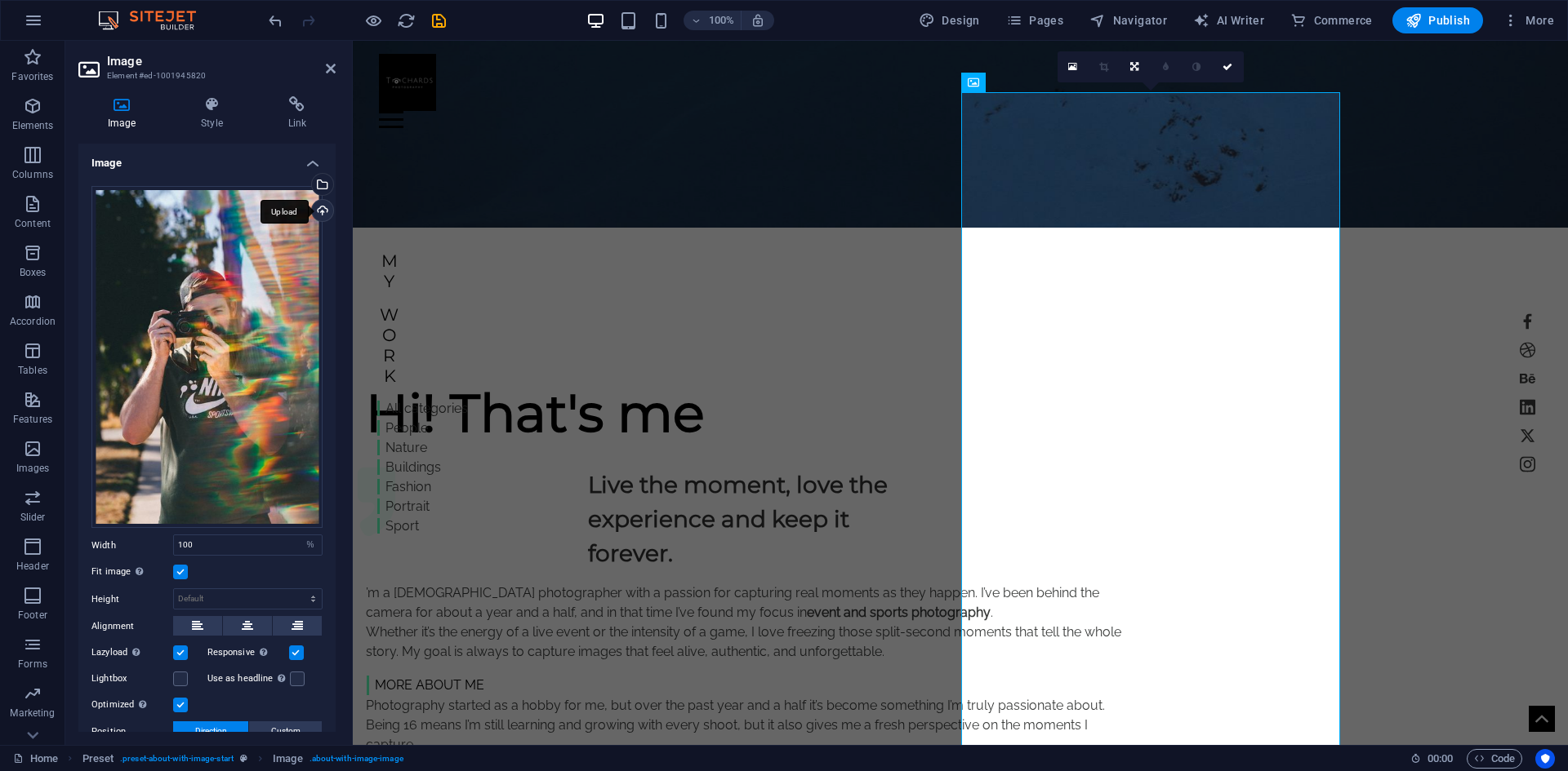
click at [311, 211] on div "Upload" at bounding box center [320, 212] width 24 height 24
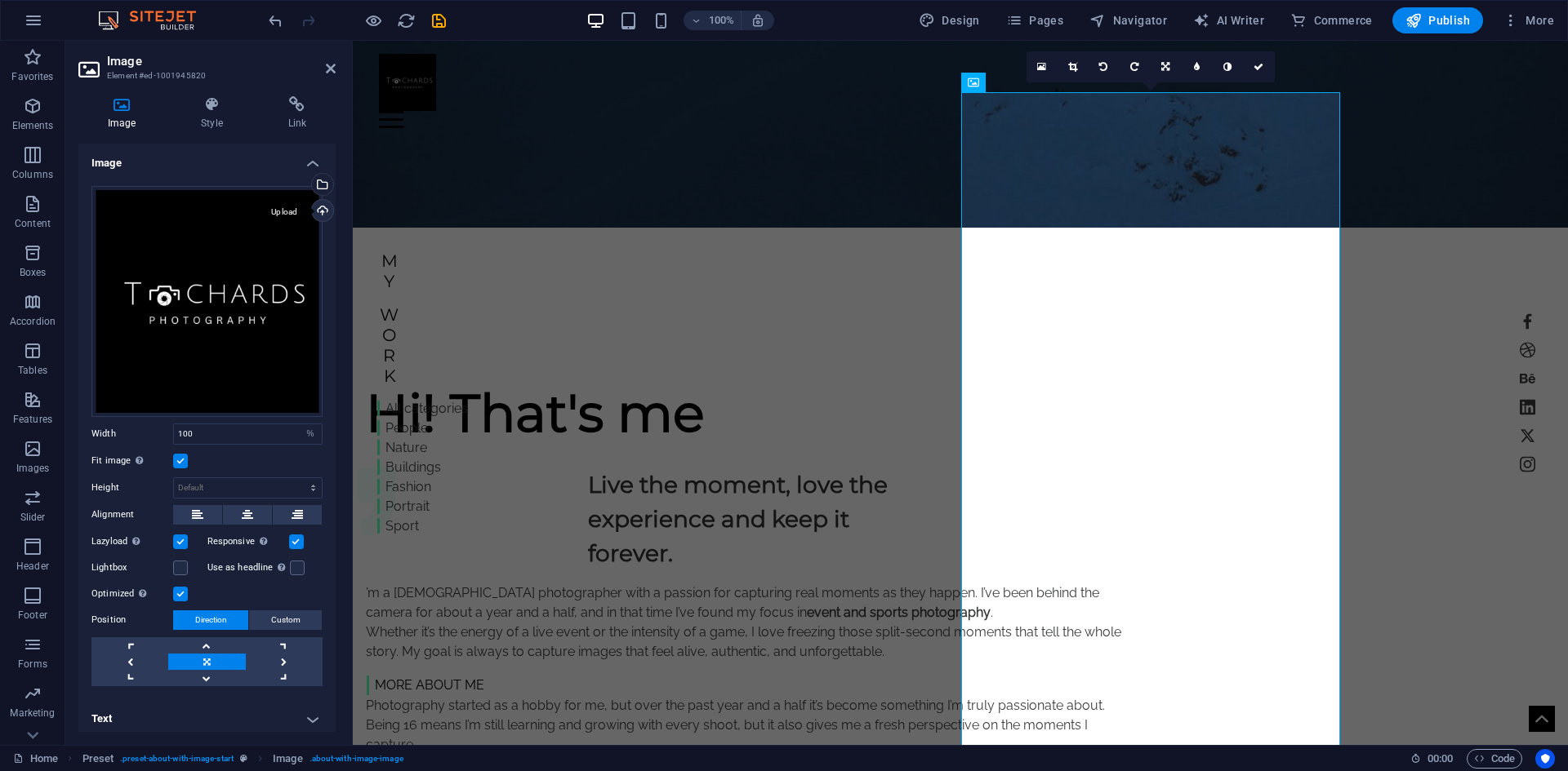
click at [328, 202] on div "Upload" at bounding box center [320, 212] width 24 height 24
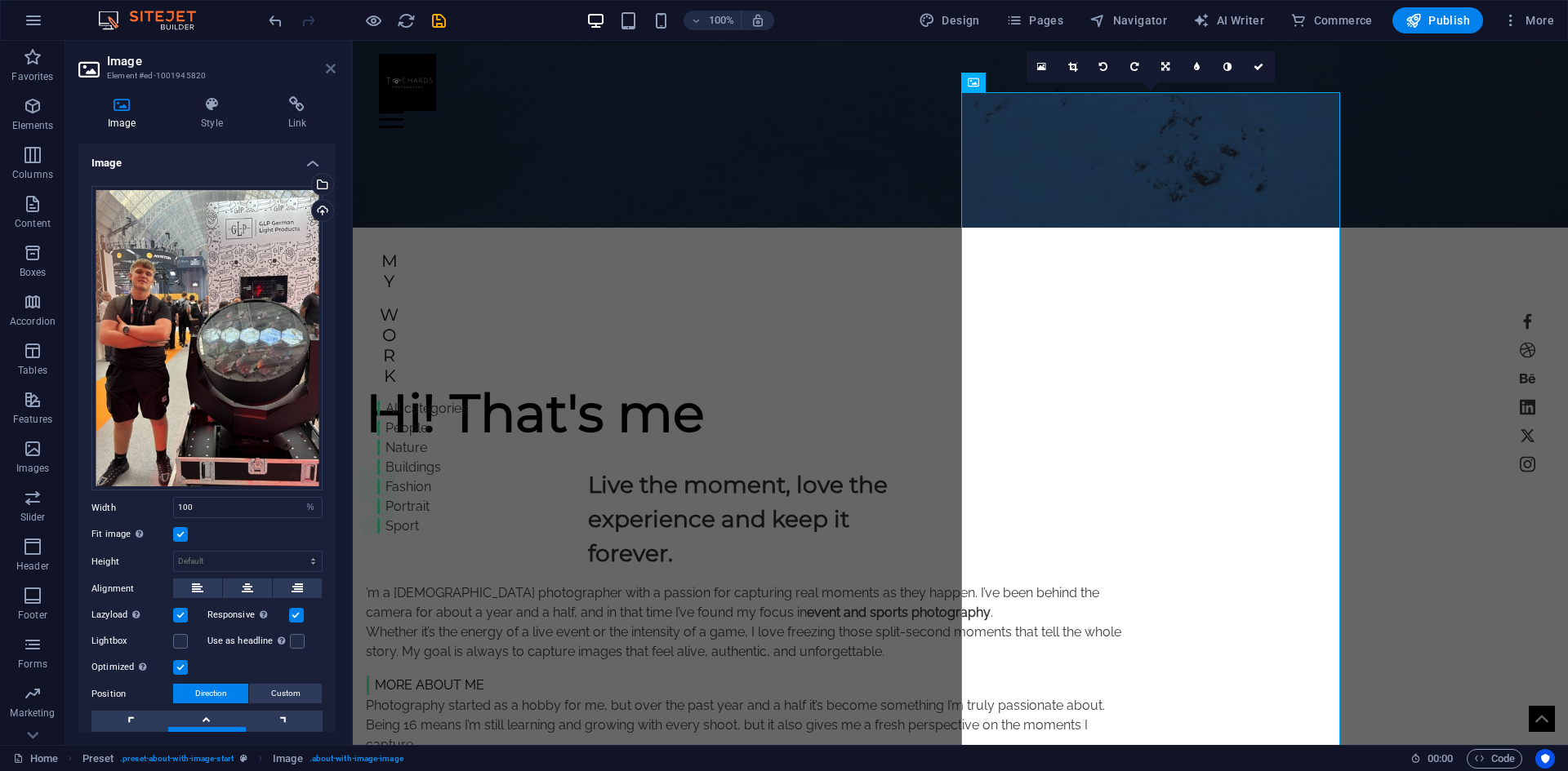
click at [328, 71] on icon at bounding box center [331, 69] width 10 height 14
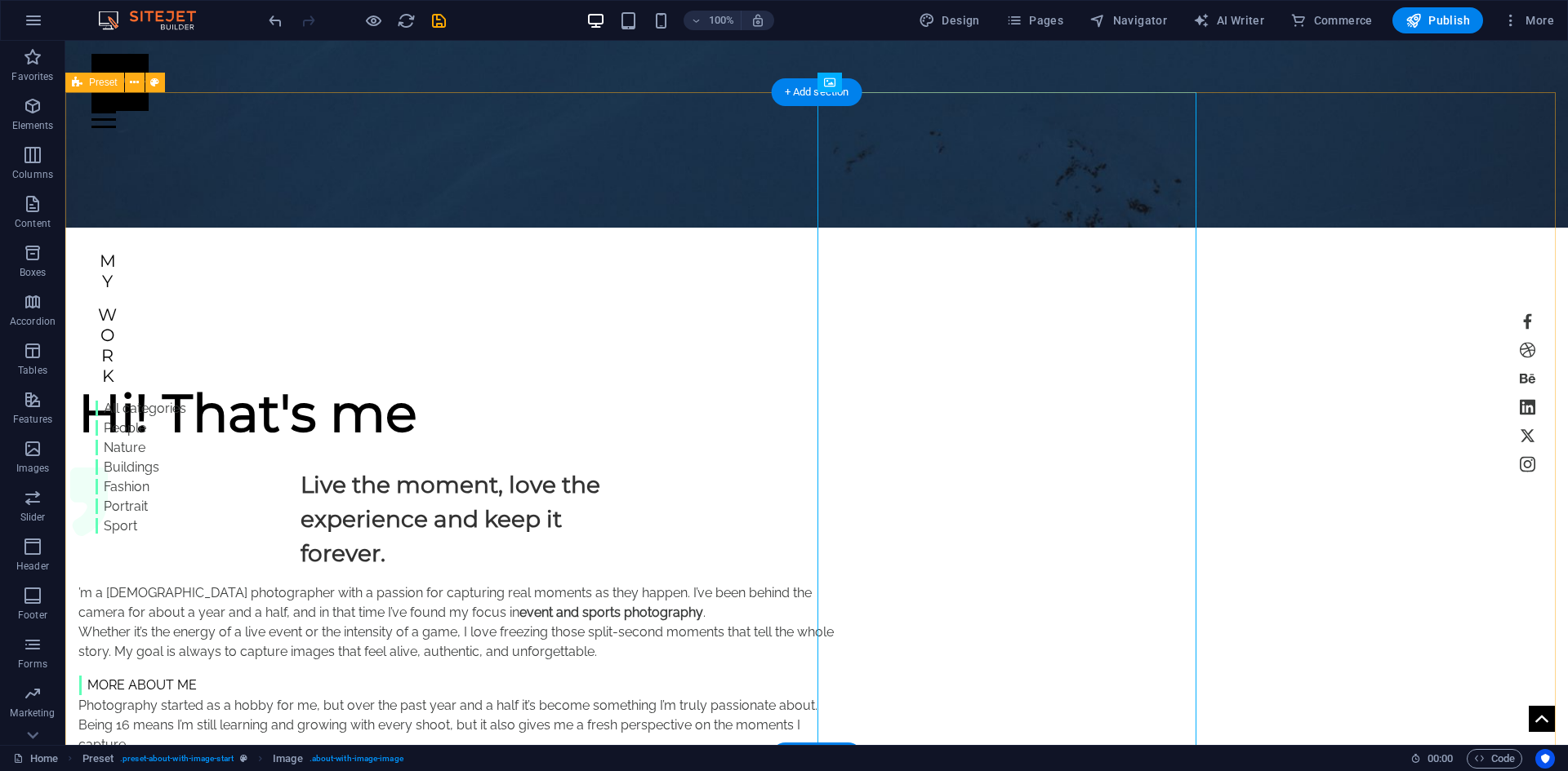
click at [1294, 385] on div "Hi! That's me Live the moment, love the experience and keep it forever. ’m a [D…" at bounding box center [817, 663] width 1503 height 557
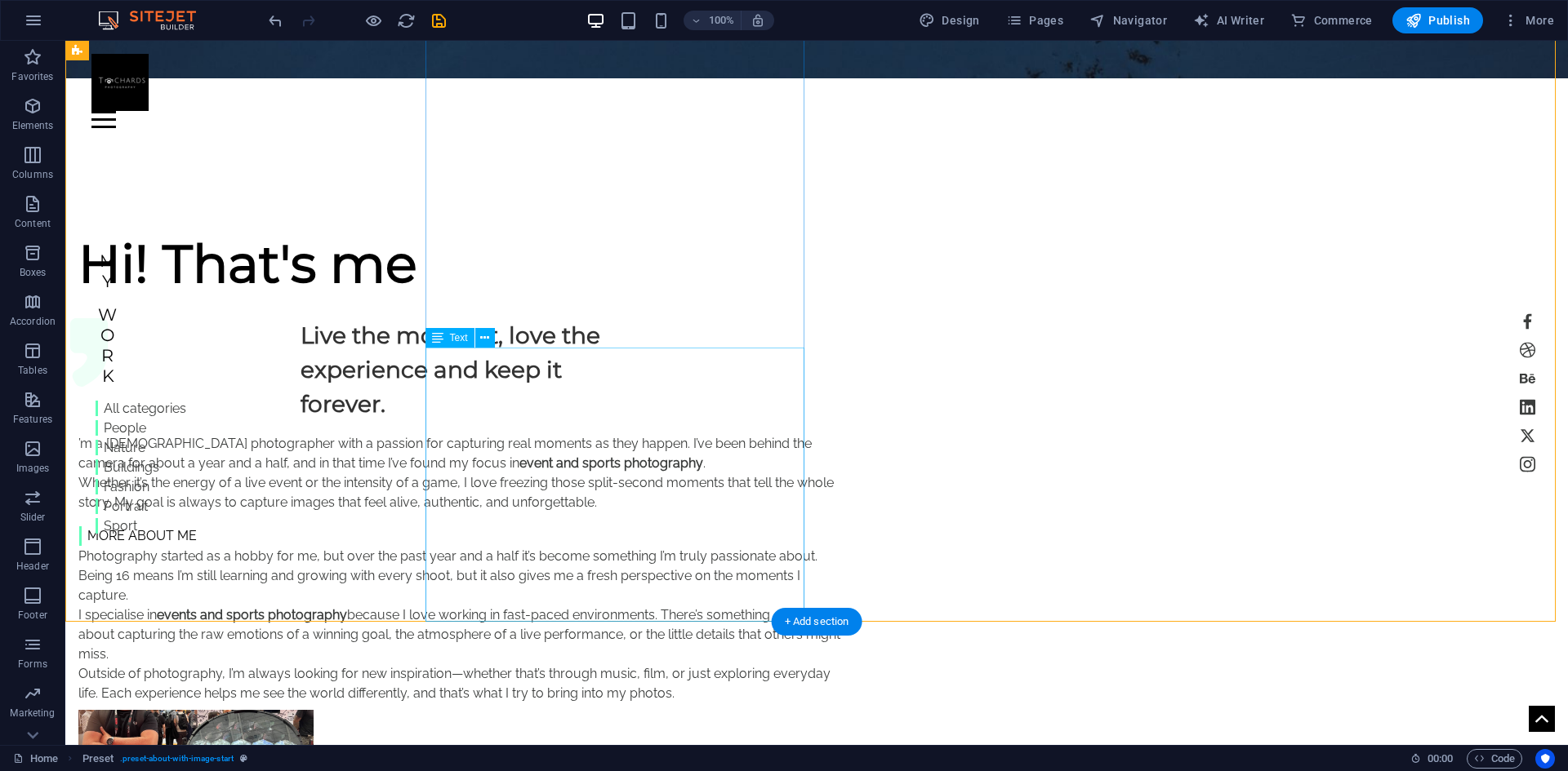
scroll to position [816, 0]
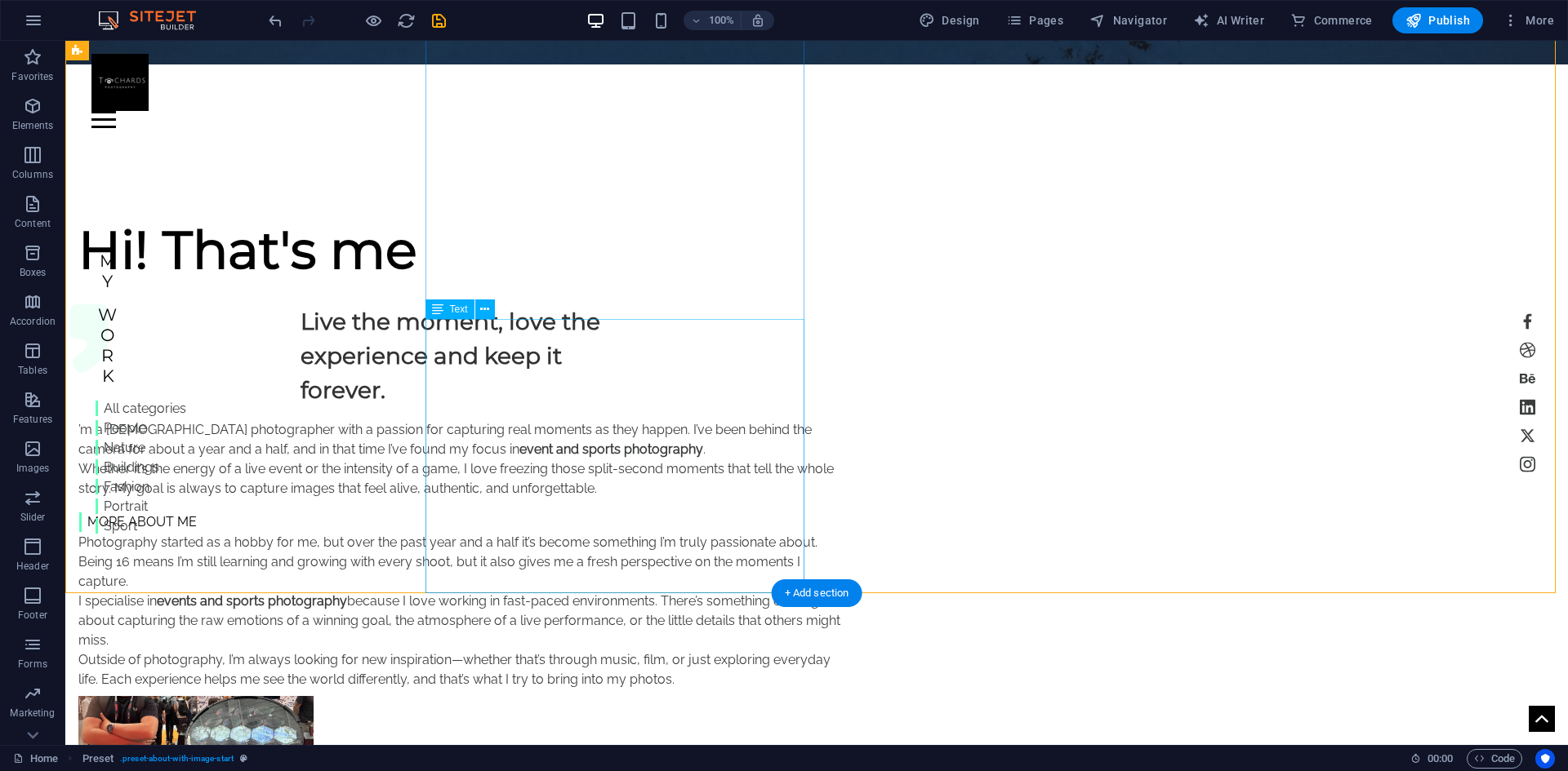
click at [537, 533] on div "Photography started as a hobby for me, but over the past year and a half it’s b…" at bounding box center [464, 612] width 771 height 157
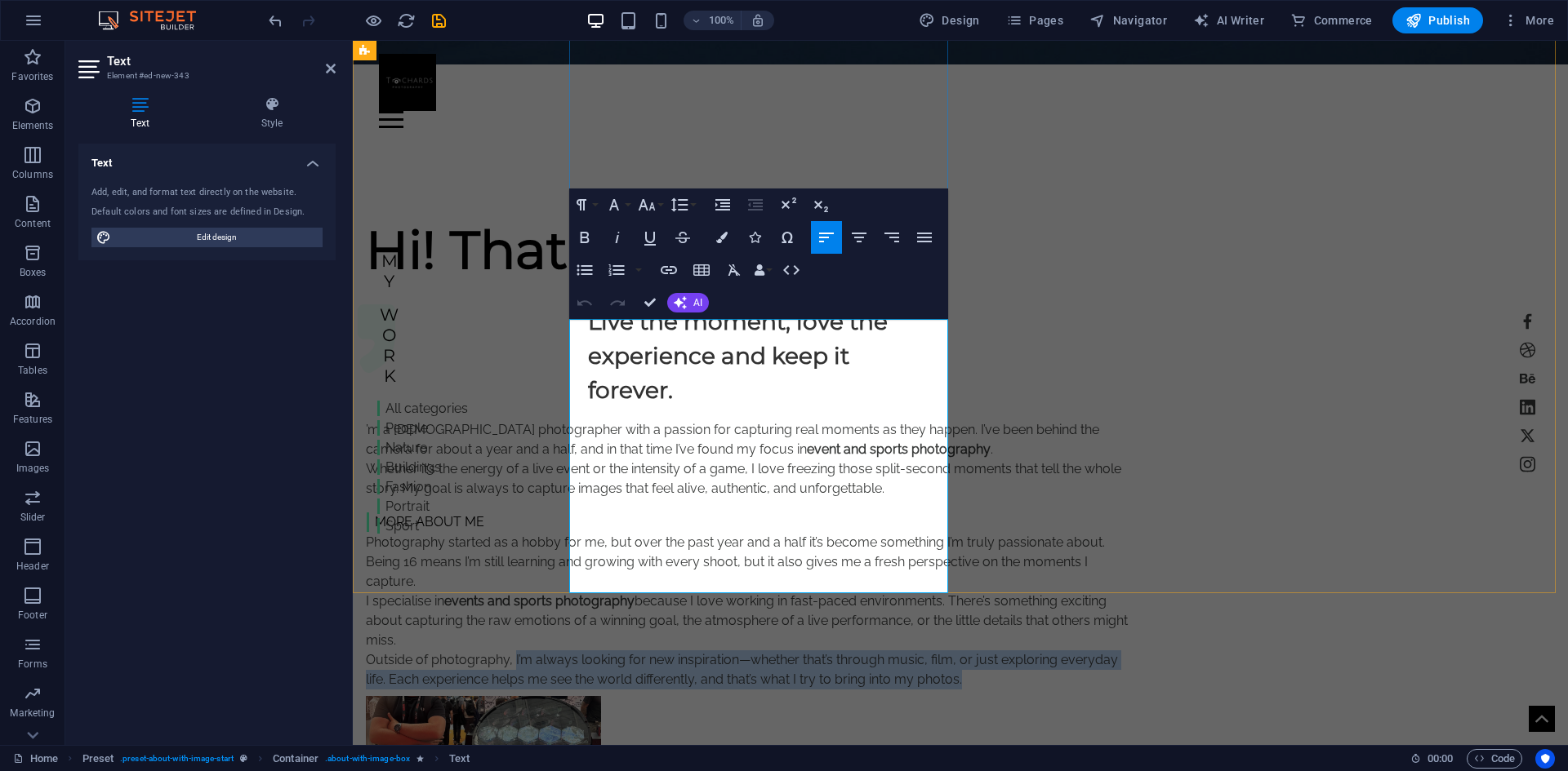
drag, startPoint x: 837, startPoint y: 586, endPoint x: 716, endPoint y: 528, distance: 134.2
click at [716, 650] on p "Outside of photography, I’m always looking for new inspiration—whether that’s t…" at bounding box center [752, 670] width 771 height 40
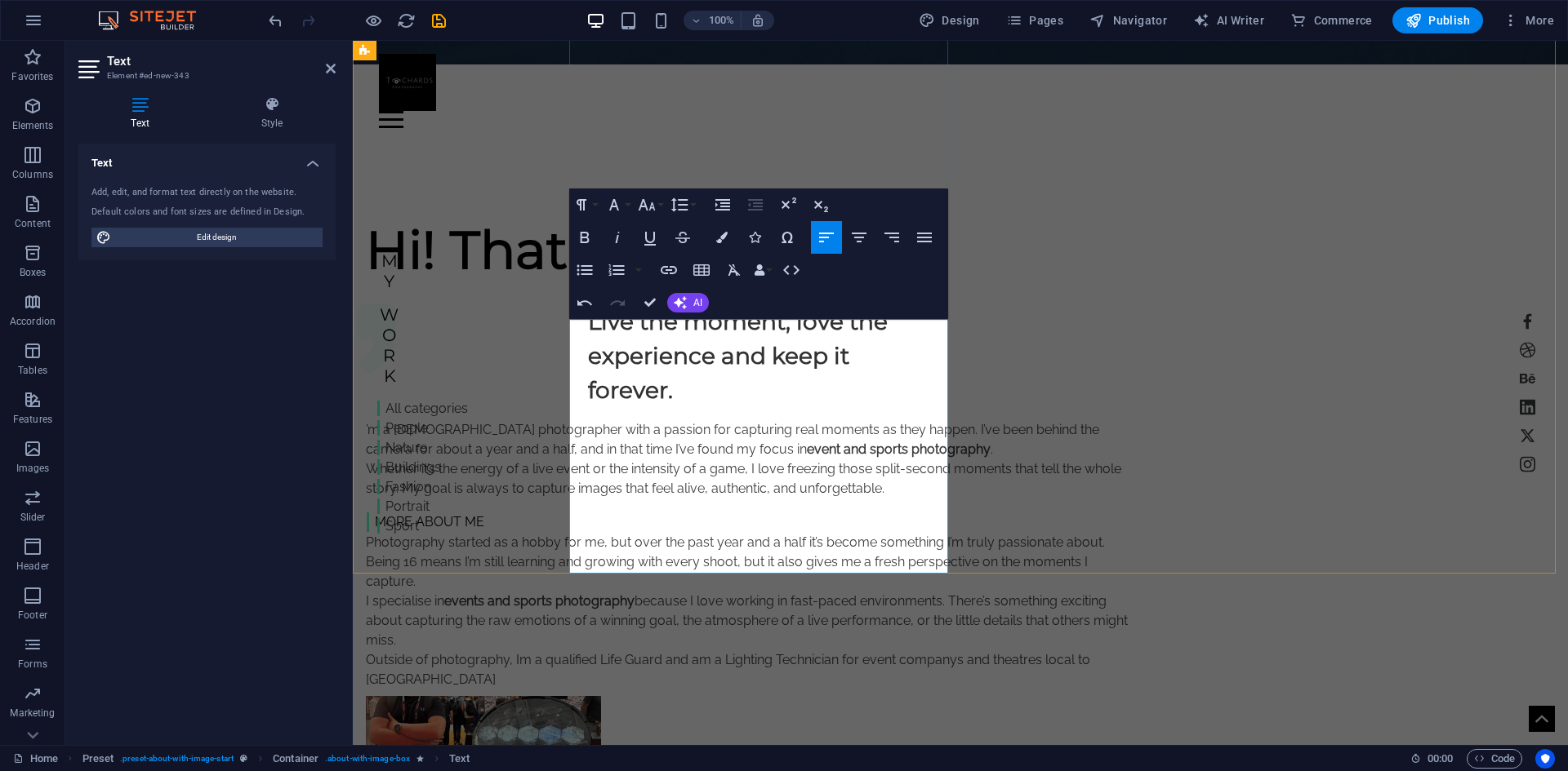
click at [782, 650] on p "Outside of photography, Im a qualified Life Guard and am a Lighting Technician …" at bounding box center [752, 670] width 771 height 40
drag, startPoint x: 601, startPoint y: 554, endPoint x: 595, endPoint y: 567, distance: 14.3
click at [595, 650] on p "Outside of photography, I'm a qualified Life Guard and am a Lighting Technician…" at bounding box center [752, 670] width 771 height 40
drag, startPoint x: 594, startPoint y: 550, endPoint x: 591, endPoint y: 565, distance: 15.3
click at [591, 650] on p "Outside of photography, I'm a qualified Life Guard and am a Lighting Technician…" at bounding box center [752, 670] width 771 height 40
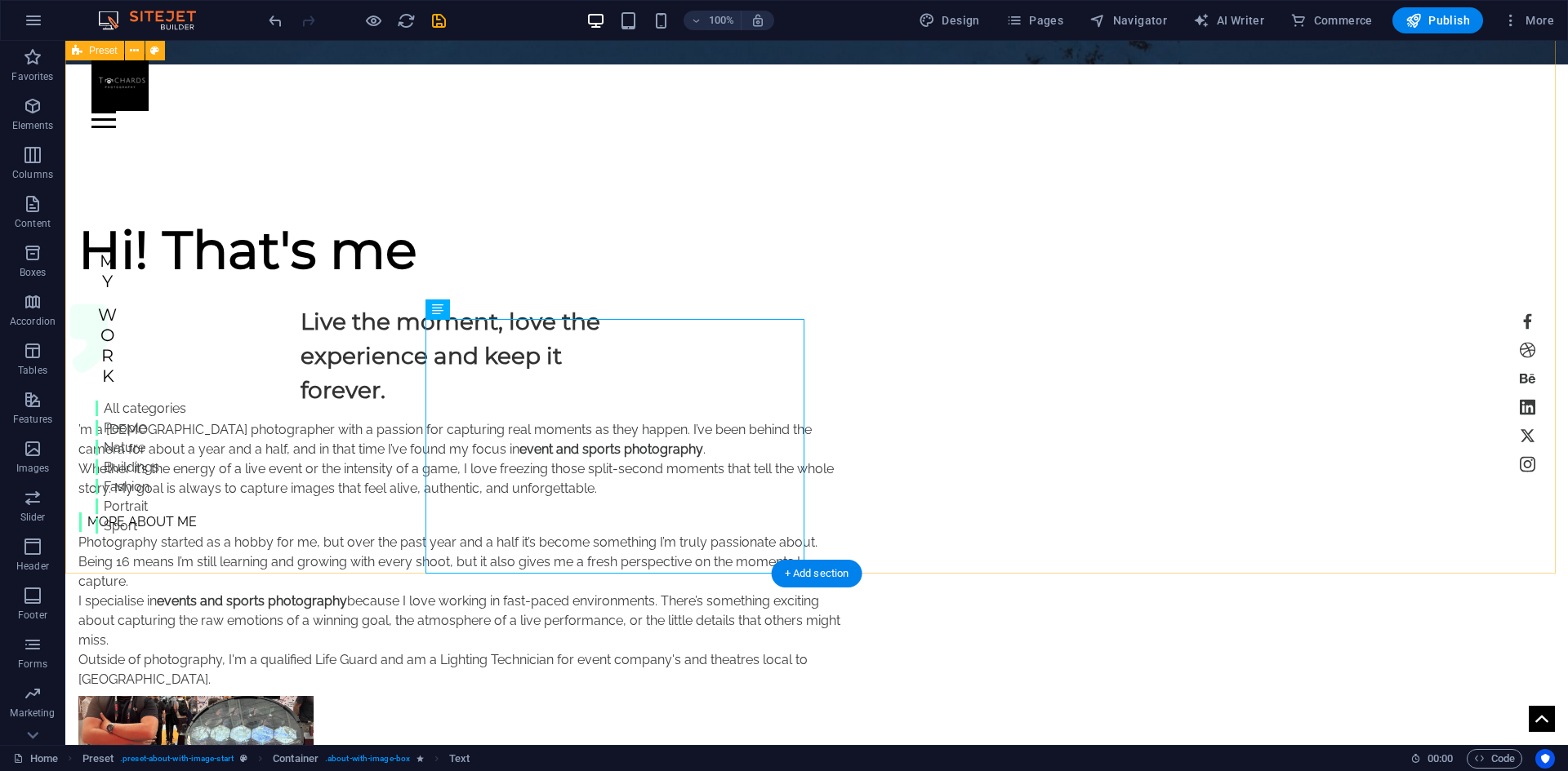
click at [390, 434] on div "Hi! That's me Live the moment, love the experience and keep it forever. ’m a [D…" at bounding box center [817, 500] width 1503 height 557
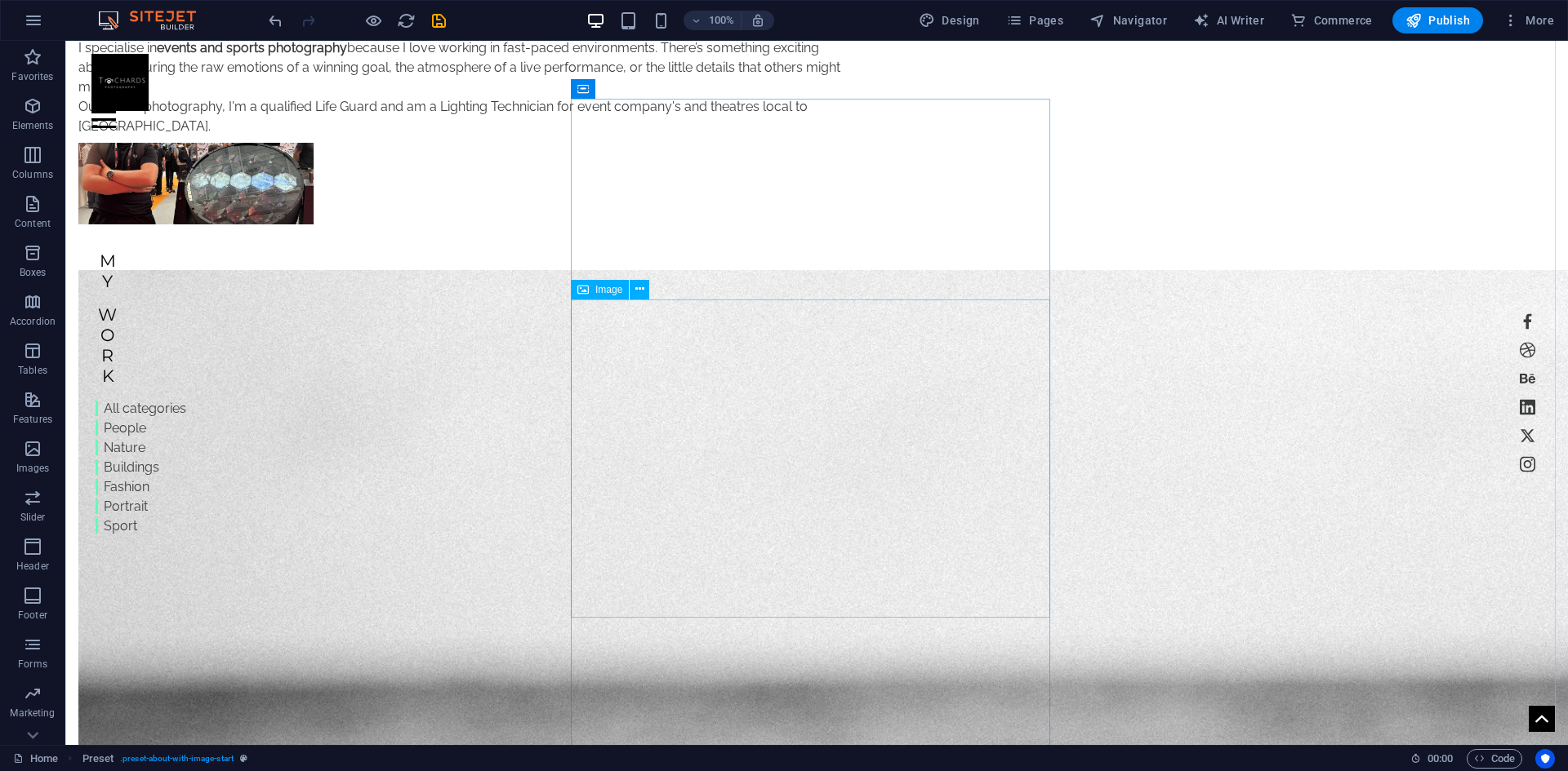
scroll to position [1470, 0]
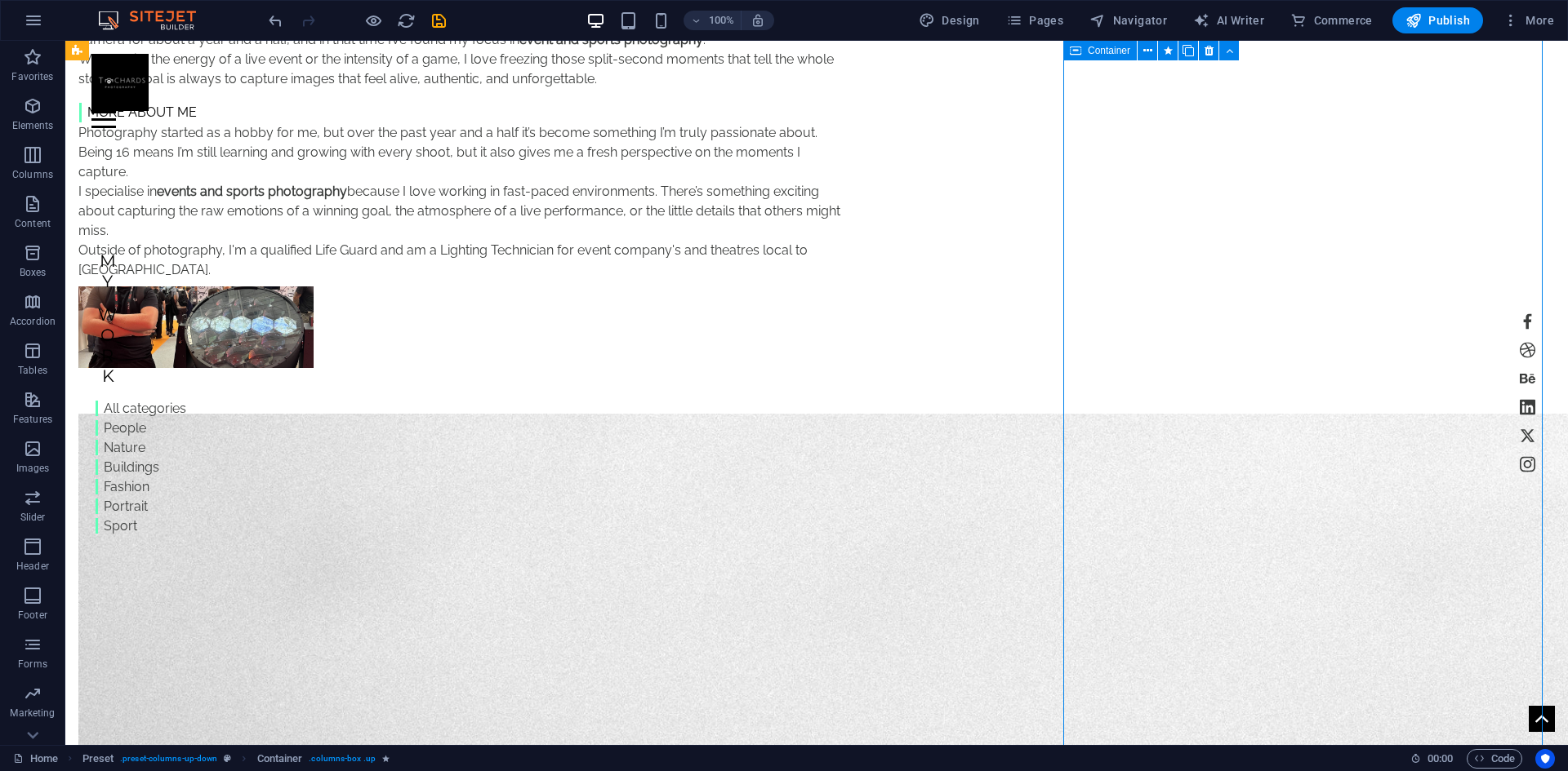
scroll to position [1224, 0]
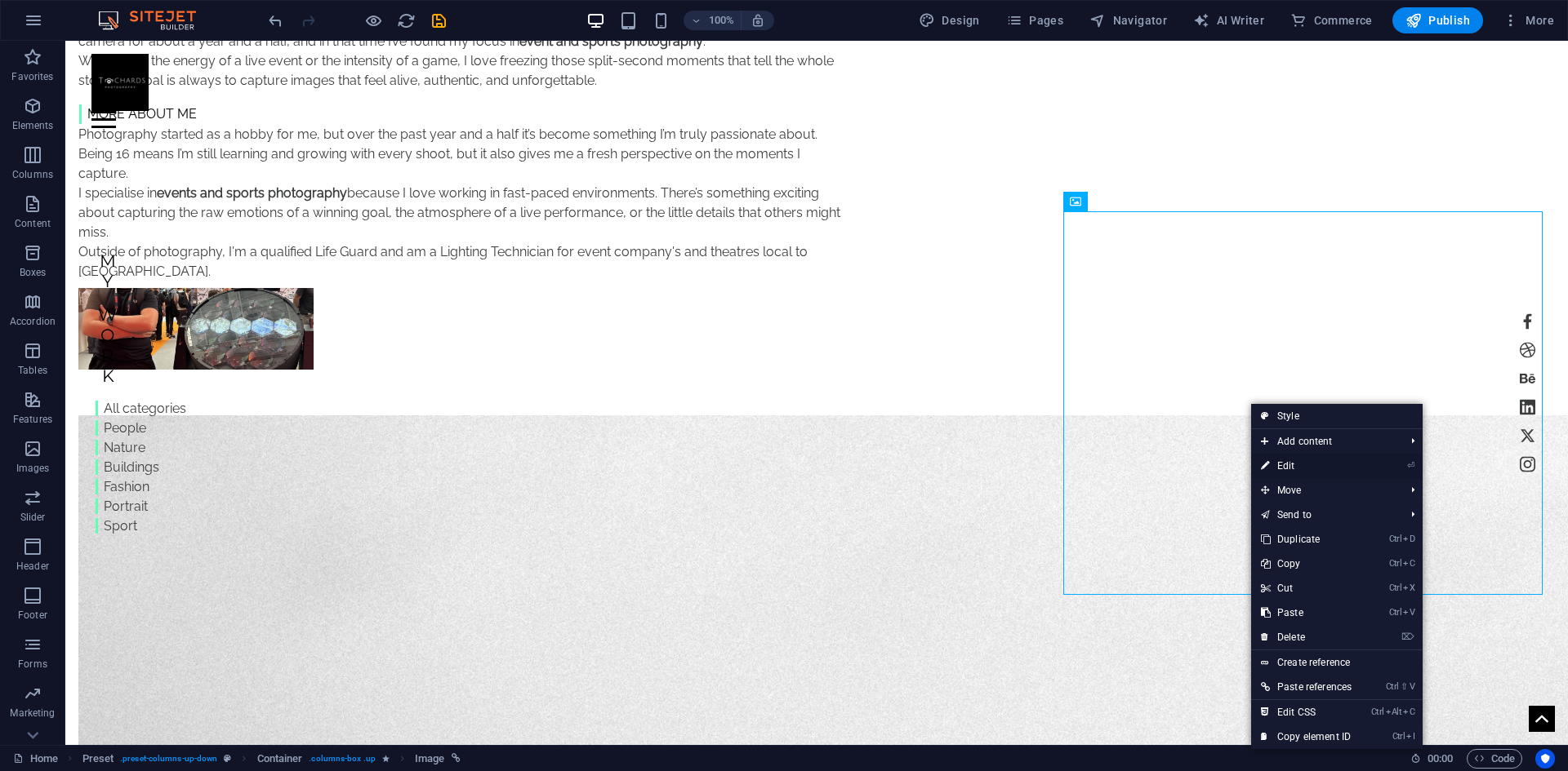
click at [1288, 471] on link "⏎ Edit" at bounding box center [1306, 466] width 110 height 24
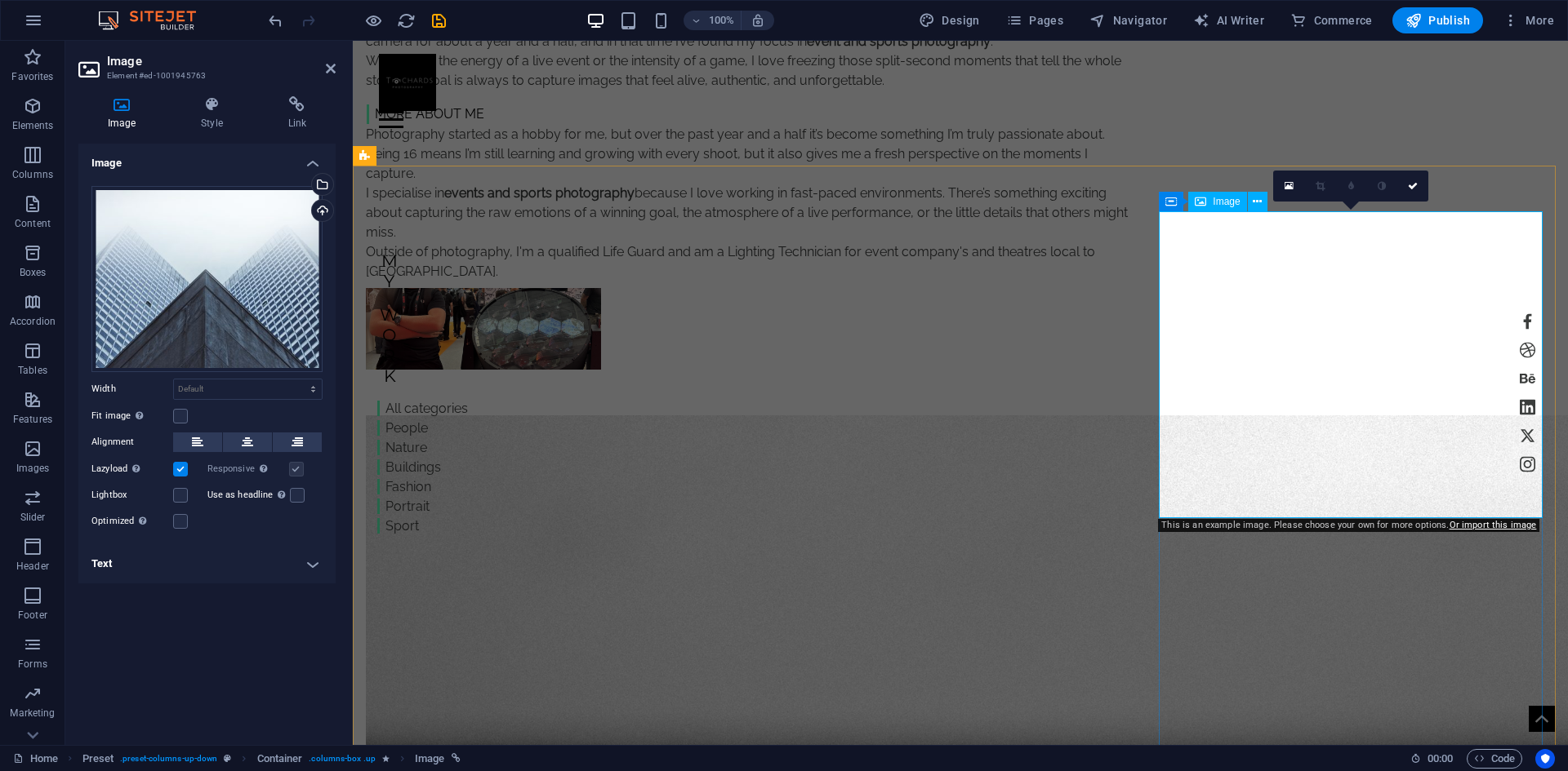
click at [1414, 193] on link at bounding box center [1413, 186] width 31 height 31
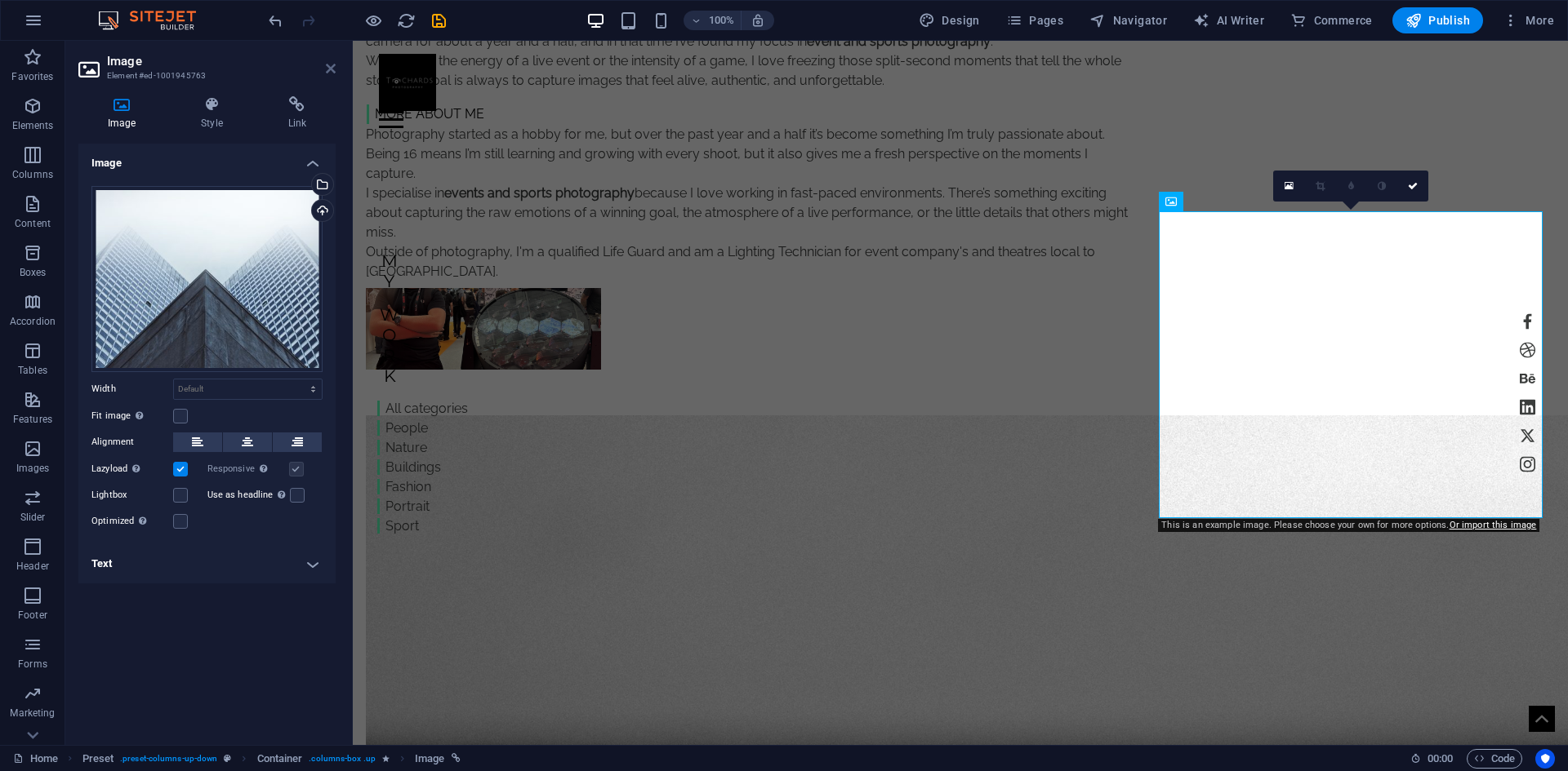
click at [333, 64] on icon at bounding box center [331, 69] width 10 height 14
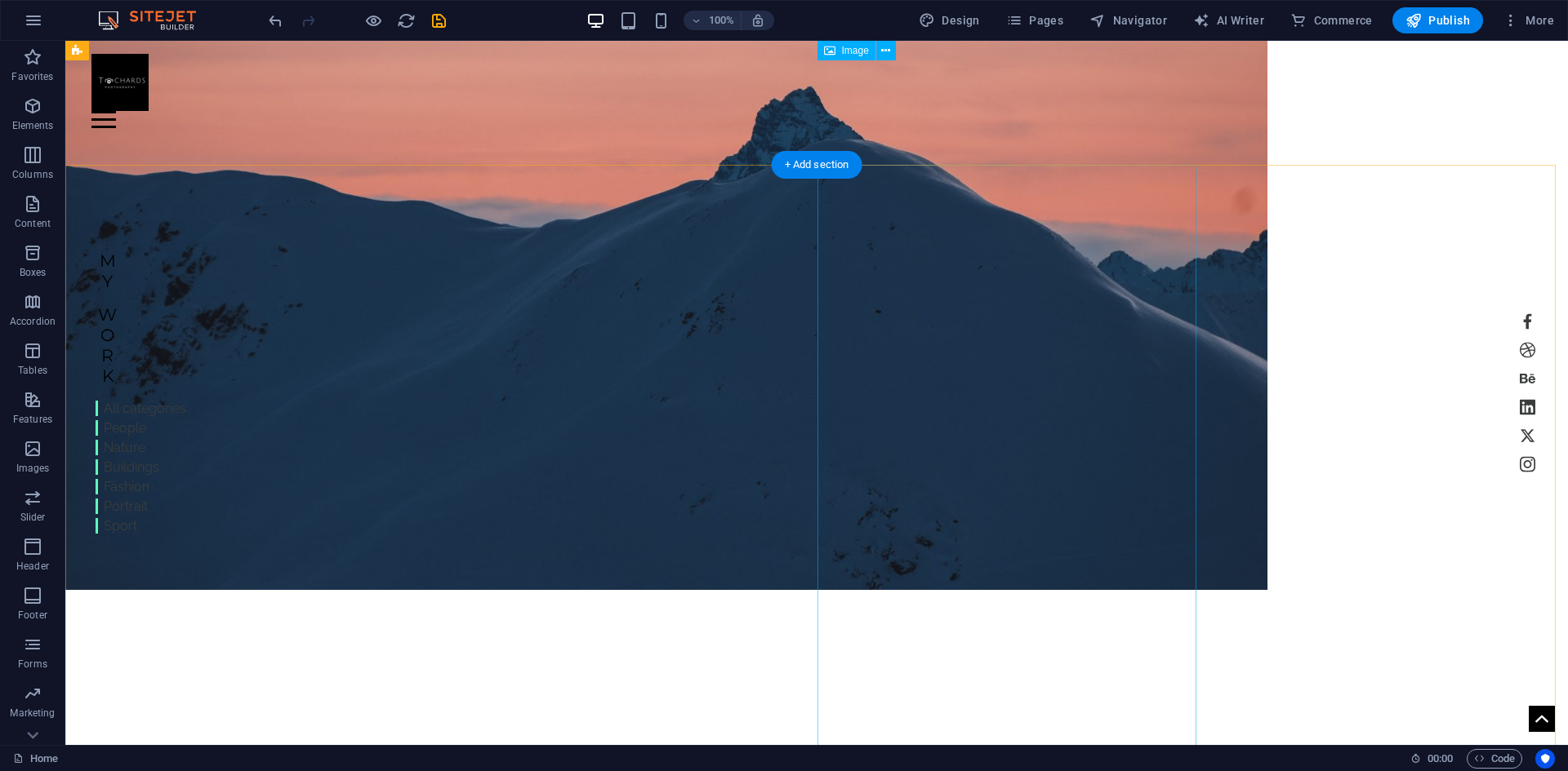
scroll to position [0, 0]
